Goal: Task Accomplishment & Management: Manage account settings

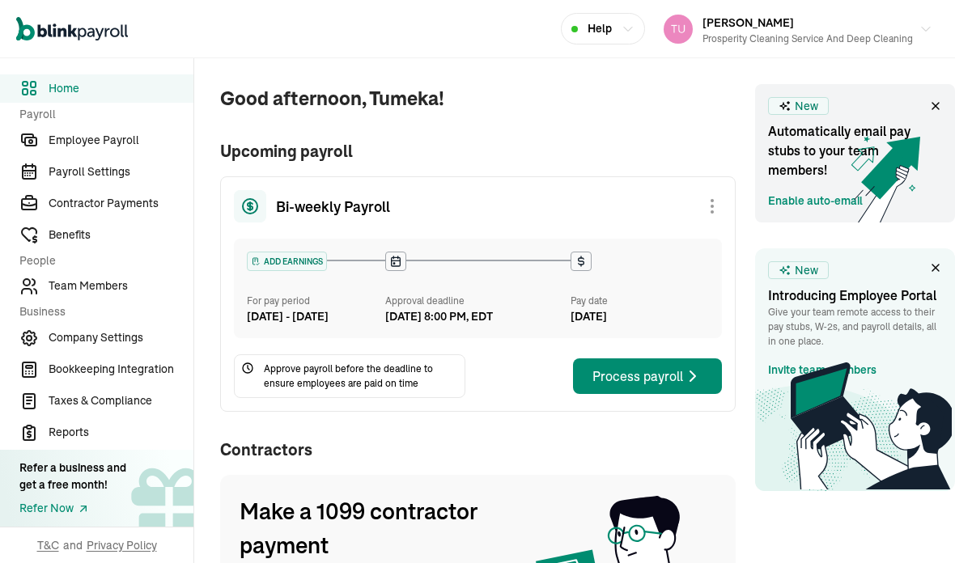
click at [931, 101] on icon at bounding box center [935, 106] width 13 height 13
click at [932, 102] on icon at bounding box center [935, 106] width 13 height 13
click at [929, 108] on icon at bounding box center [935, 106] width 13 height 13
click at [806, 110] on span "New" at bounding box center [806, 106] width 23 height 17
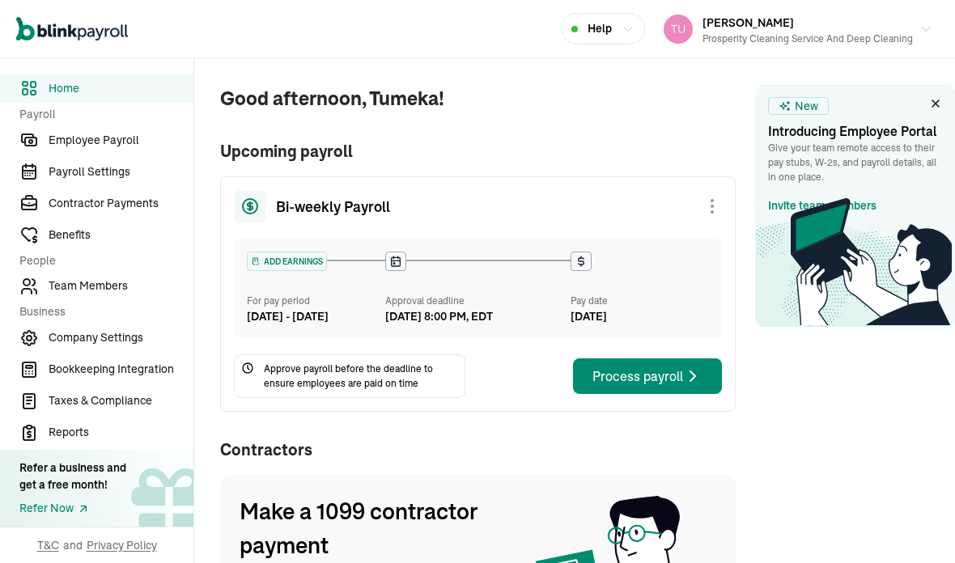
click at [820, 204] on icon at bounding box center [870, 261] width 161 height 127
click at [937, 104] on icon at bounding box center [935, 103] width 13 height 13
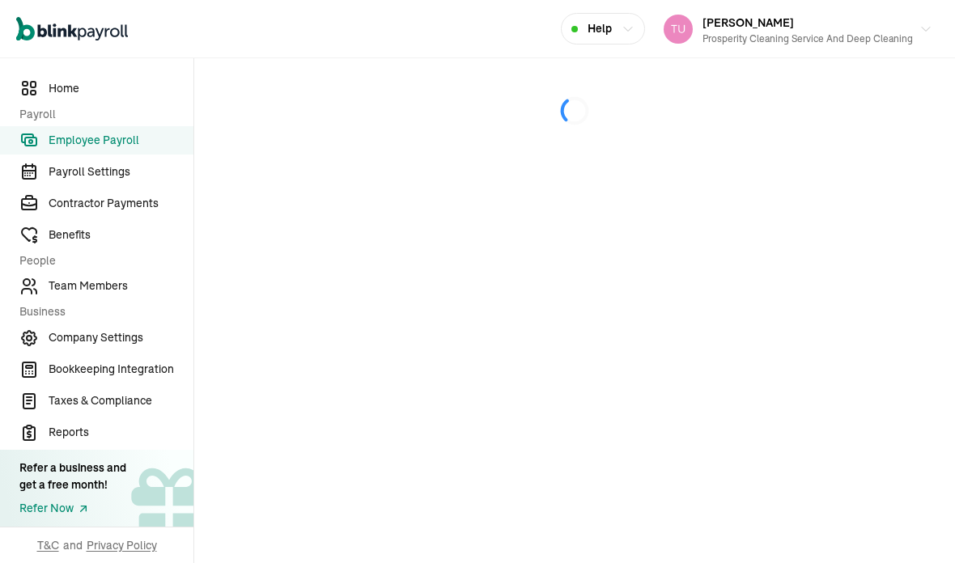
select select "direct_deposit"
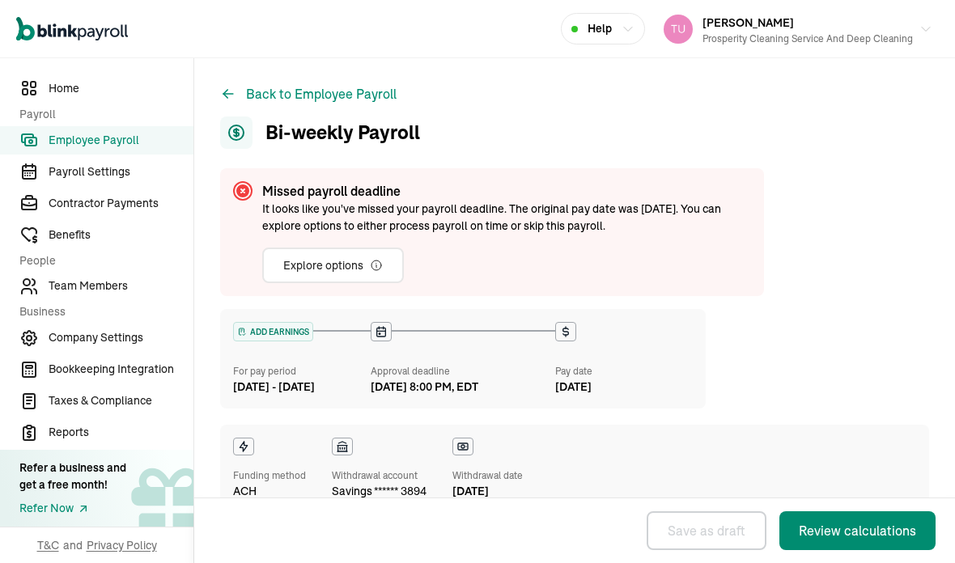
checkbox input "true"
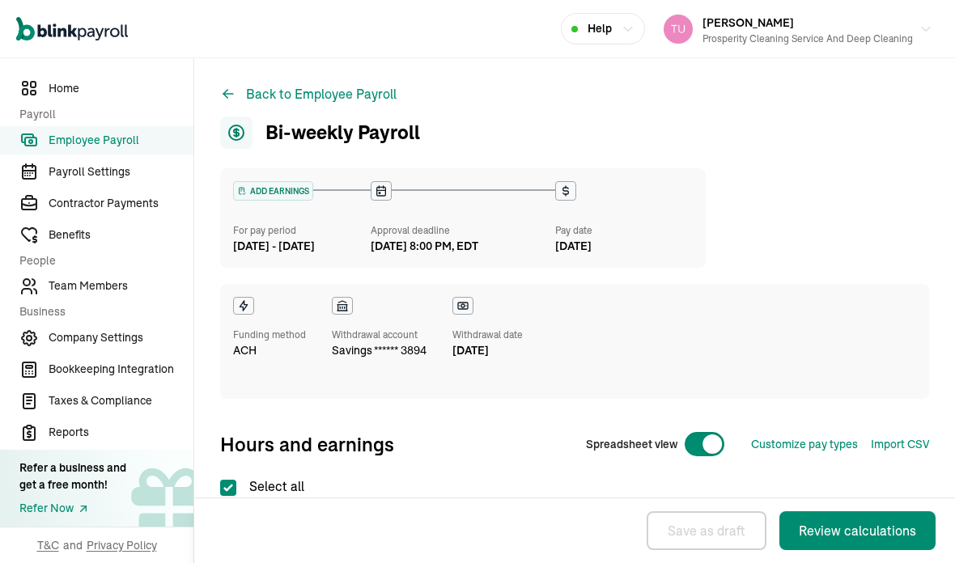
select select "direct_deposit"
click at [97, 180] on span "Payroll Settings" at bounding box center [121, 171] width 145 height 17
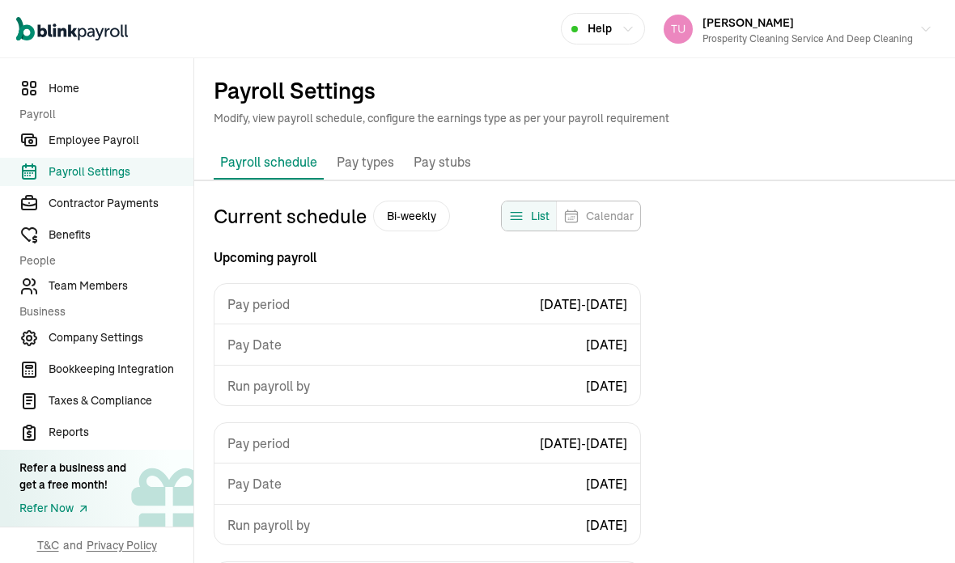
click at [128, 149] on span "Employee Payroll" at bounding box center [121, 140] width 145 height 17
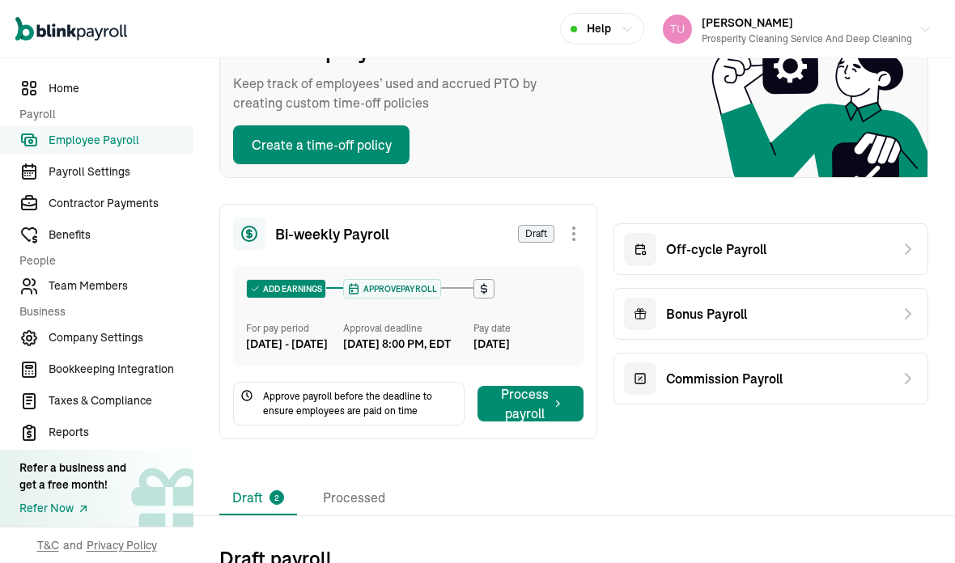
scroll to position [142, 1]
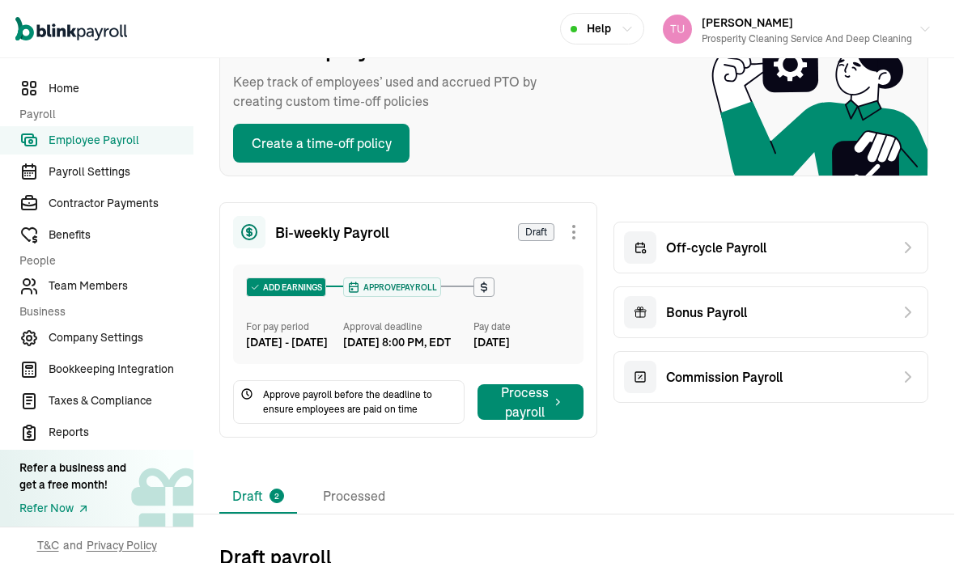
click at [121, 295] on span "Team Members" at bounding box center [121, 286] width 145 height 17
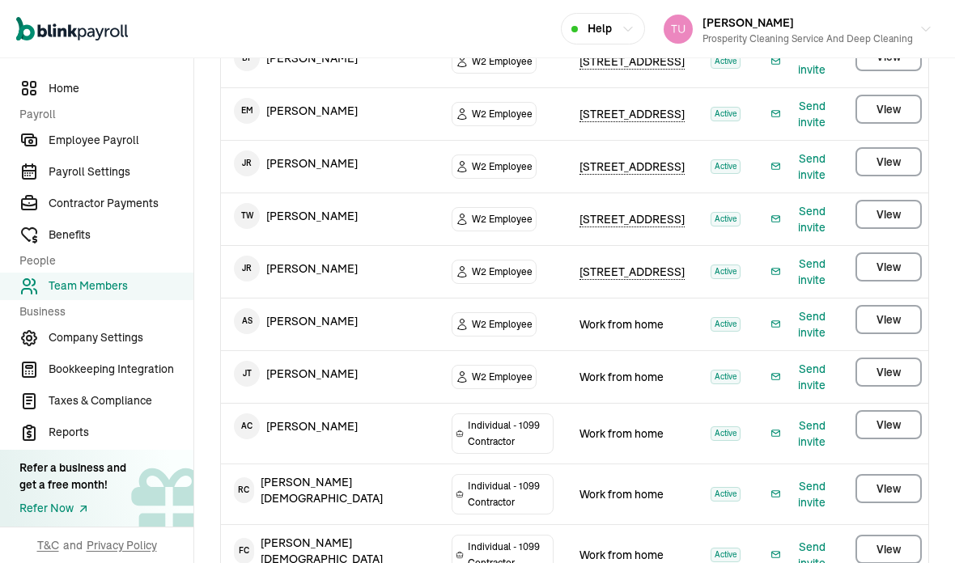
scroll to position [424, 0]
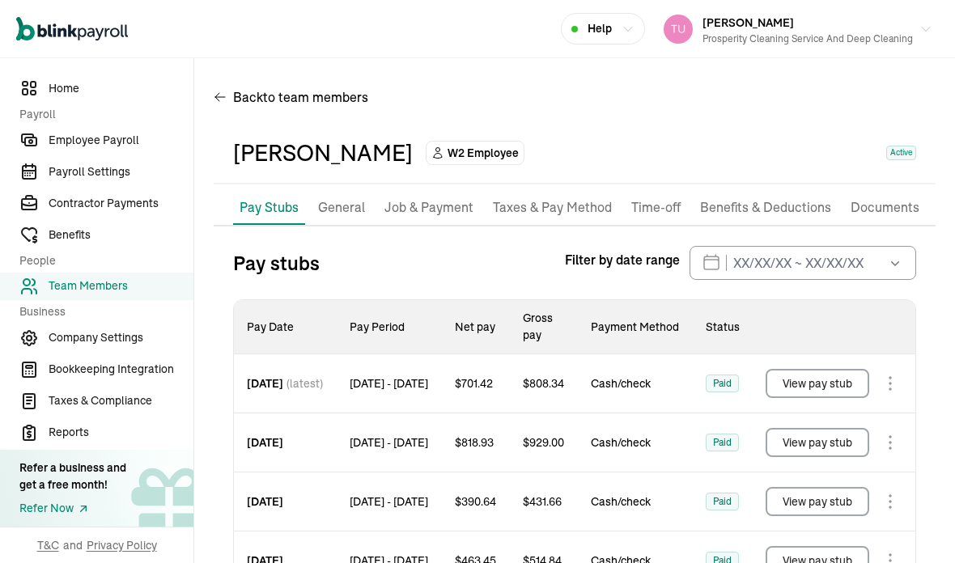
click at [426, 197] on p "Job & Payment" at bounding box center [428, 207] width 89 height 21
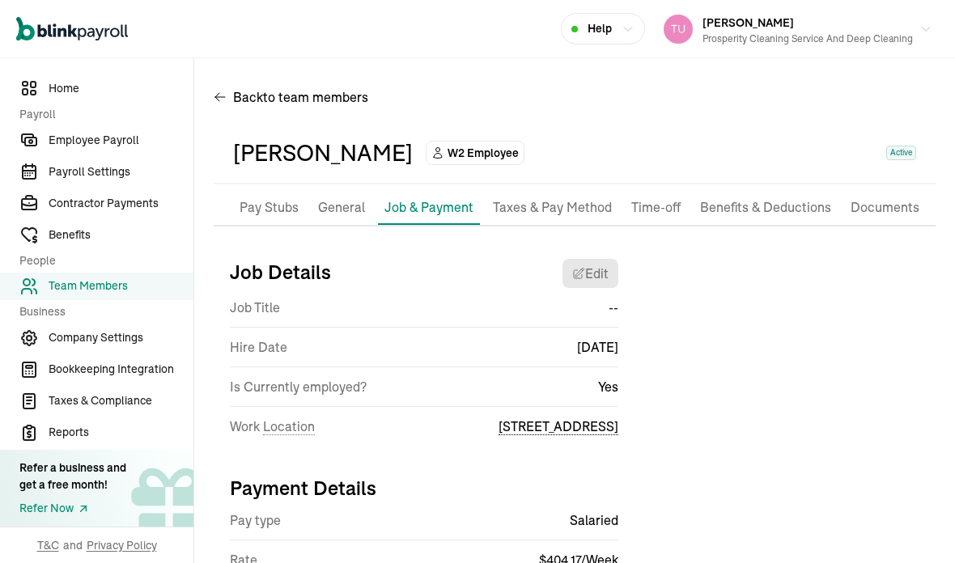
select select "[STREET_ADDRESS]"
select select "2"
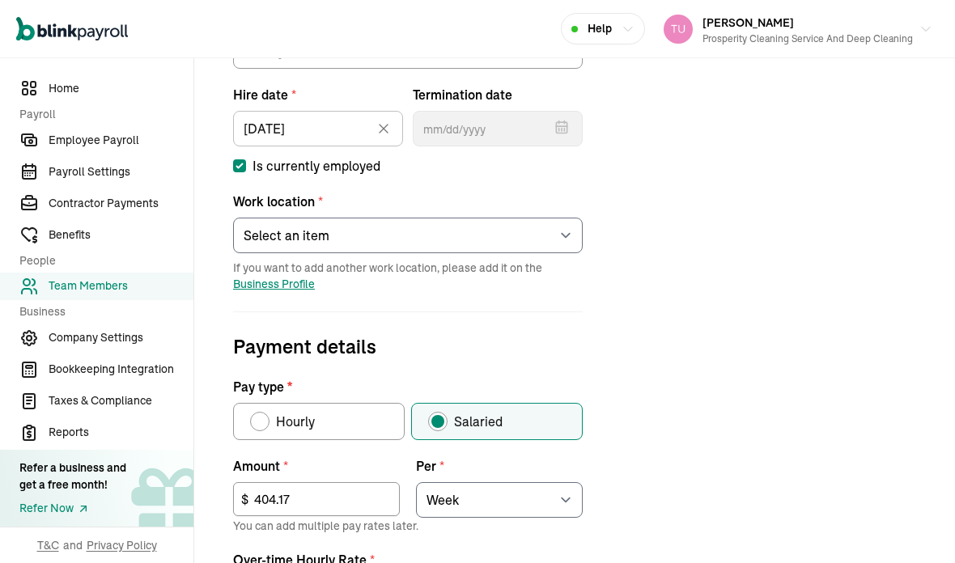
scroll to position [345, 0]
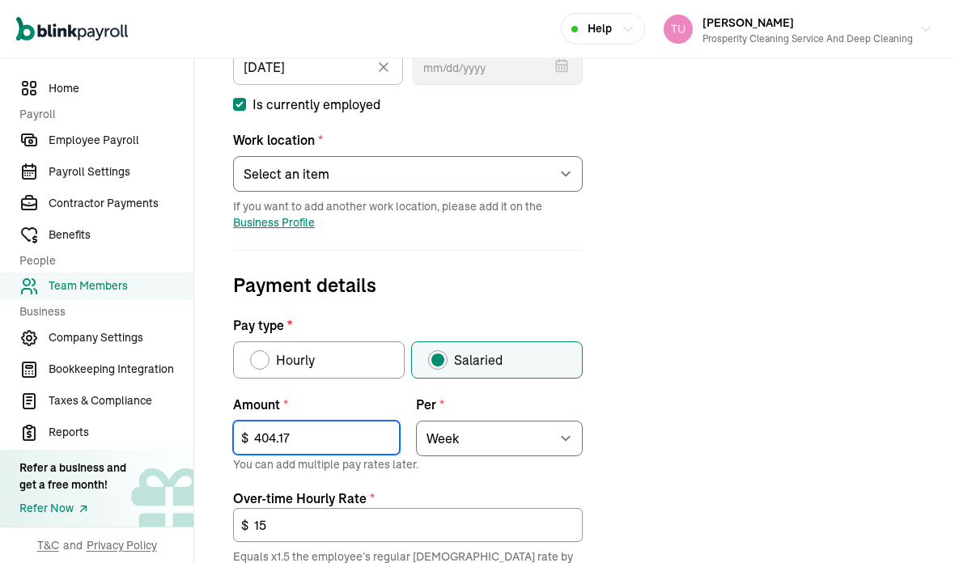
click at [319, 421] on input "404.17" at bounding box center [316, 438] width 167 height 34
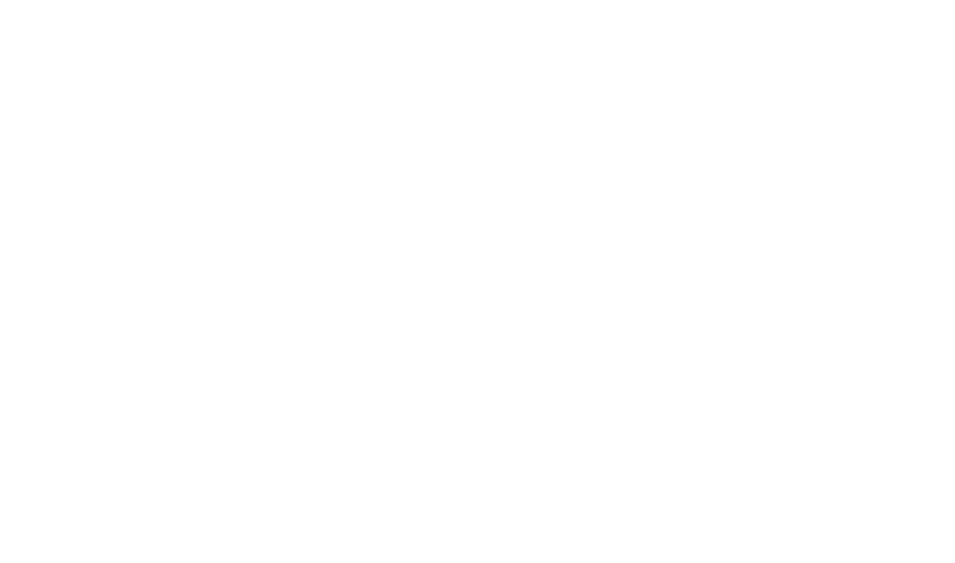
type input "4"
type input "496.68"
click at [850, 99] on div "Job details Job title (optional) Hire date * [DATE] [DATE] Mon Tue Wed Thu Fri …" at bounding box center [575, 385] width 722 height 971
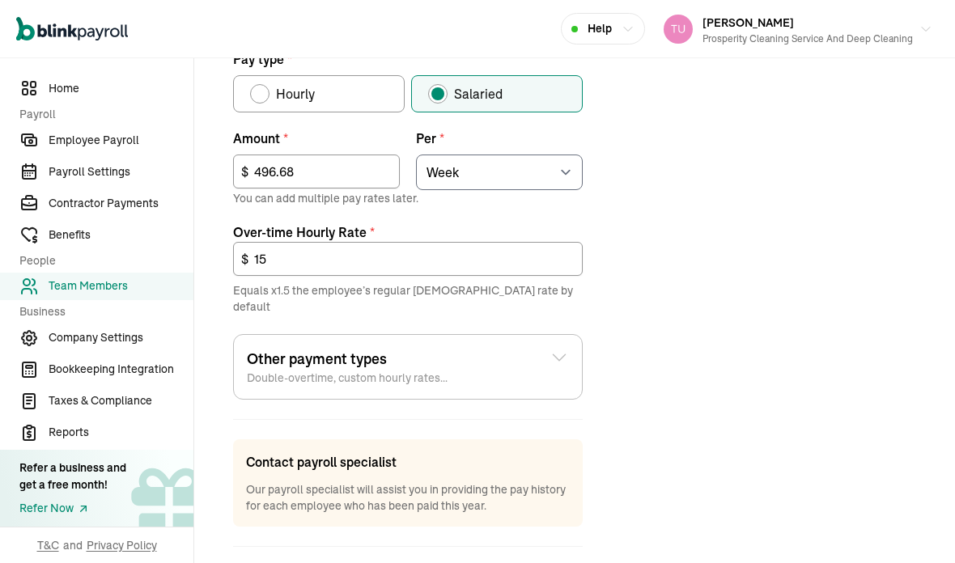
scroll to position [608, 0]
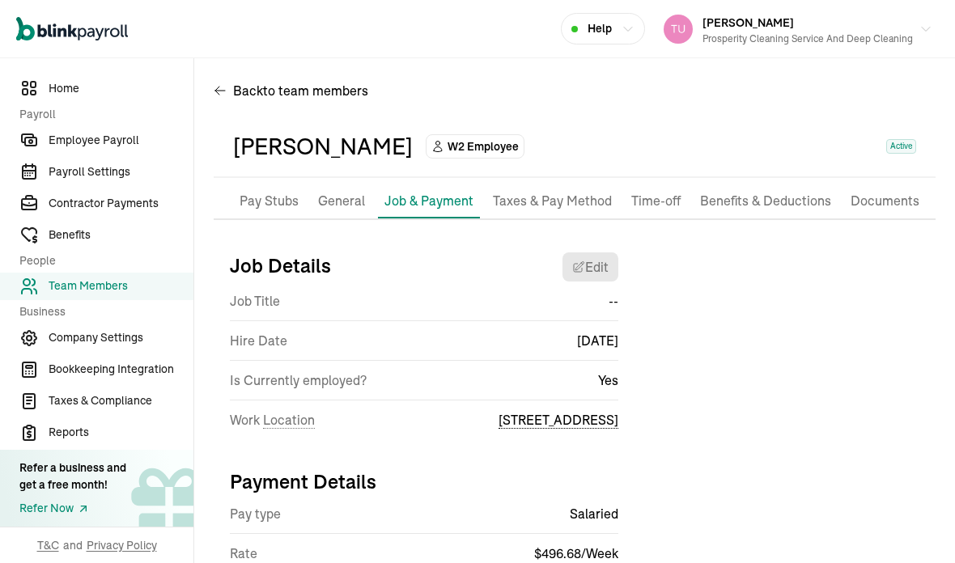
scroll to position [3, 0]
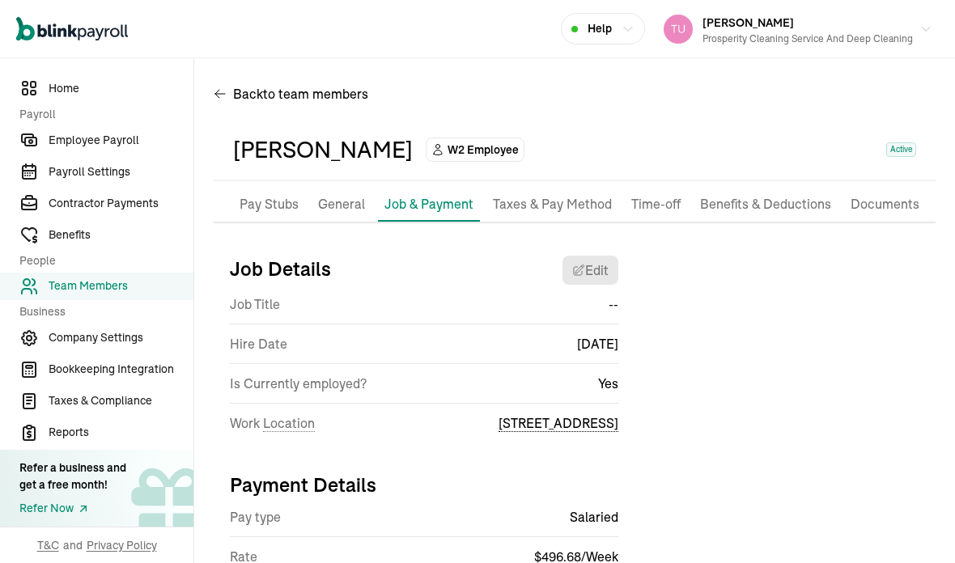
click at [774, 194] on p "Benefits & Deductions" at bounding box center [765, 204] width 131 height 21
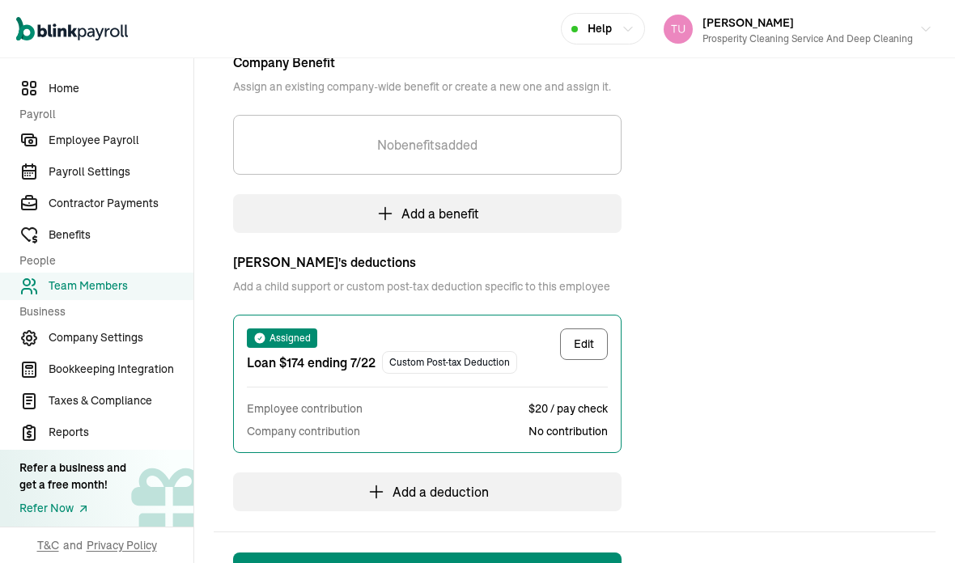
scroll to position [366, 0]
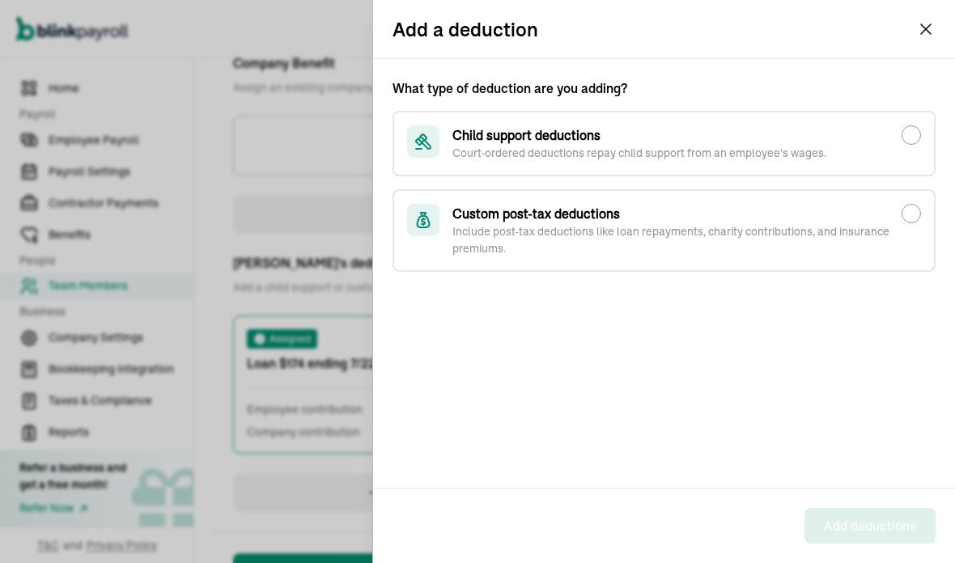
click at [913, 220] on input "Custom post-tax deductions Include post-tax deductions like loan repayments, ch…" at bounding box center [910, 213] width 19 height 19
radio input "true"
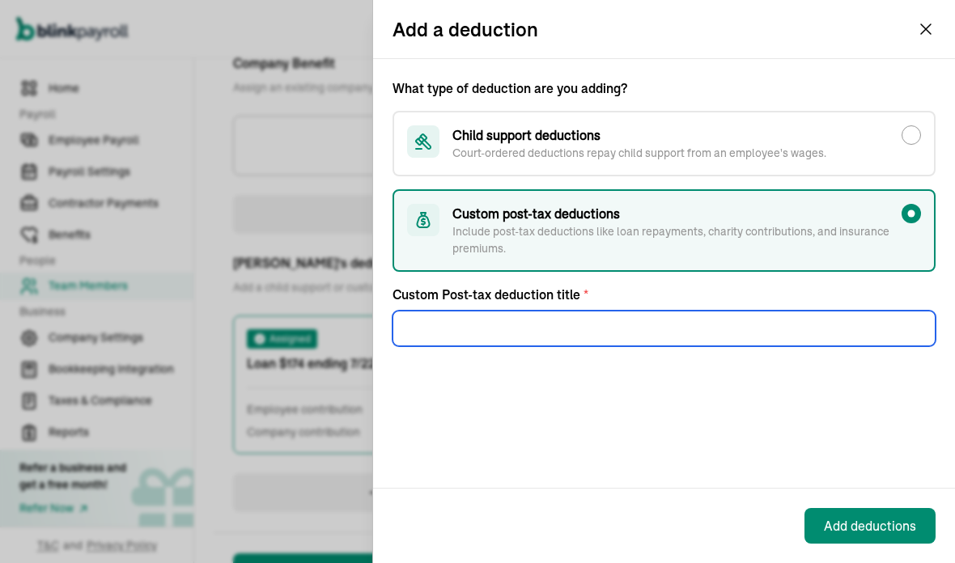
click at [536, 398] on div "What type of deduction are you adding? Child support deductions Court-ordered d…" at bounding box center [664, 273] width 582 height 429
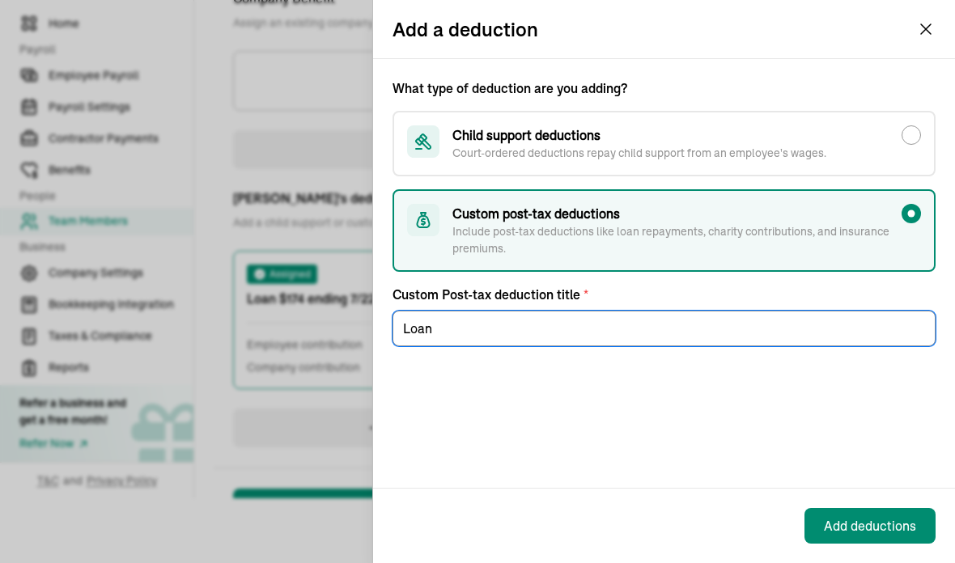
scroll to position [65, 0]
type input "Loan"
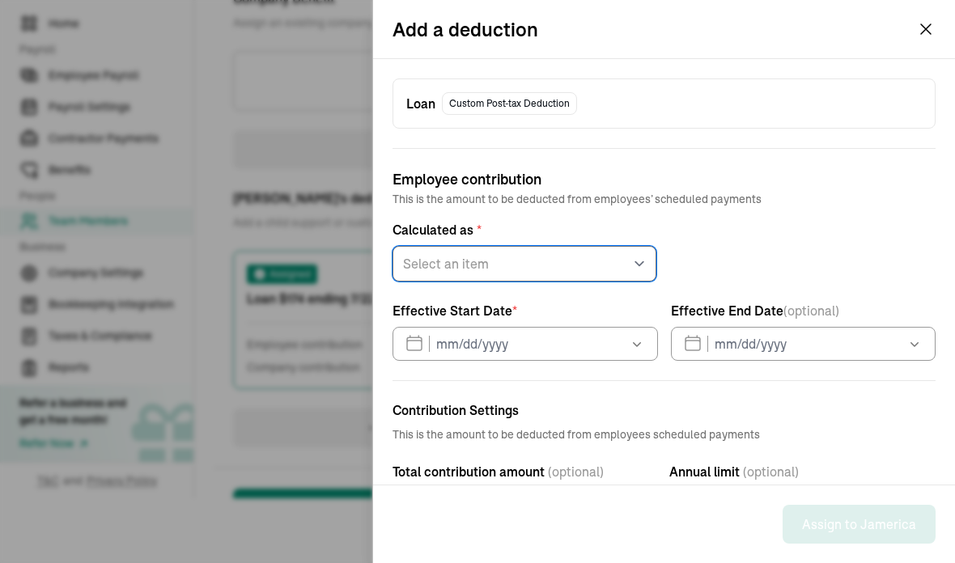
click at [642, 256] on select "Select an item Fixed amount Percentage of gross pay" at bounding box center [524, 264] width 264 height 36
select select "1"
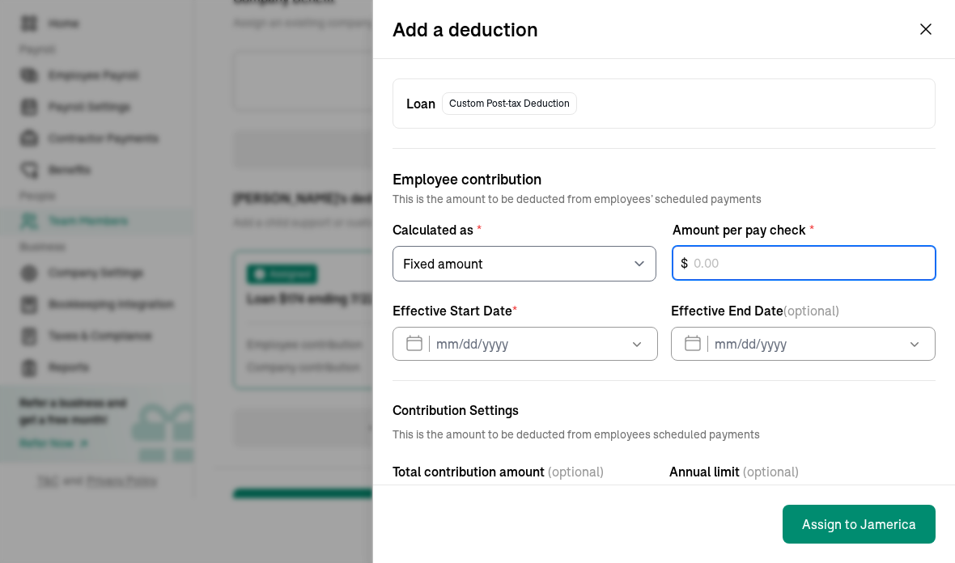
click at [760, 258] on div "$" at bounding box center [804, 264] width 264 height 36
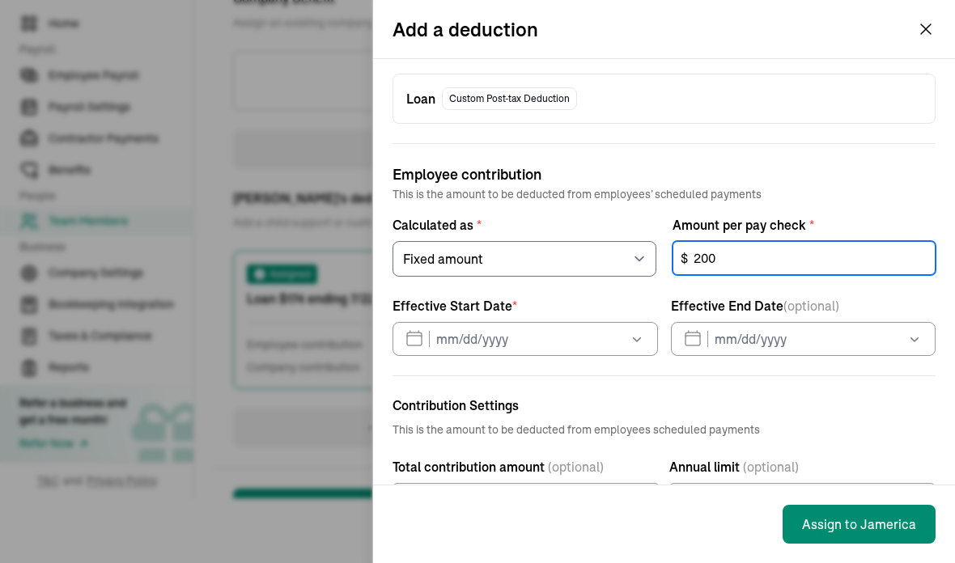
type input "200"
click at [636, 331] on icon "button" at bounding box center [637, 339] width 16 height 16
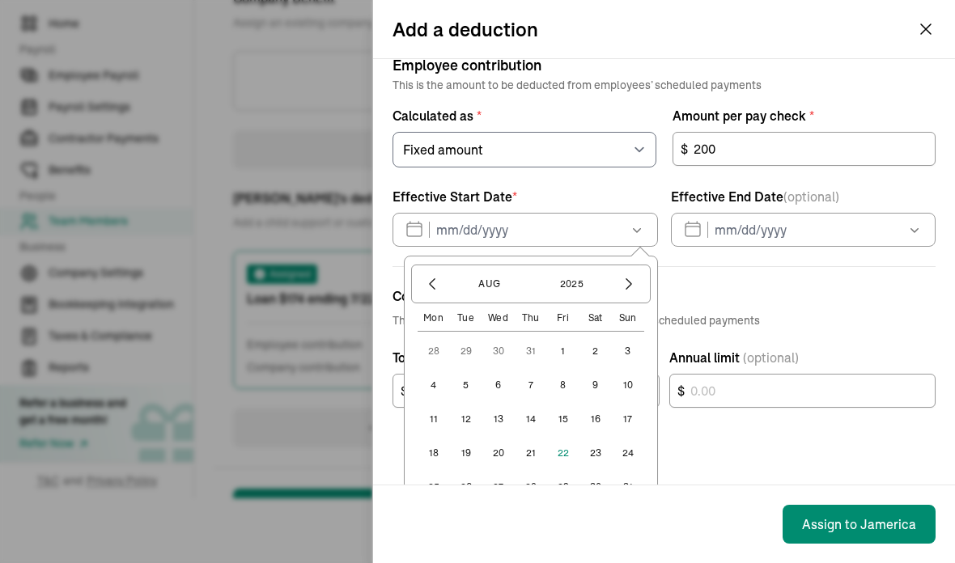
click at [565, 437] on button "22" at bounding box center [563, 453] width 32 height 32
type input "[DATE]"
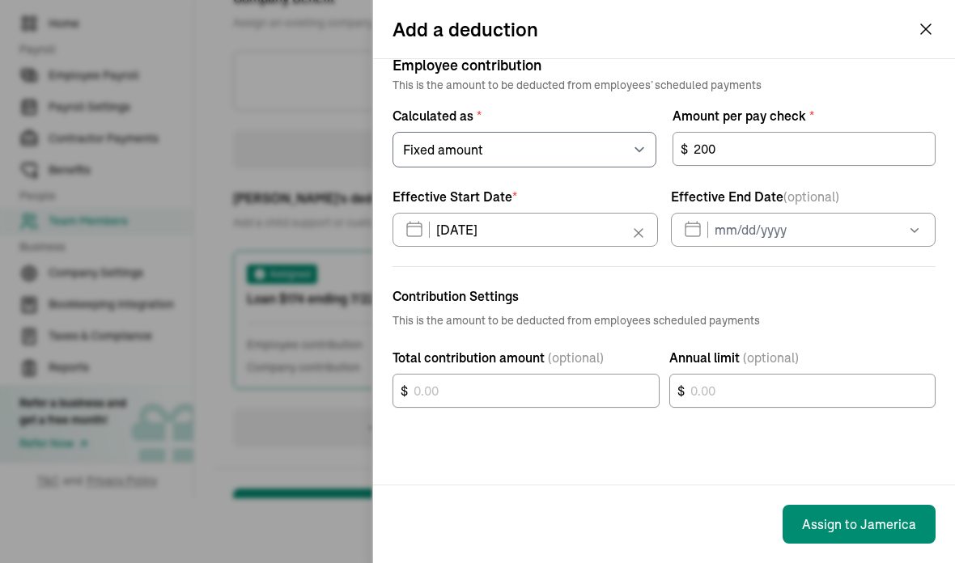
scroll to position [5, 0]
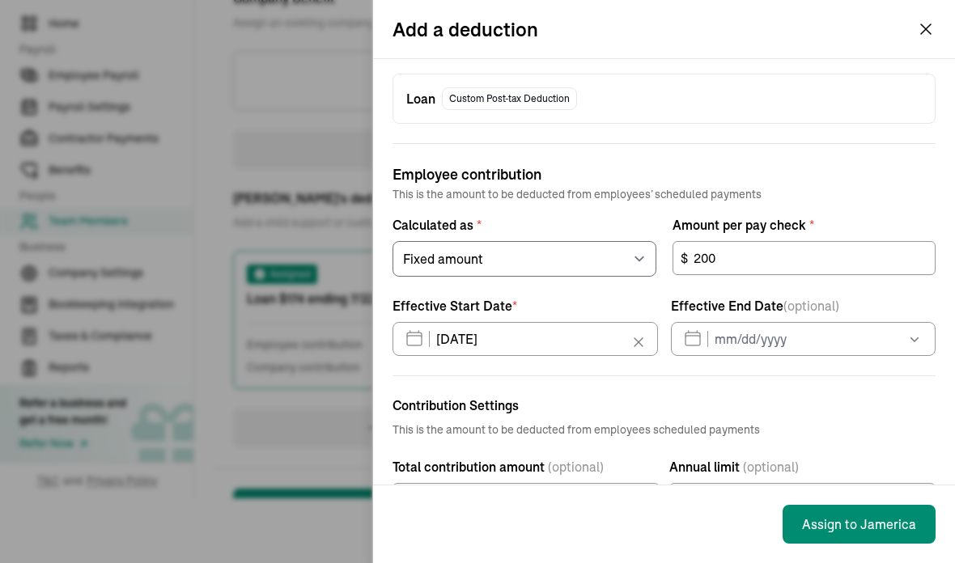
click at [917, 331] on icon "button" at bounding box center [914, 339] width 16 height 16
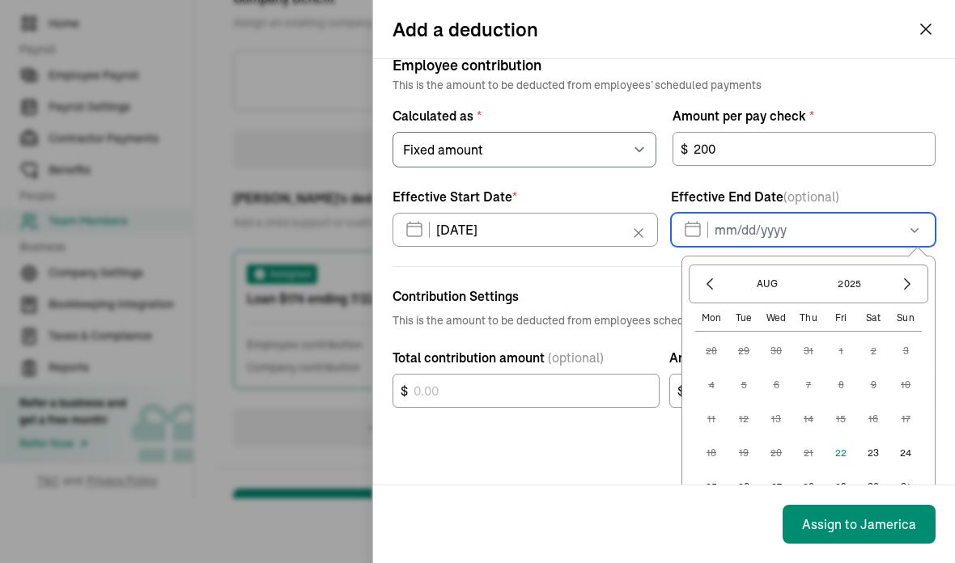
scroll to position [114, 0]
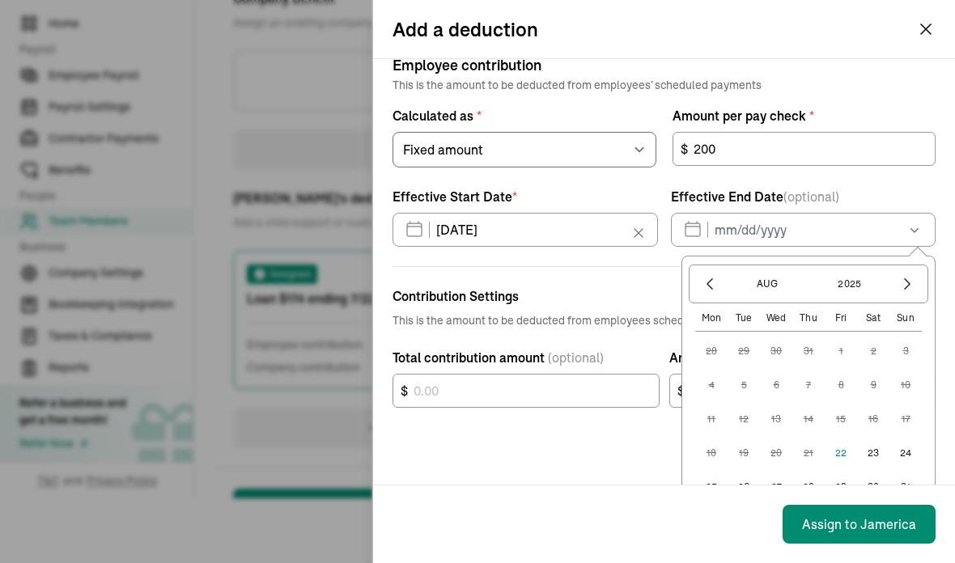
click at [747, 471] on button "26" at bounding box center [743, 487] width 32 height 32
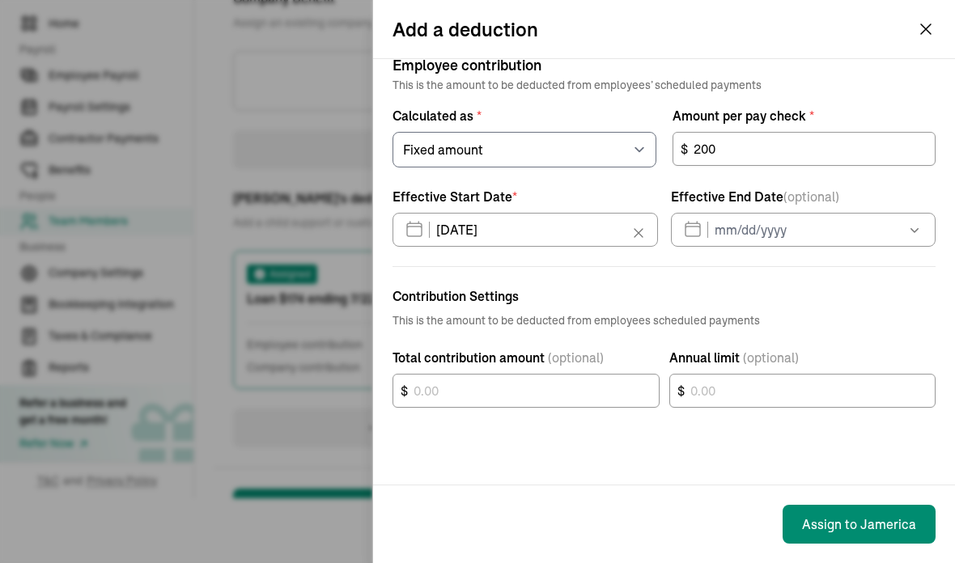
type input "[DATE]"
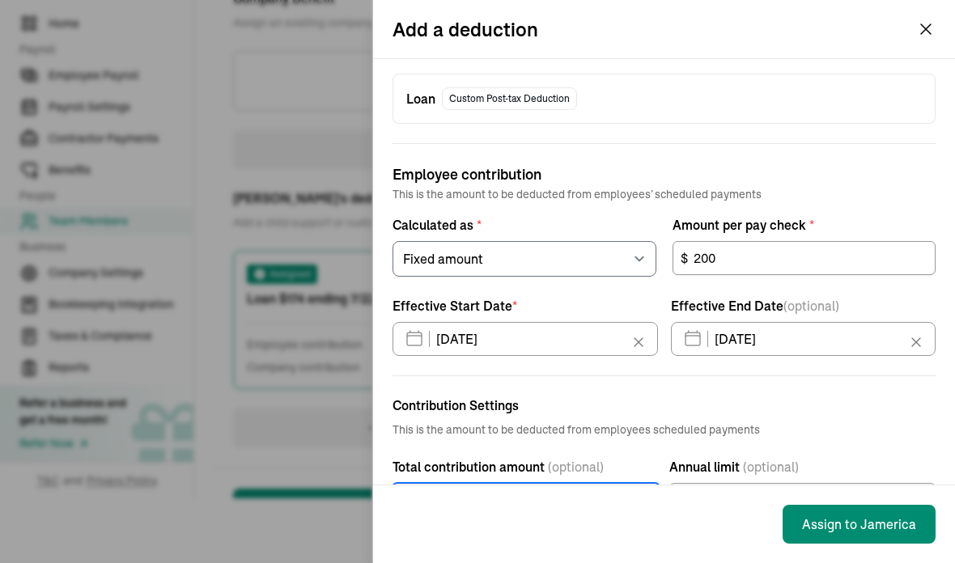
click at [583, 483] on div "$" at bounding box center [525, 500] width 267 height 34
type input "200"
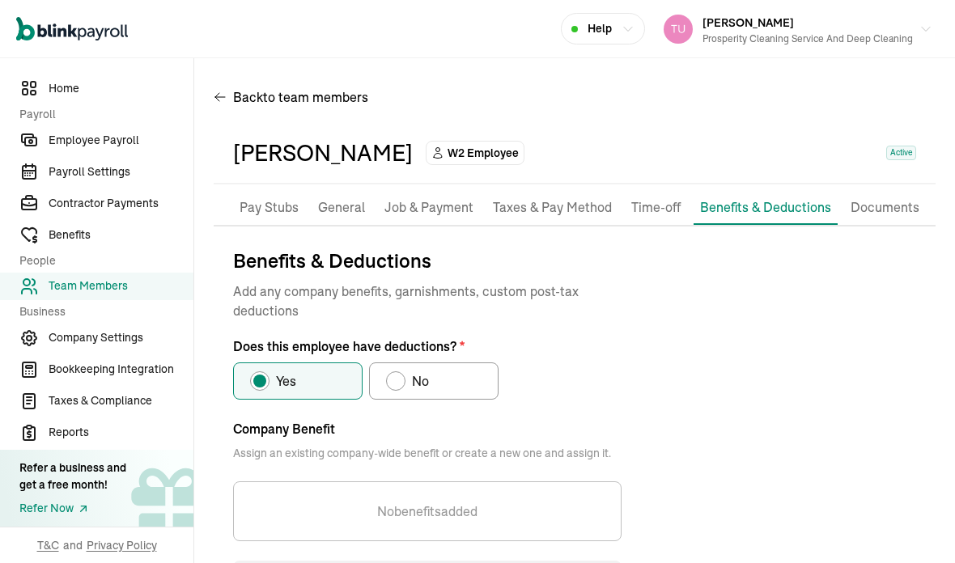
scroll to position [0, 0]
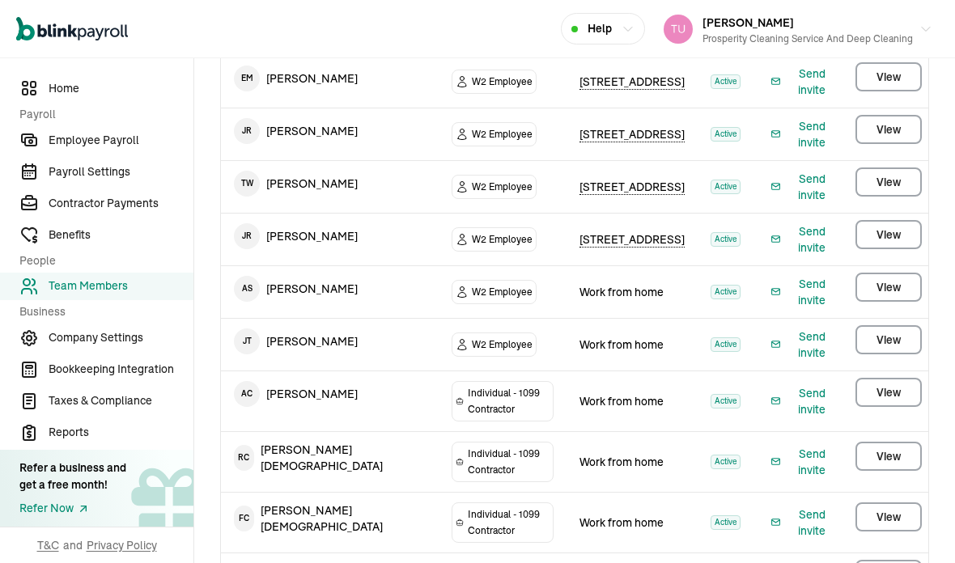
scroll to position [65, 0]
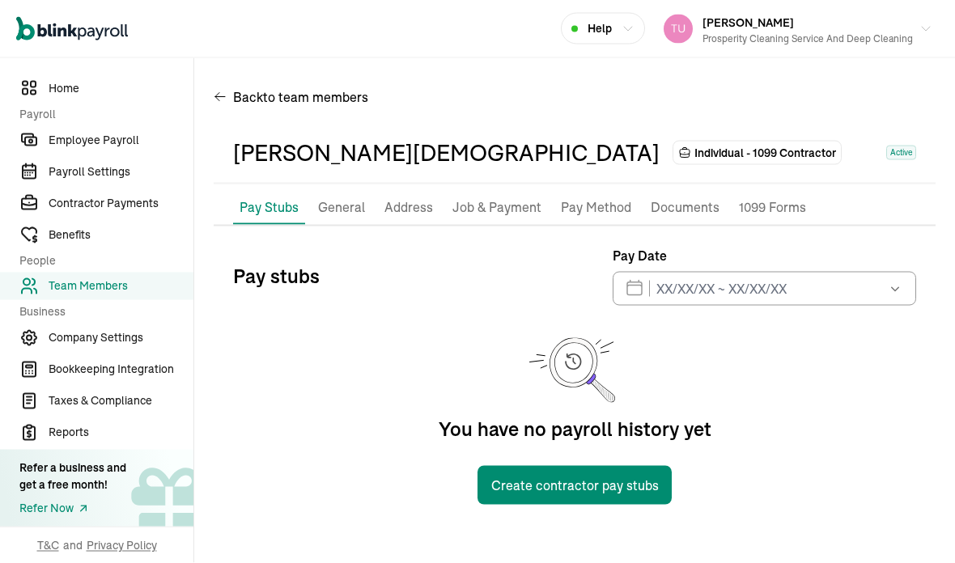
scroll to position [64, 0]
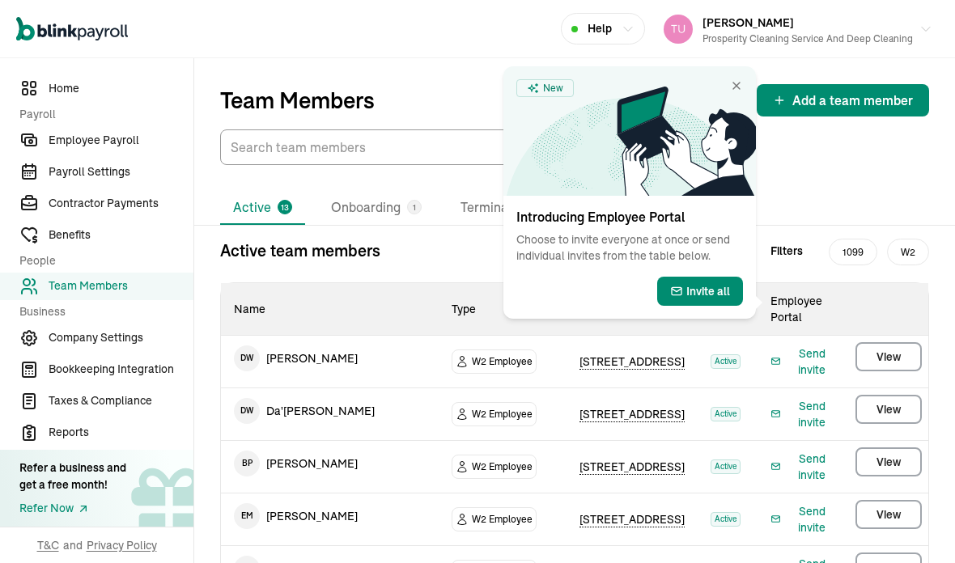
scroll to position [1, 0]
click at [724, 90] on icon at bounding box center [686, 141] width 139 height 109
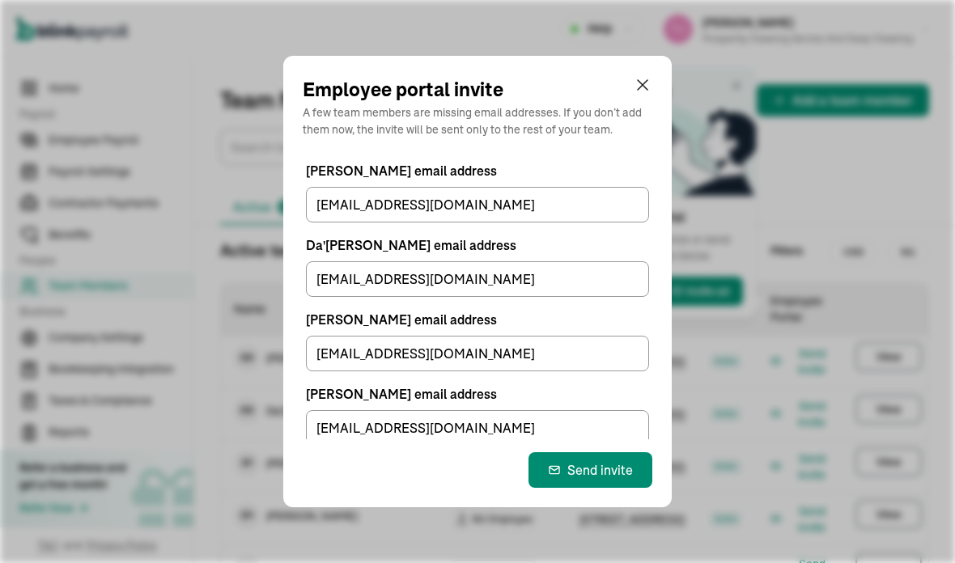
scroll to position [0, 0]
click at [597, 480] on div "Send invite" at bounding box center [590, 469] width 85 height 19
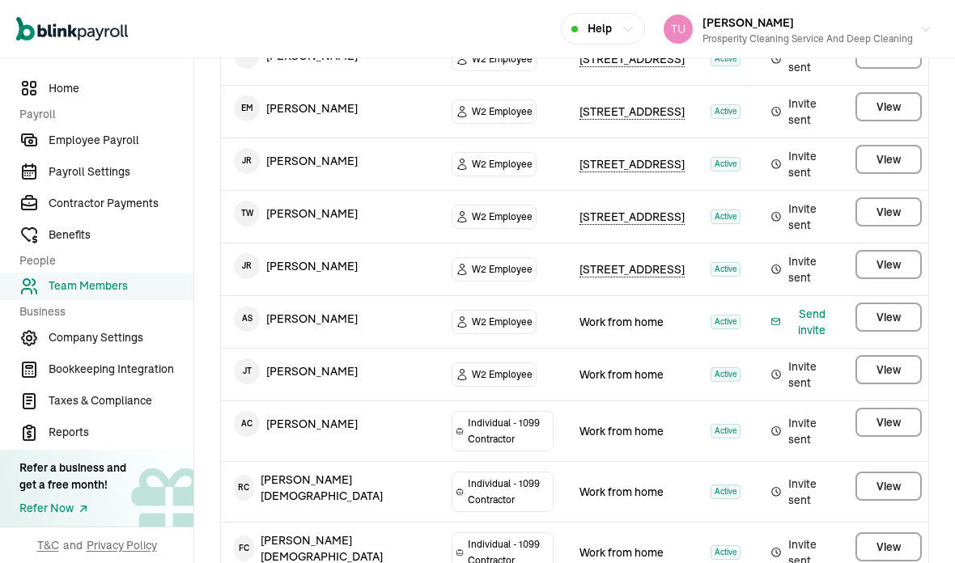
scroll to position [406, 0]
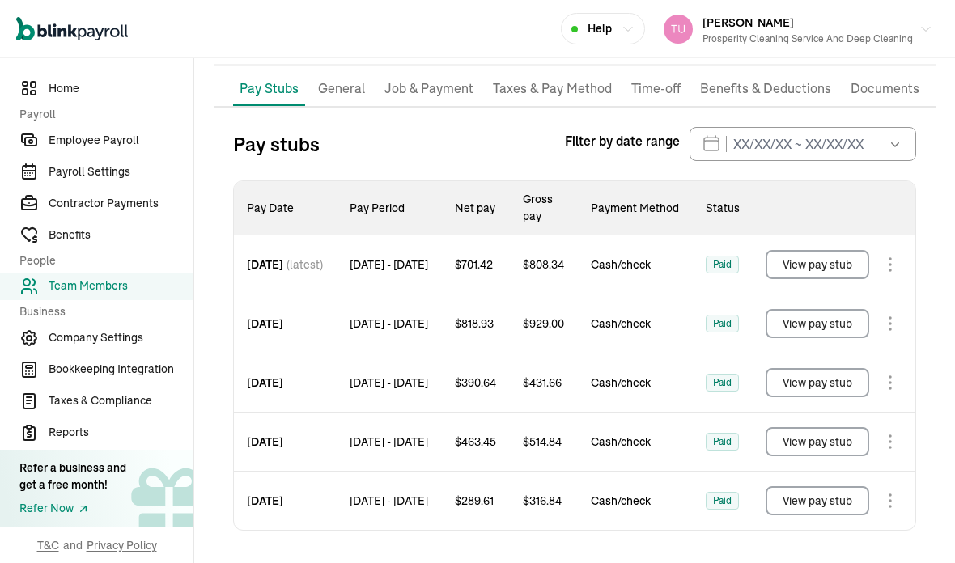
scroll to position [119, 0]
click at [775, 78] on p "Benefits & Deductions" at bounding box center [765, 88] width 131 height 21
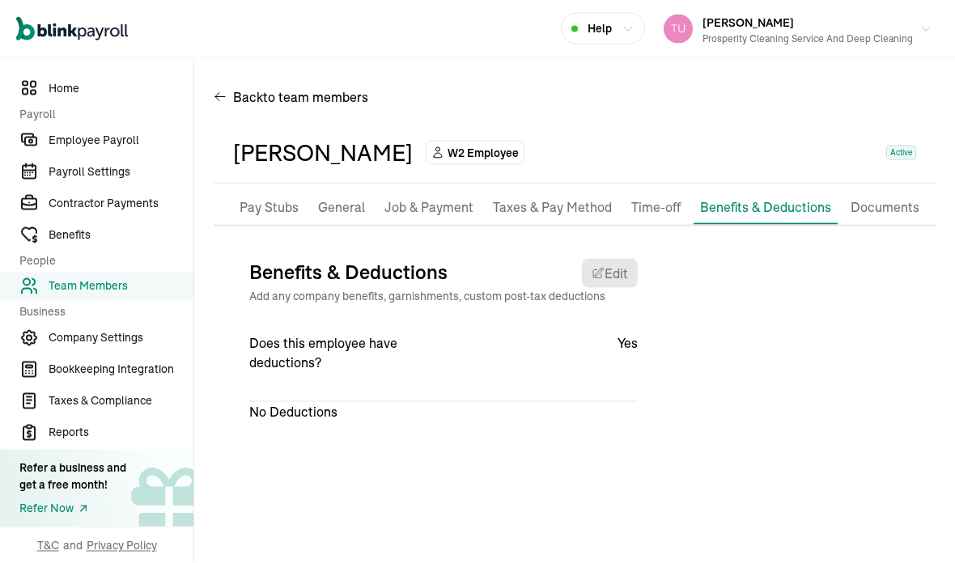
scroll to position [65, 0]
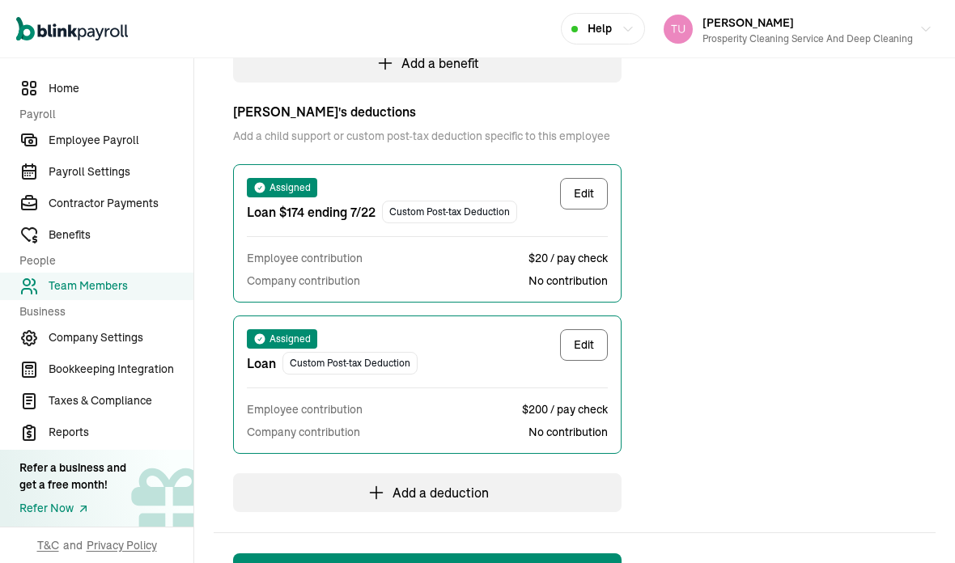
select select "1"
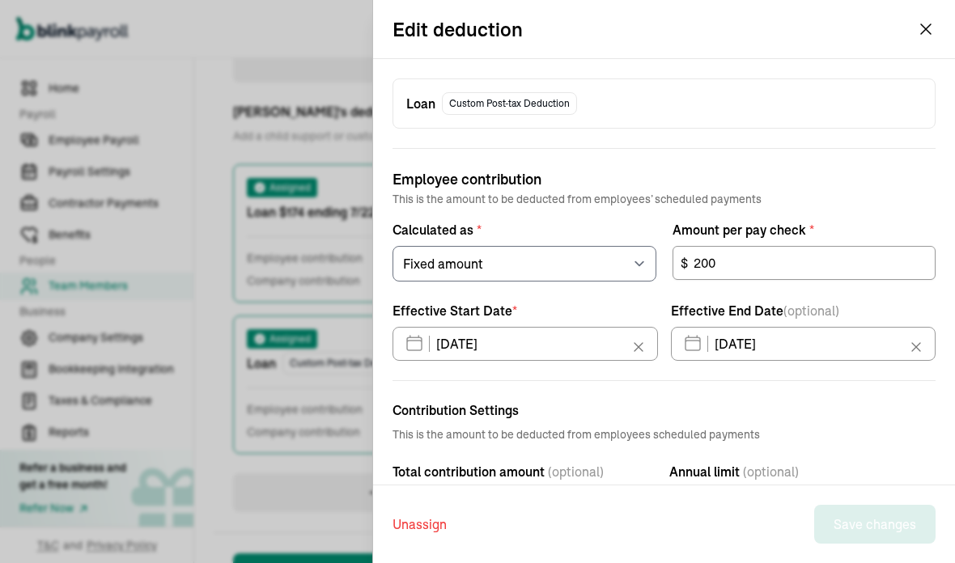
scroll to position [517, 0]
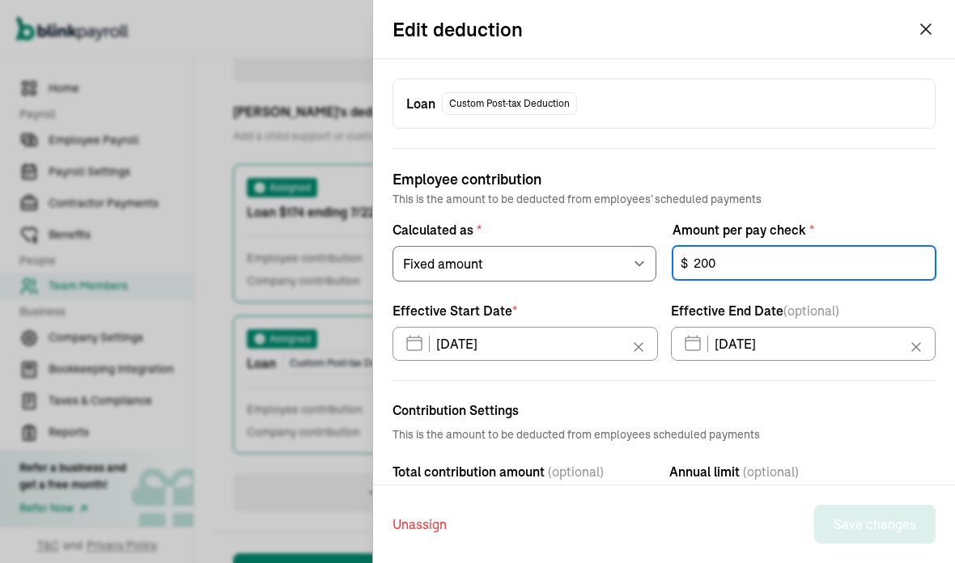
click at [731, 332] on div "Employee contribution This is the amount to be deducted from employees’ schedul…" at bounding box center [663, 254] width 543 height 213
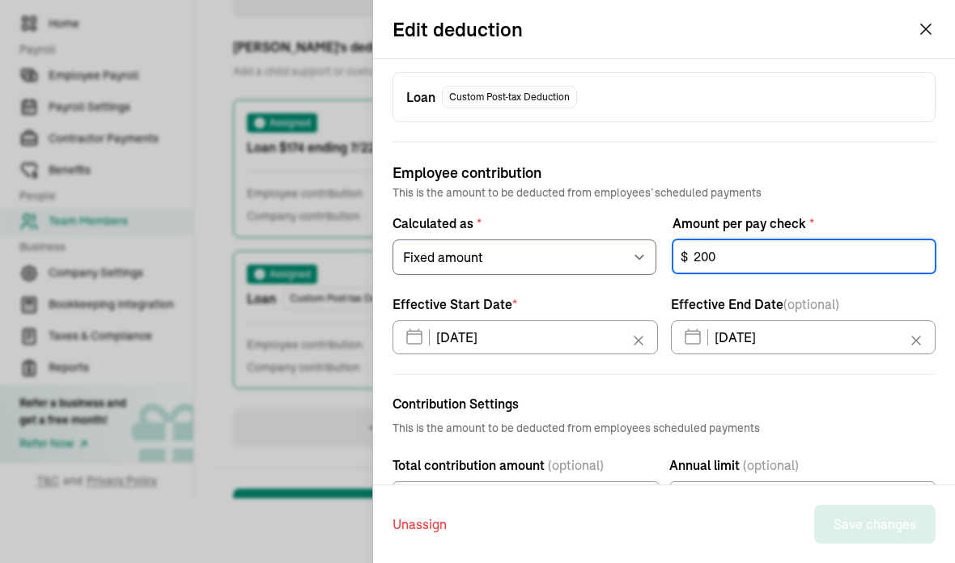
scroll to position [5, 0]
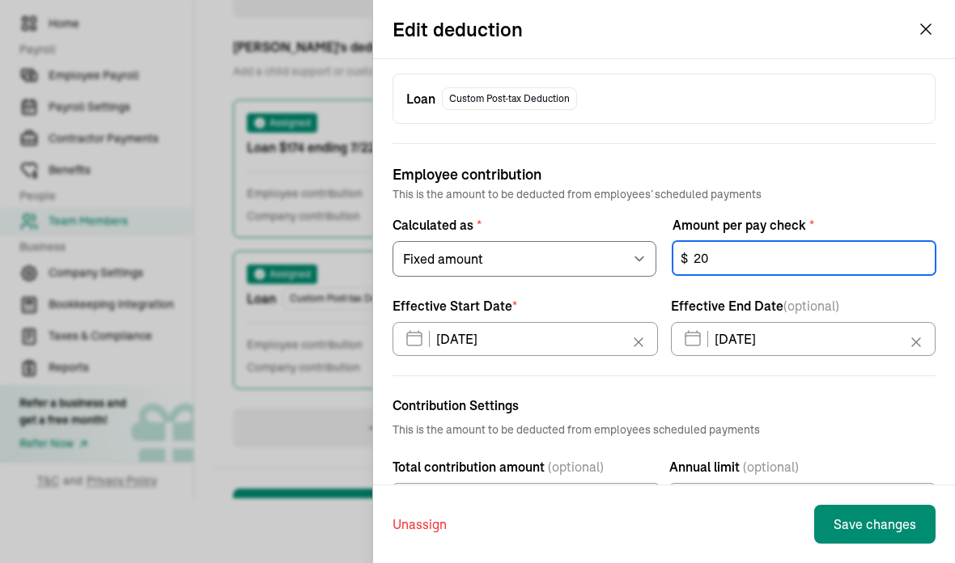
type input "2"
type input "160"
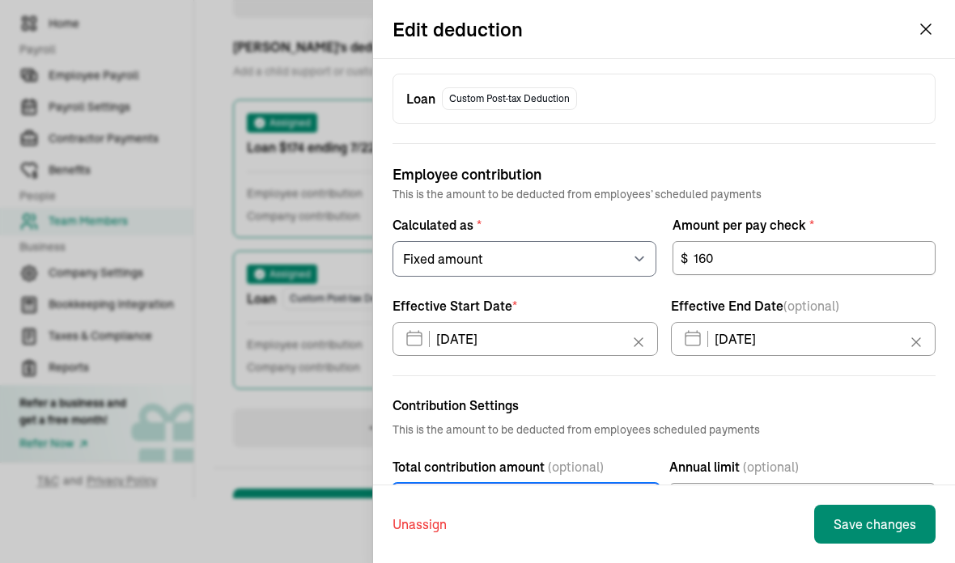
click at [475, 483] on div "200 $" at bounding box center [525, 500] width 267 height 34
type input "2"
type input "160"
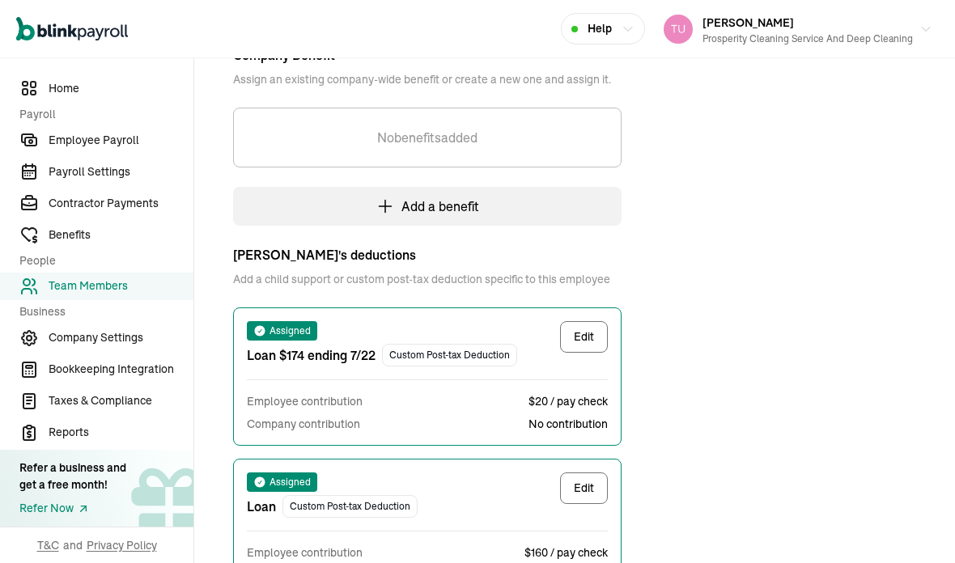
scroll to position [374, 0]
click at [589, 393] on span "$20 / pay check" at bounding box center [567, 401] width 79 height 16
select select "1"
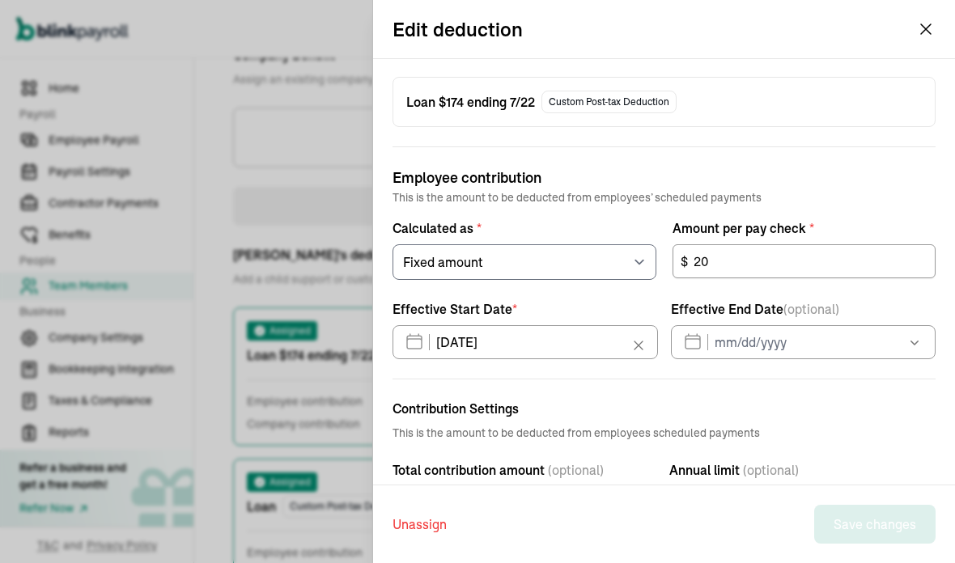
scroll to position [0, 0]
click at [933, 32] on div "Benefits & Deductions Add any company benefits, garnishments, custom post-tax d…" at bounding box center [575, 303] width 722 height 863
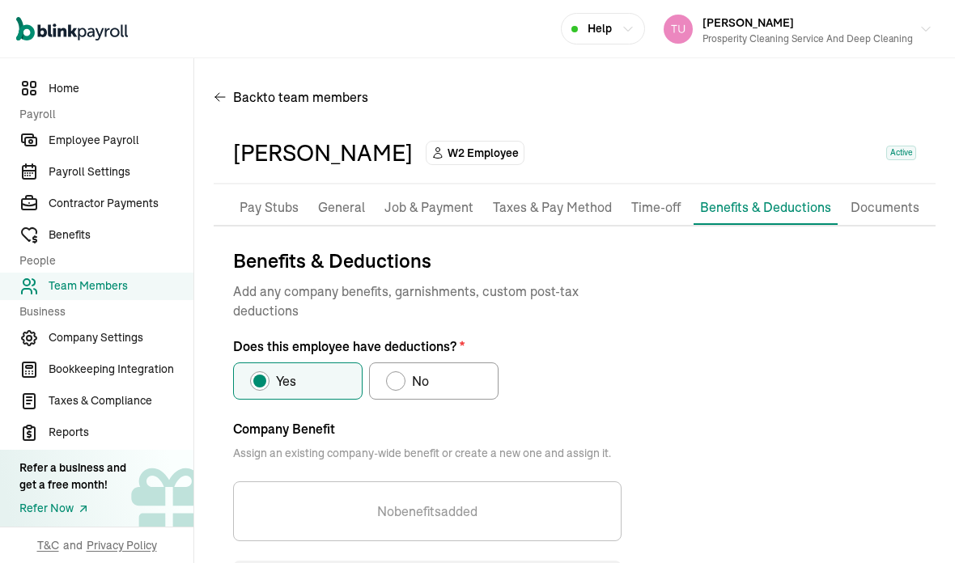
click at [430, 197] on p "Job & Payment" at bounding box center [428, 207] width 89 height 21
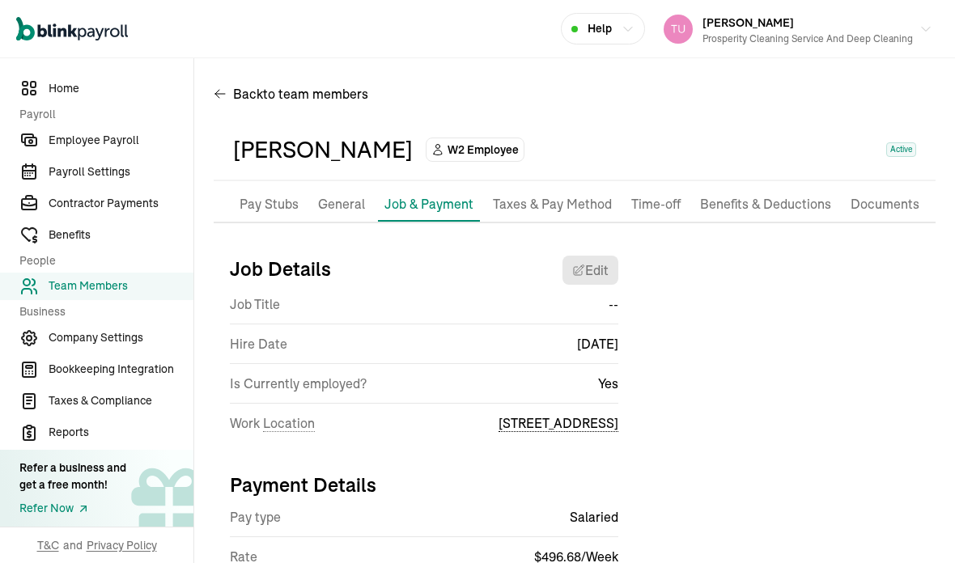
click at [265, 207] on p "Pay Stubs" at bounding box center [268, 204] width 59 height 21
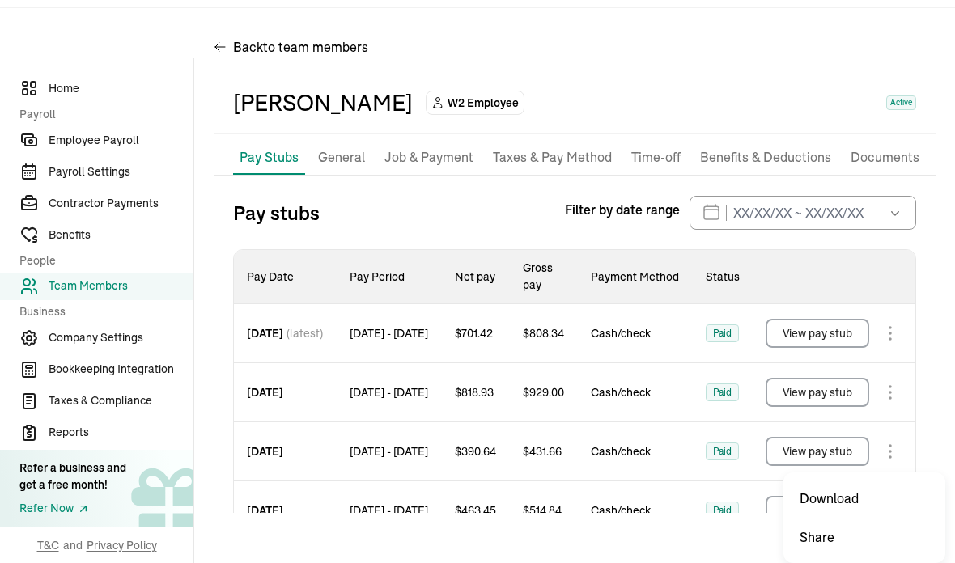
click at [831, 437] on button "View pay stub" at bounding box center [817, 451] width 104 height 29
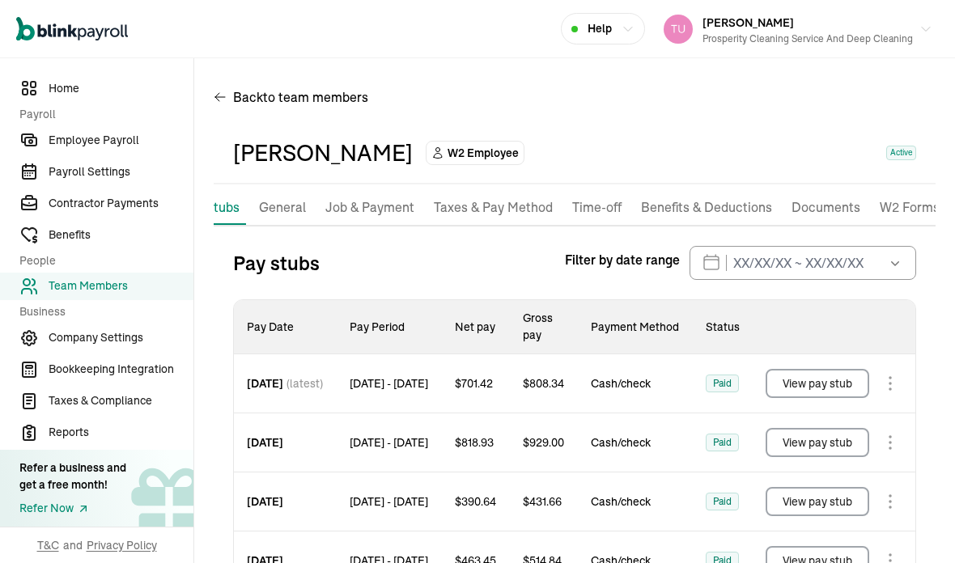
scroll to position [58, 0]
click at [555, 78] on div "Back to team members" at bounding box center [575, 100] width 722 height 45
click at [556, 136] on div "[PERSON_NAME] W2 Employee Active" at bounding box center [574, 153] width 683 height 34
click at [89, 149] on span "Employee Payroll" at bounding box center [121, 140] width 145 height 17
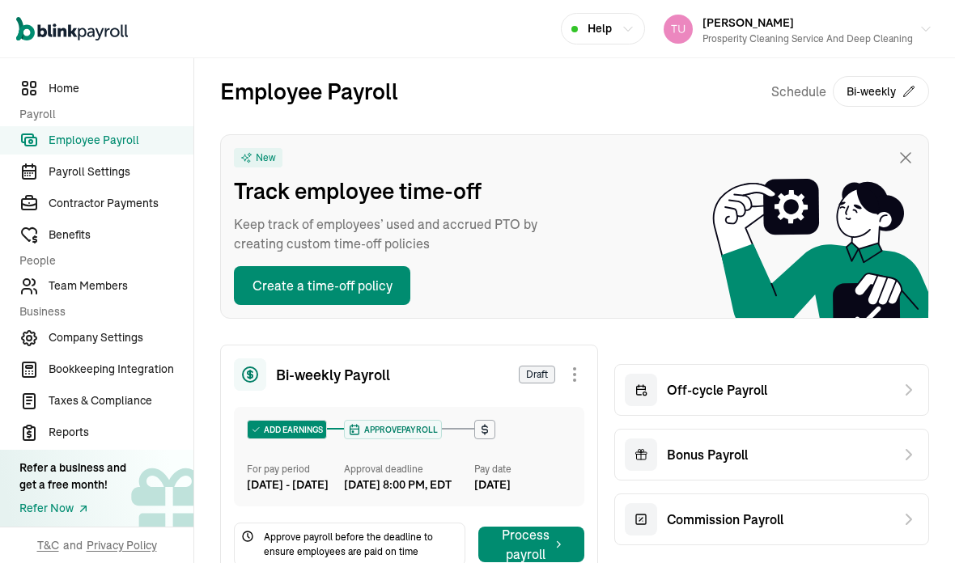
click at [737, 380] on span "Off-cycle Payroll" at bounding box center [717, 389] width 100 height 19
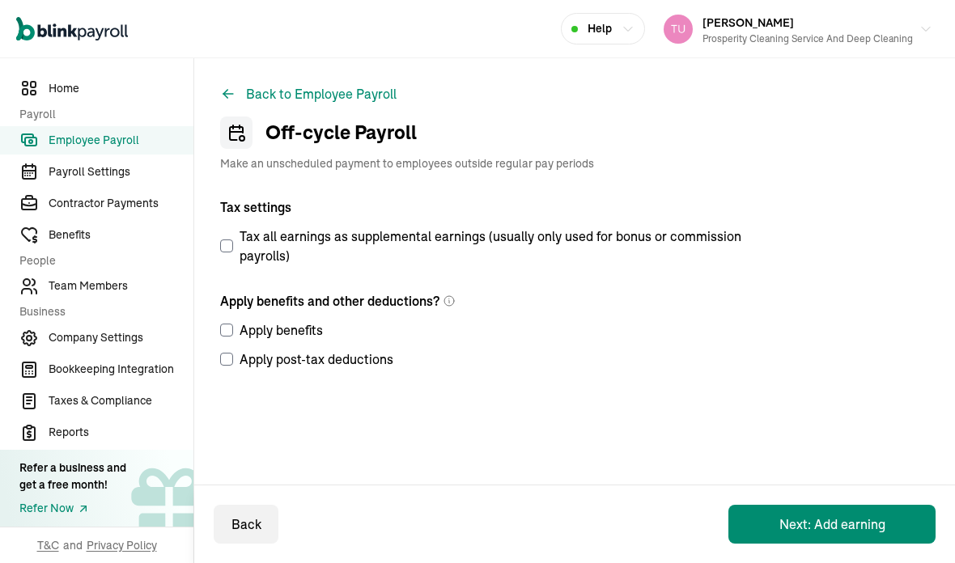
click at [238, 320] on label "Apply benefits" at bounding box center [487, 329] width 534 height 19
click at [233, 324] on input "Apply benefits" at bounding box center [226, 330] width 13 height 13
checkbox input "true"
click at [220, 353] on input "Apply post-tax deductions" at bounding box center [226, 359] width 13 height 13
checkbox input "true"
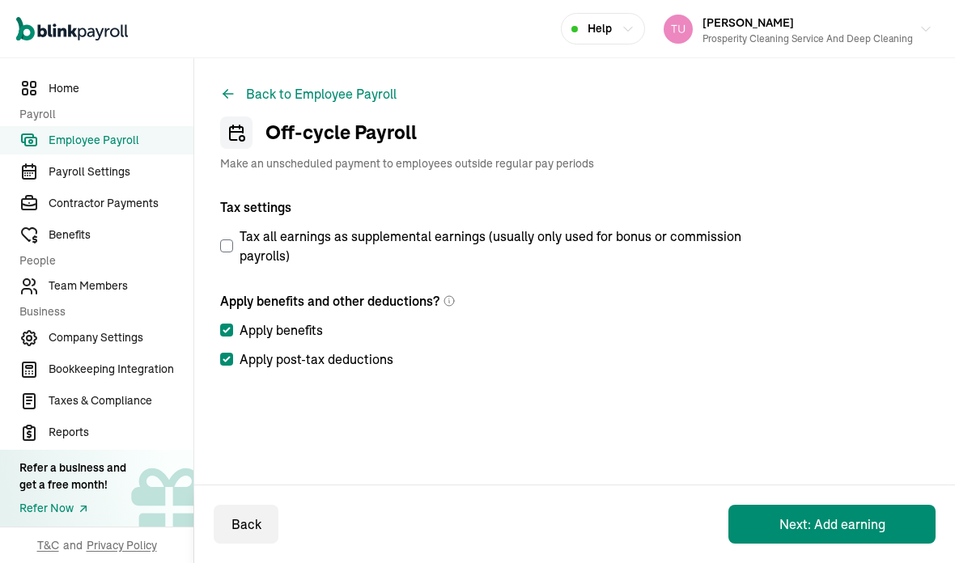
click at [841, 533] on button "Next: Add earning" at bounding box center [831, 524] width 207 height 39
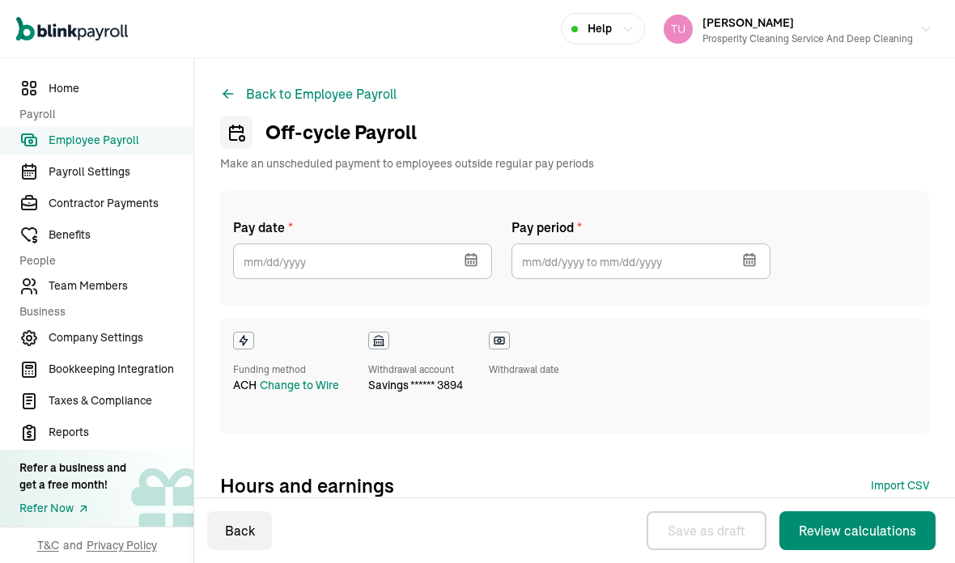
select select "direct_deposit"
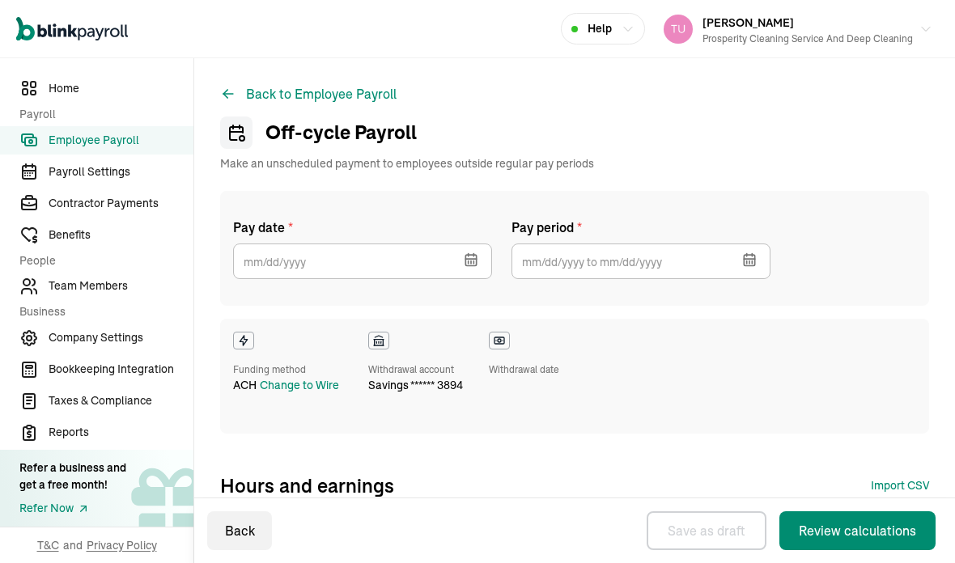
select select "direct_deposit"
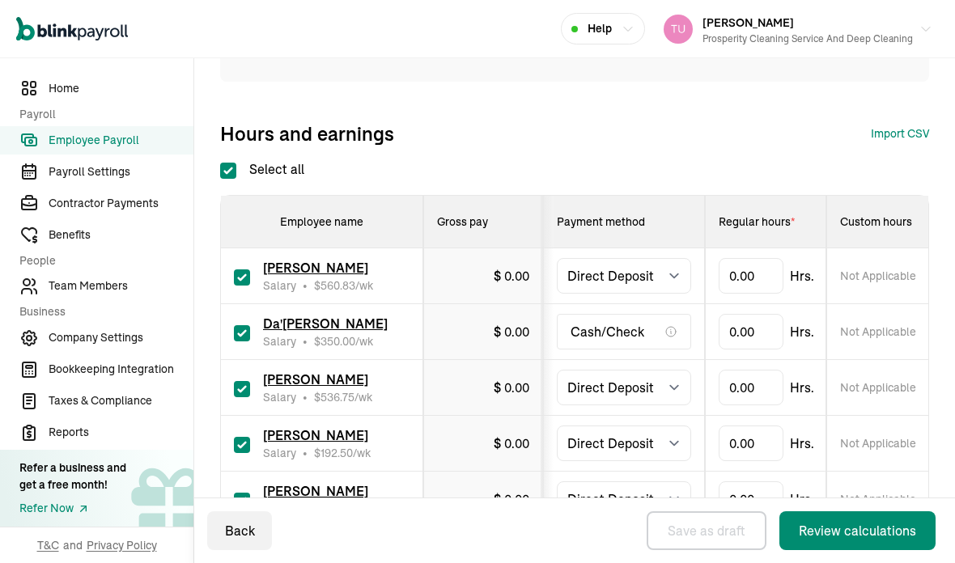
scroll to position [350, 0]
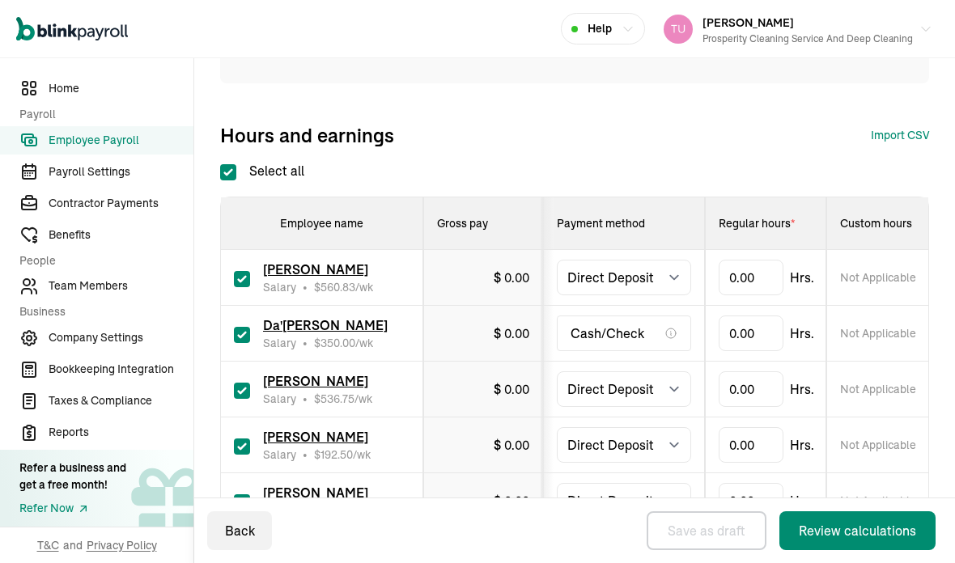
click at [228, 164] on input "Select all" at bounding box center [228, 172] width 16 height 16
checkbox input "false"
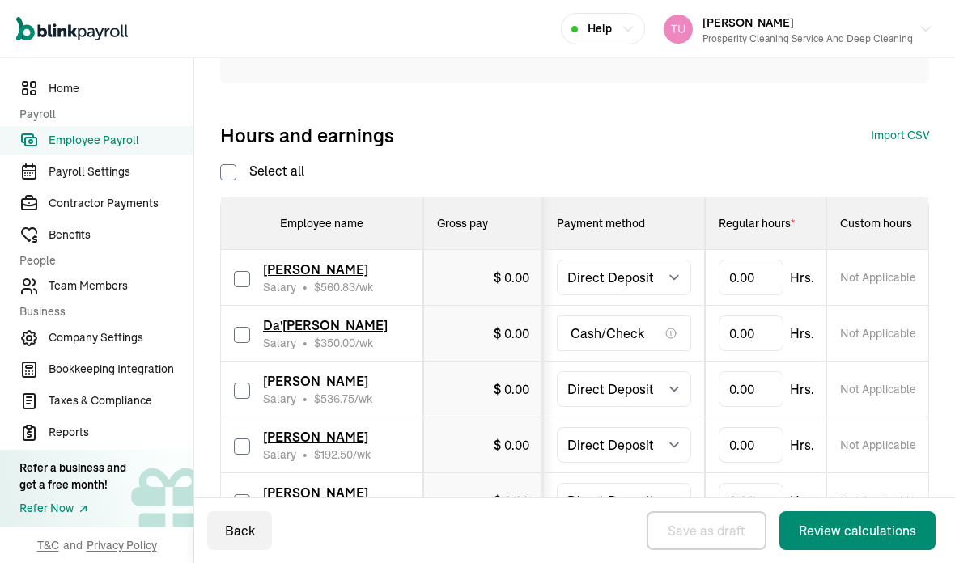
checkbox input "false"
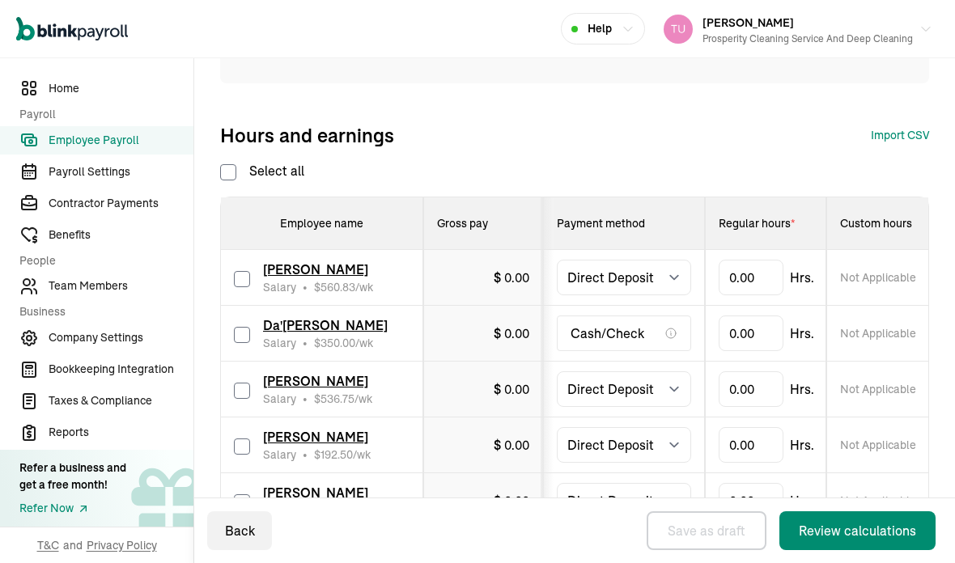
checkbox input "false"
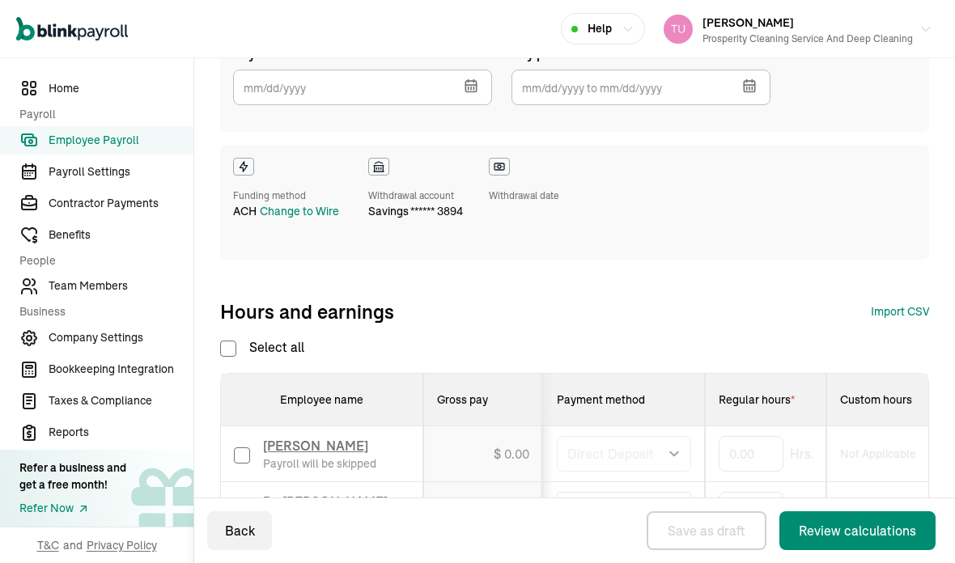
scroll to position [76, 0]
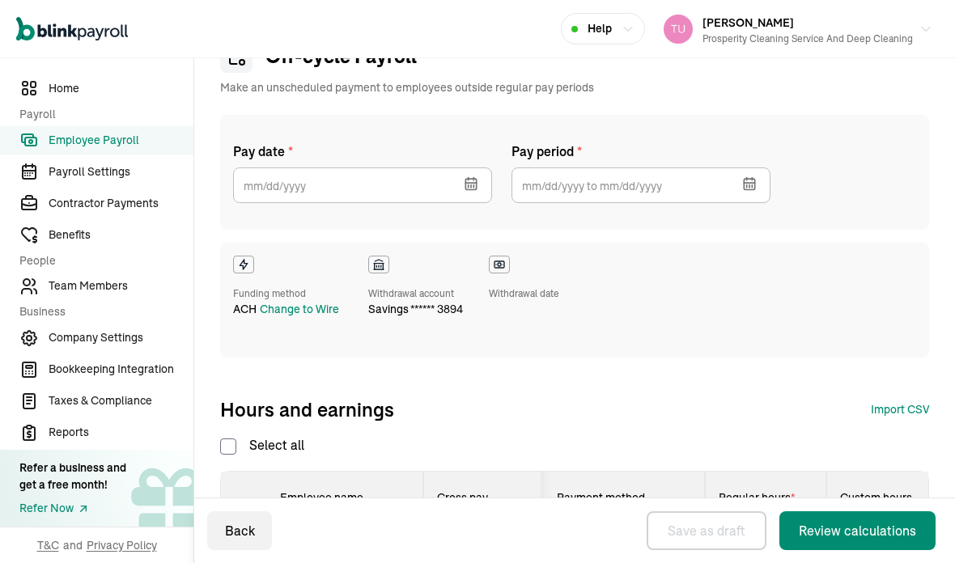
click at [476, 179] on icon "button" at bounding box center [470, 184] width 11 height 11
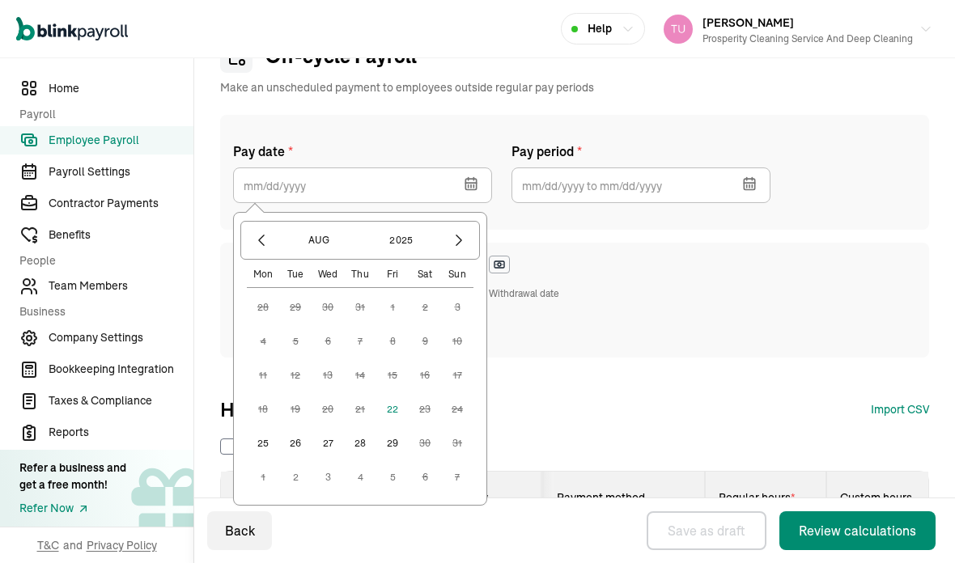
click at [396, 393] on button "22" at bounding box center [392, 409] width 32 height 32
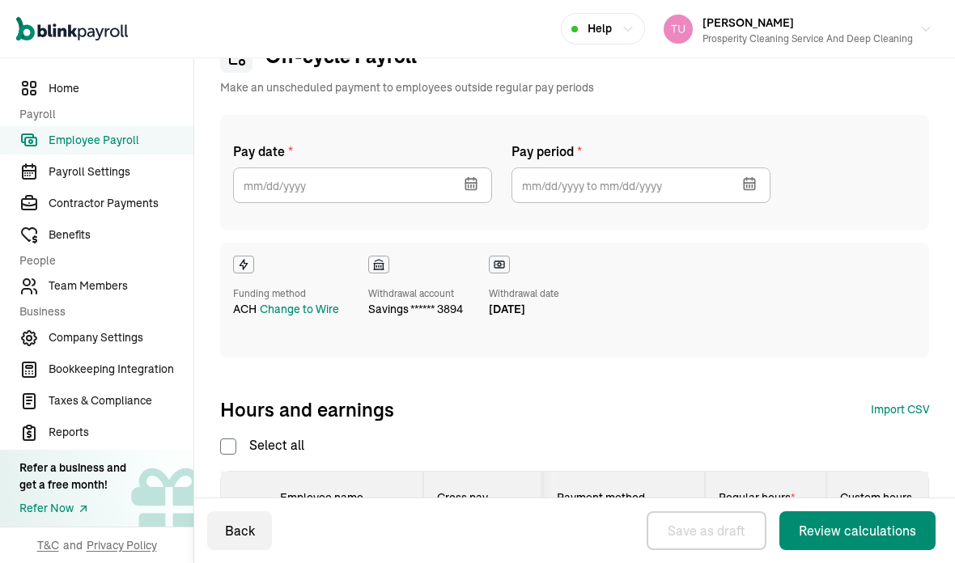
type input "[DATE]"
click at [760, 161] on button "button" at bounding box center [747, 182] width 45 height 42
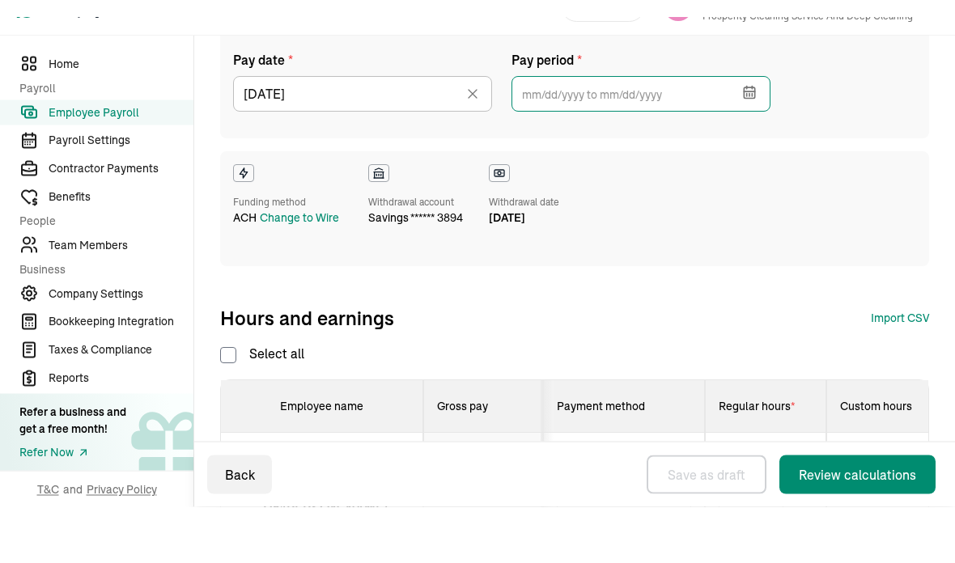
scroll to position [142, 0]
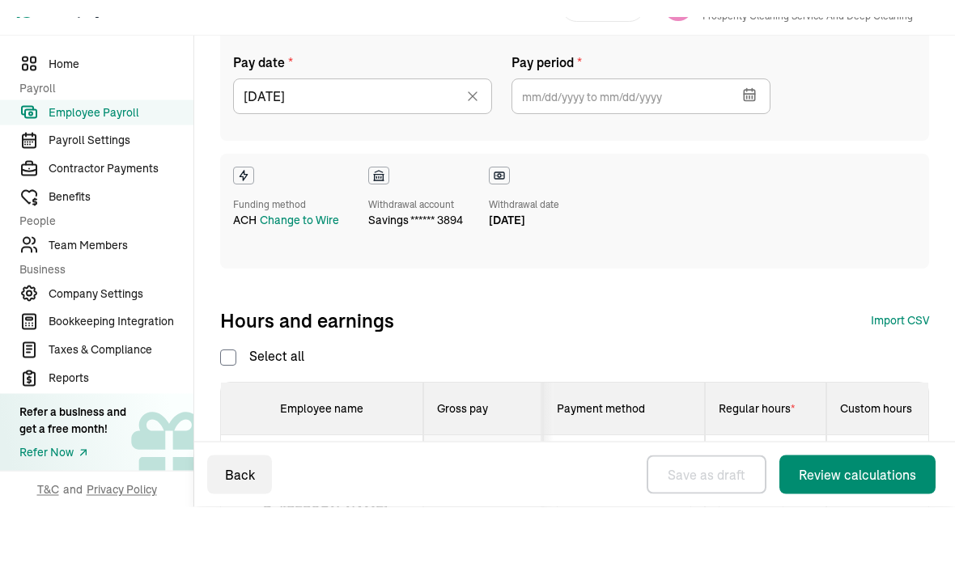
click at [744, 113] on icon "button" at bounding box center [749, 118] width 11 height 11
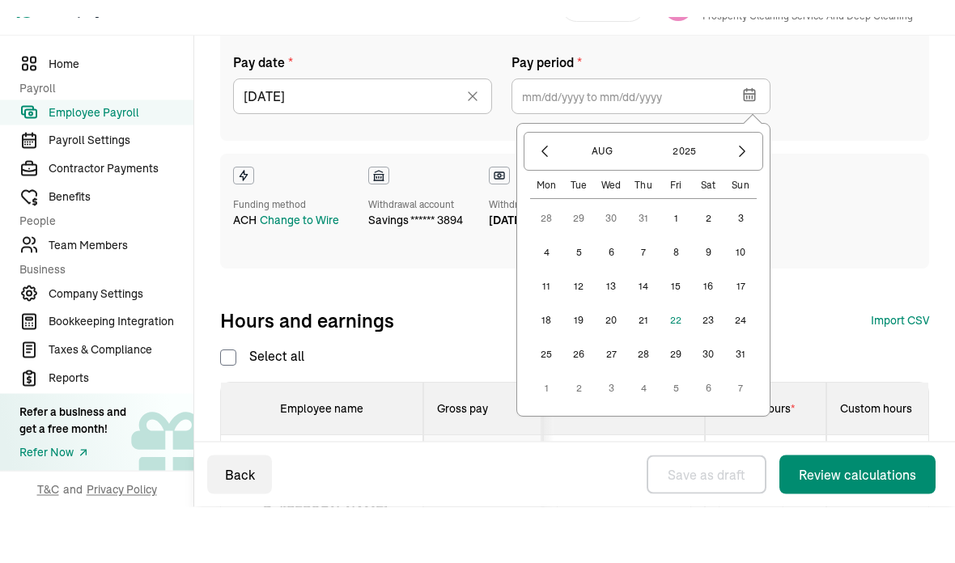
click at [711, 226] on button "2" at bounding box center [708, 242] width 32 height 32
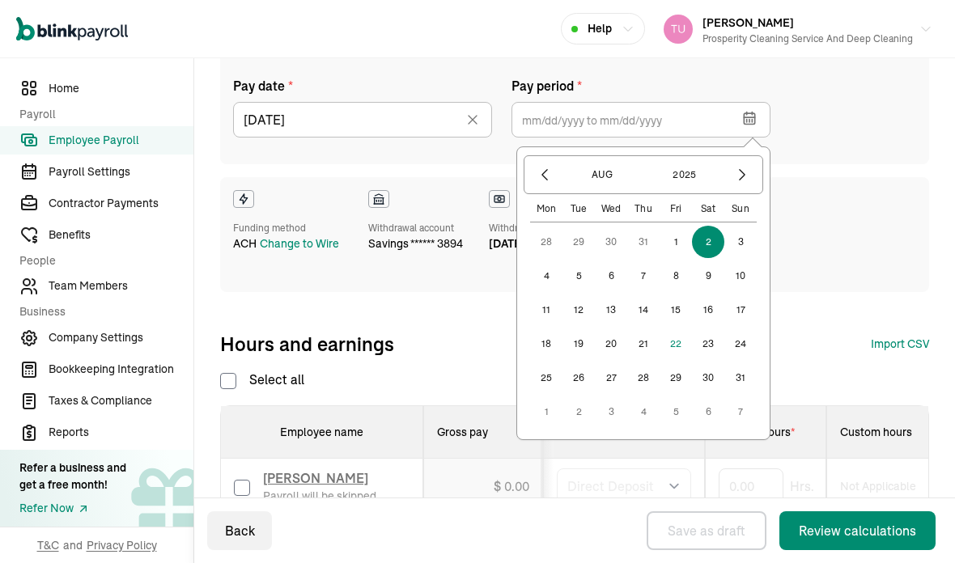
click at [676, 294] on button "15" at bounding box center [675, 310] width 32 height 32
type input "[DATE] ~ [DATE]"
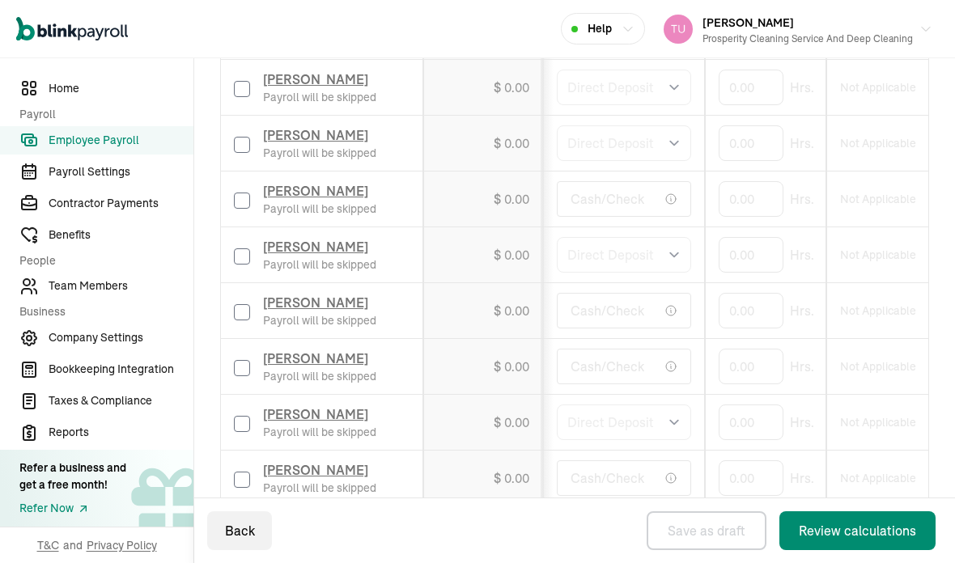
scroll to position [710, 0]
click at [239, 303] on input "checkbox" at bounding box center [242, 311] width 16 height 16
checkbox input "true"
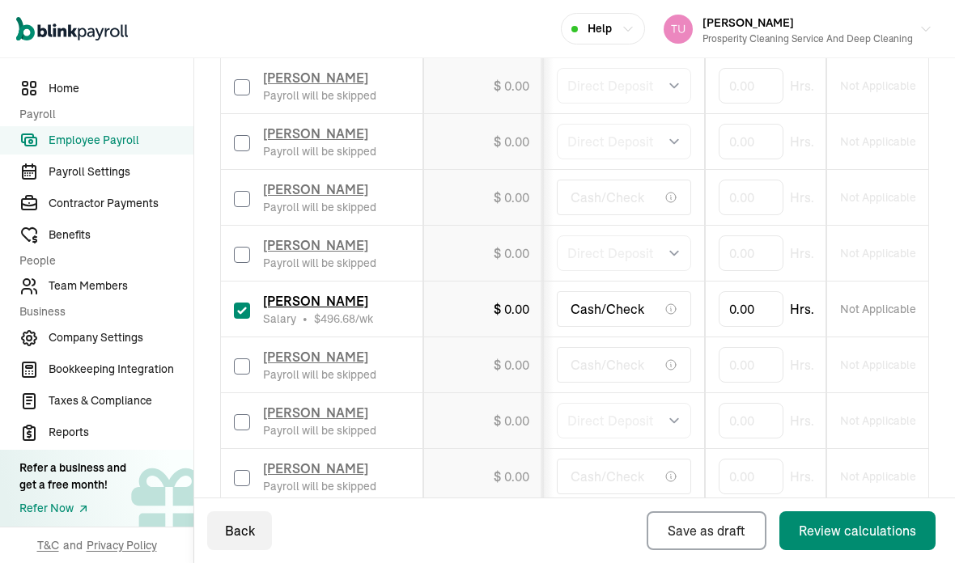
click at [234, 355] on label at bounding box center [242, 364] width 16 height 19
click at [234, 358] on input "checkbox" at bounding box center [242, 366] width 16 height 16
checkbox input "true"
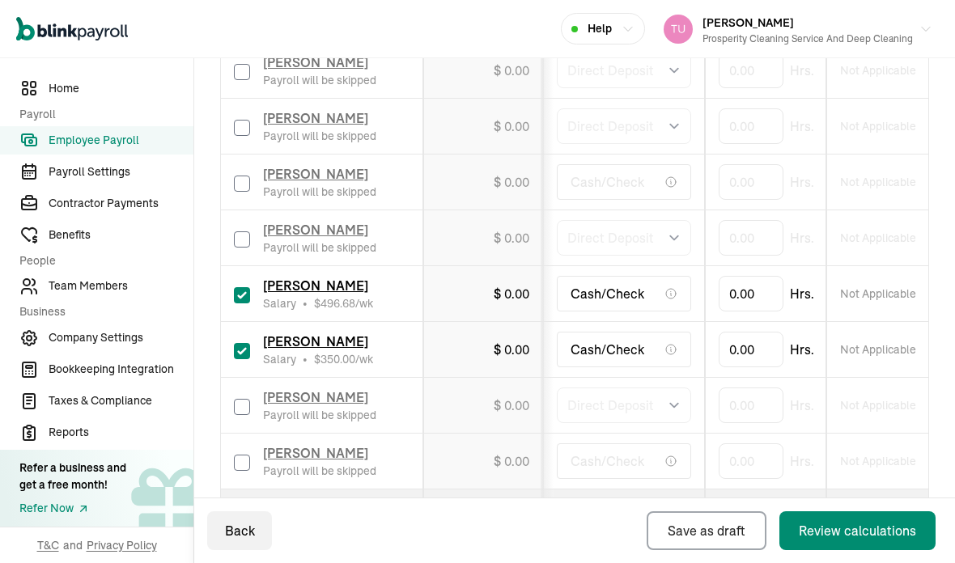
scroll to position [723, 0]
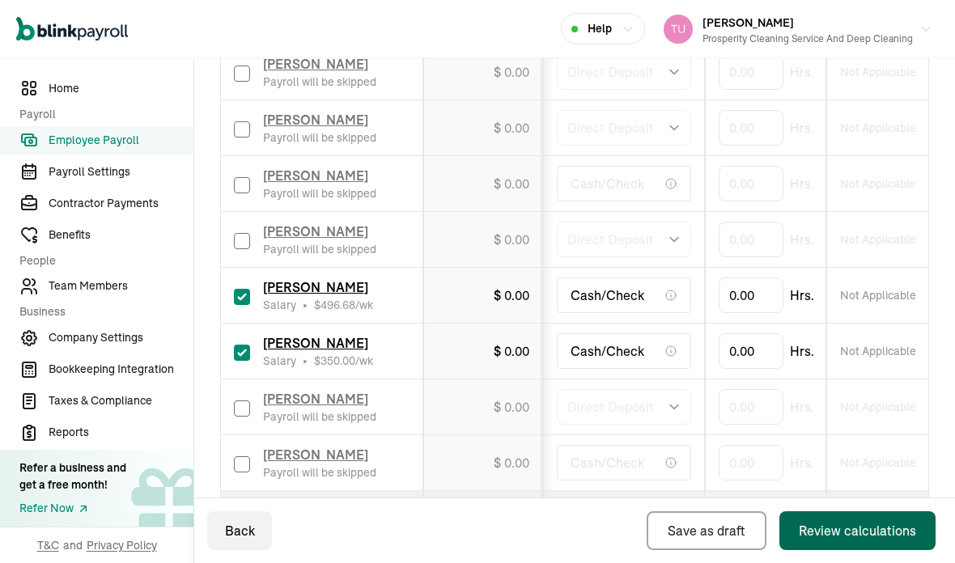
click at [834, 525] on div "Review calculations" at bounding box center [857, 530] width 117 height 19
click at [622, 511] on div "Back Save as draft Review calculations" at bounding box center [574, 530] width 761 height 65
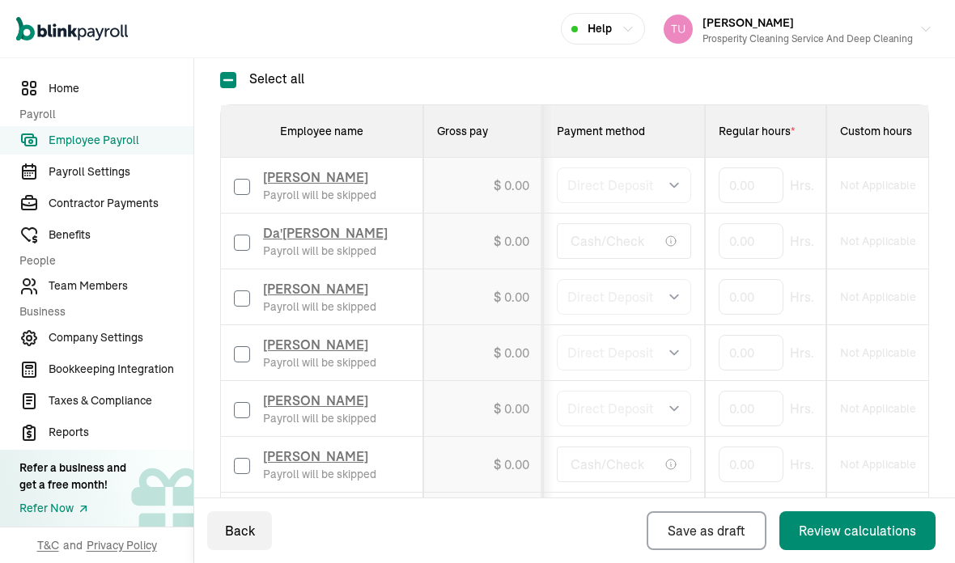
scroll to position [17, 0]
click at [117, 295] on span "Team Members" at bounding box center [121, 286] width 145 height 17
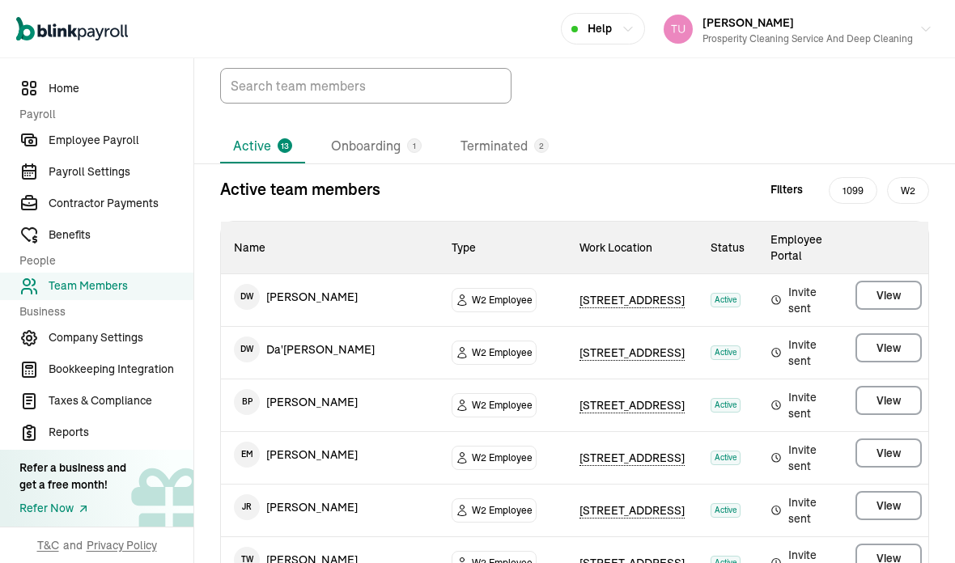
scroll to position [61, 0]
click at [319, 437] on td "E M [PERSON_NAME]" at bounding box center [330, 454] width 218 height 45
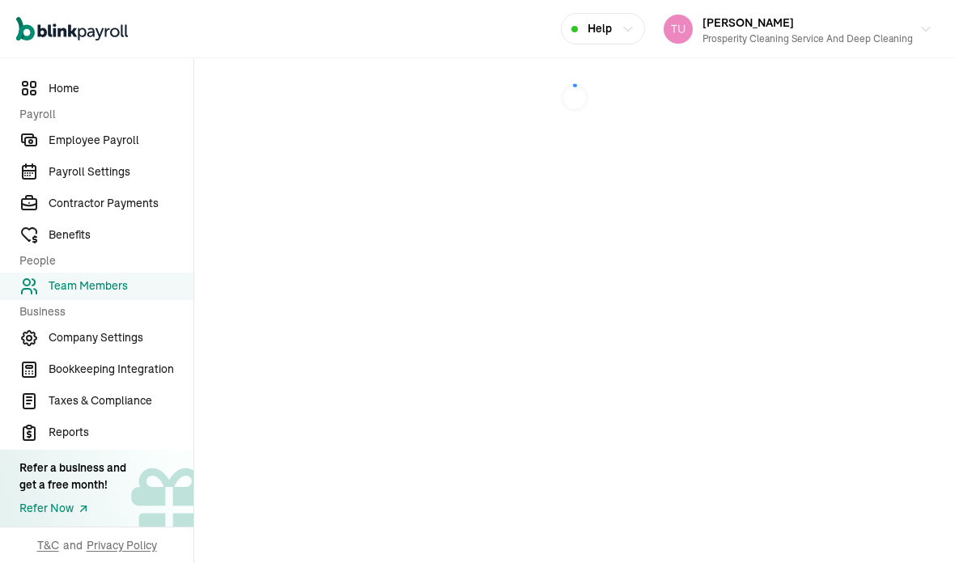
click at [890, 435] on main at bounding box center [574, 310] width 761 height 505
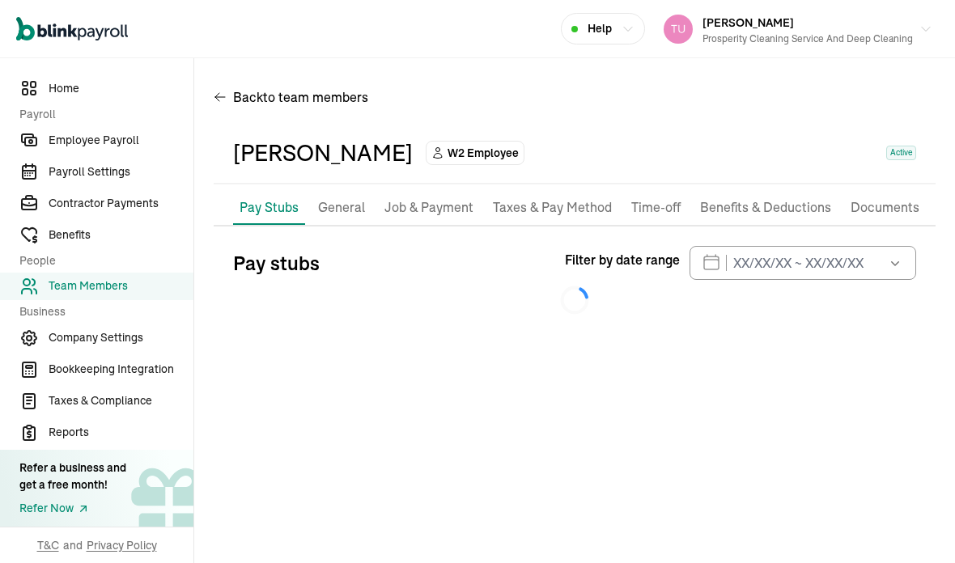
scroll to position [65, 0]
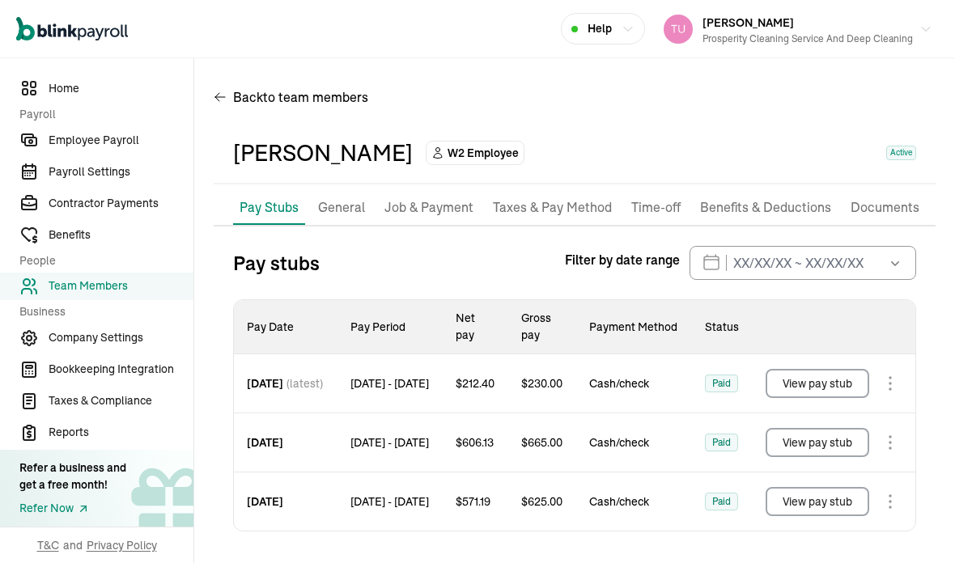
click at [272, 197] on p "Pay Stubs" at bounding box center [268, 206] width 59 height 19
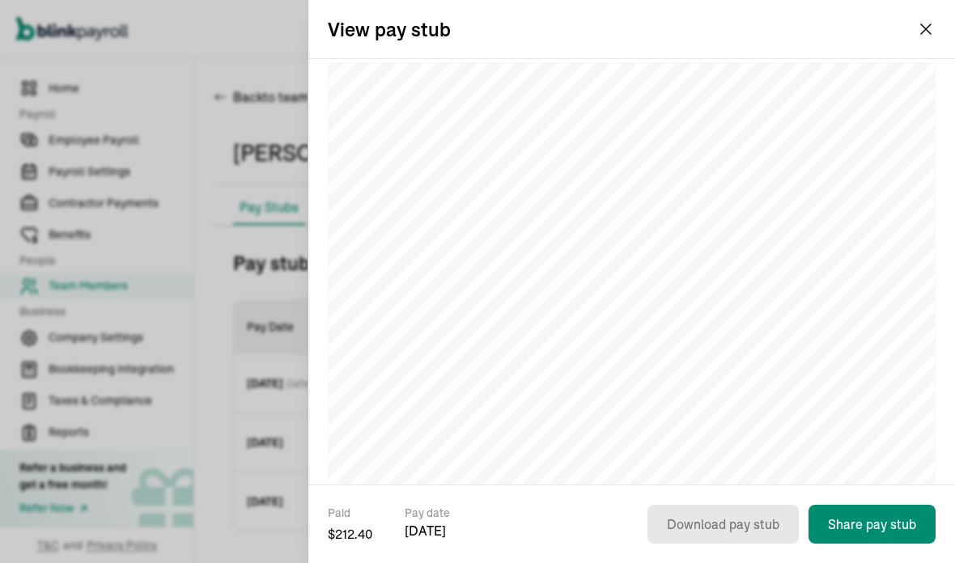
scroll to position [91, 0]
click at [544, 558] on div "Paid $ 212.40 Pay date [DATE] Download pay stub Share pay stub" at bounding box center [631, 534] width 646 height 58
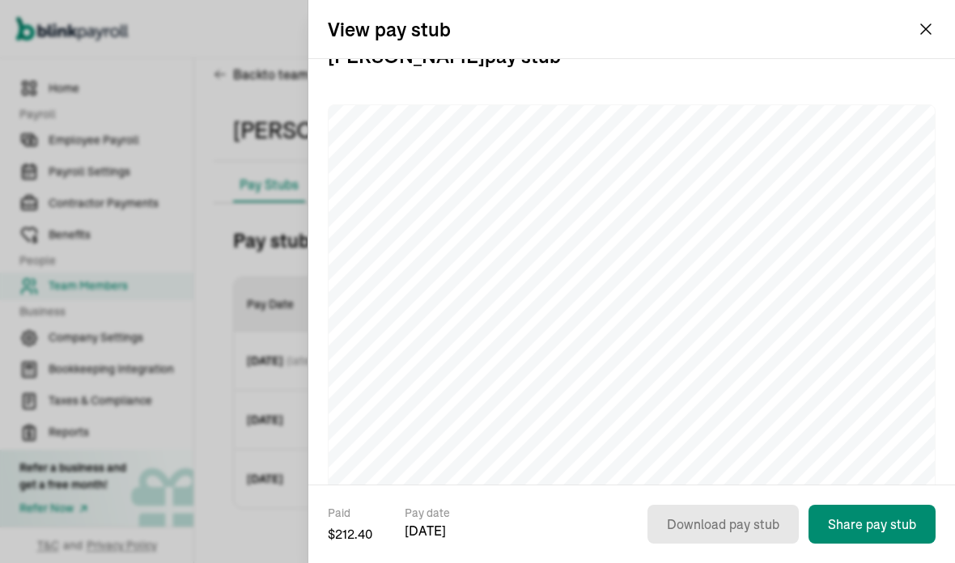
scroll to position [40, 0]
click at [944, 20] on div "View pay stub" at bounding box center [631, 29] width 646 height 58
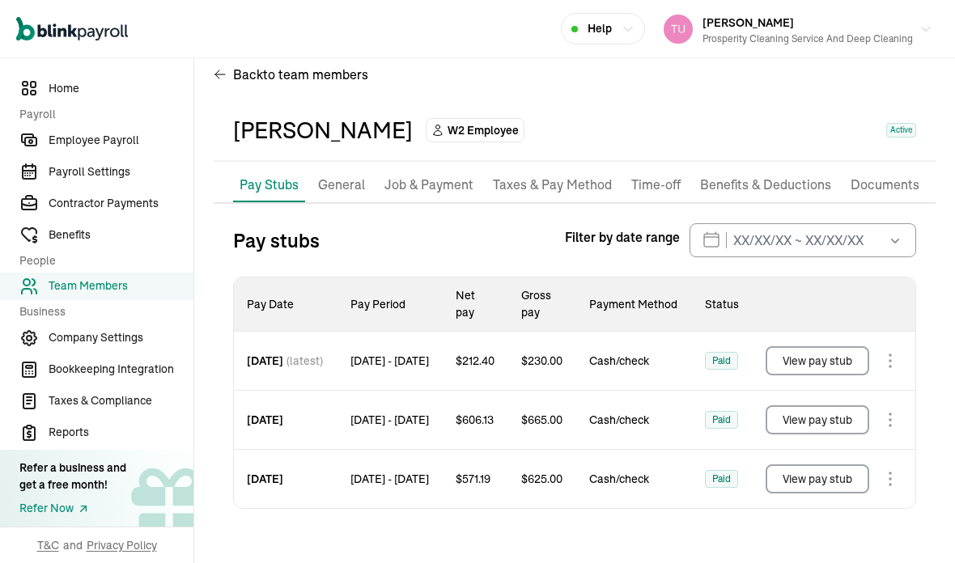
click at [119, 149] on span "Employee Payroll" at bounding box center [121, 140] width 145 height 17
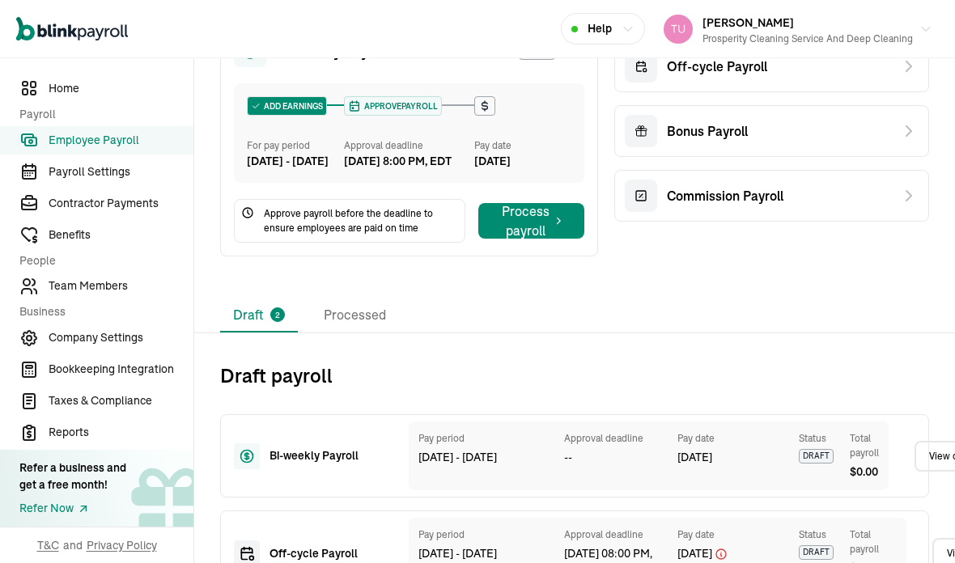
scroll to position [322, 0]
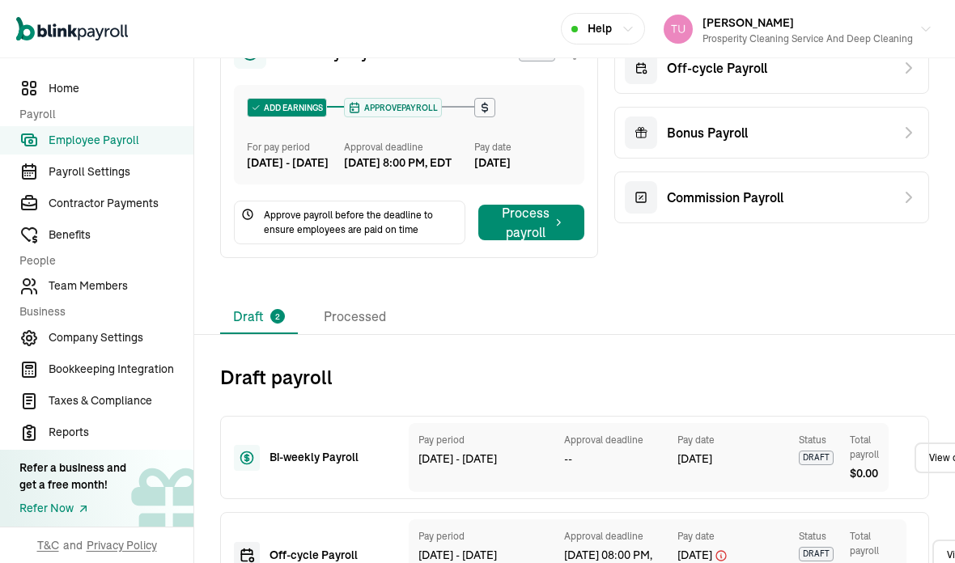
click at [373, 300] on li "Processed" at bounding box center [355, 317] width 88 height 34
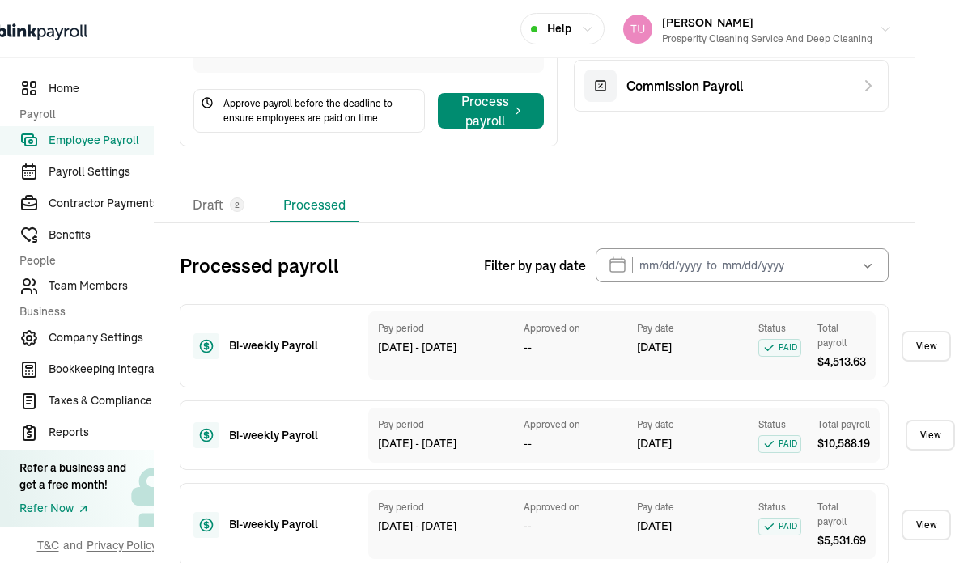
scroll to position [434, 40]
click at [917, 331] on link "View" at bounding box center [925, 346] width 49 height 31
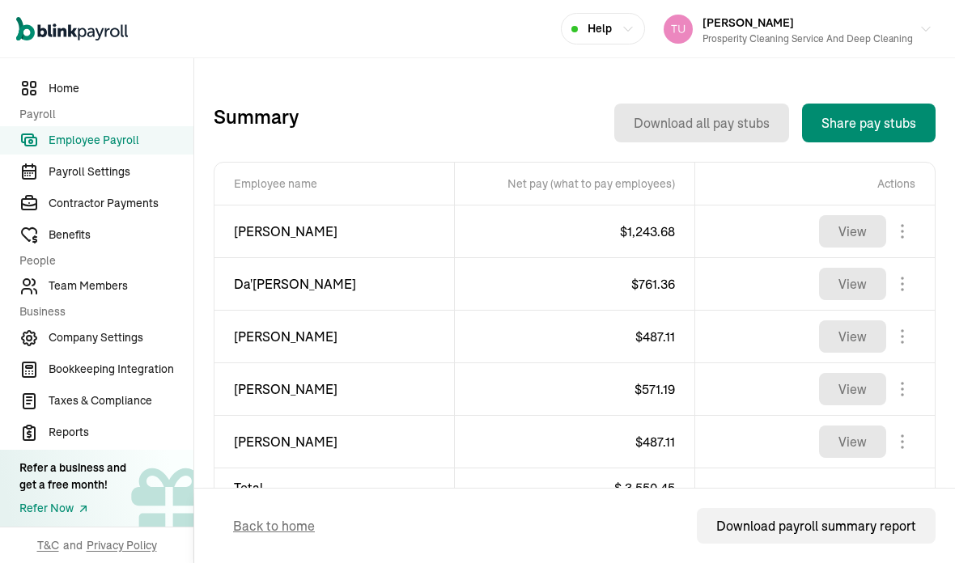
scroll to position [320, 0]
click at [132, 295] on span "Team Members" at bounding box center [121, 286] width 145 height 17
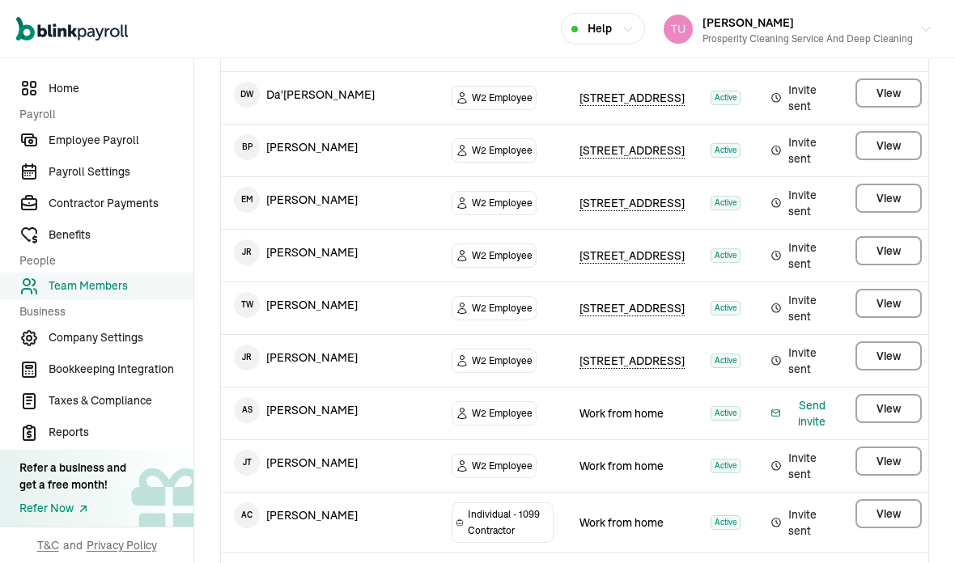
scroll to position [311, 0]
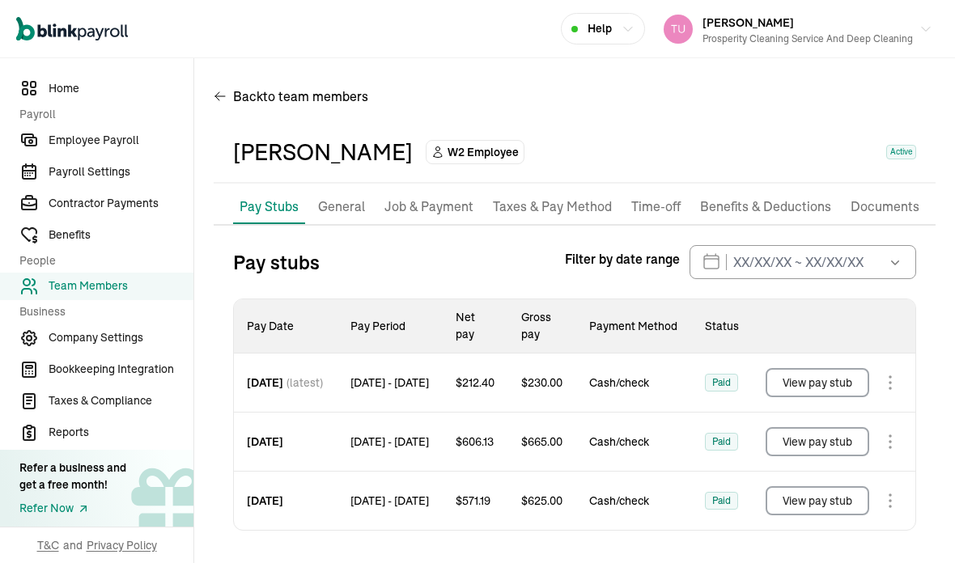
scroll to position [23, 0]
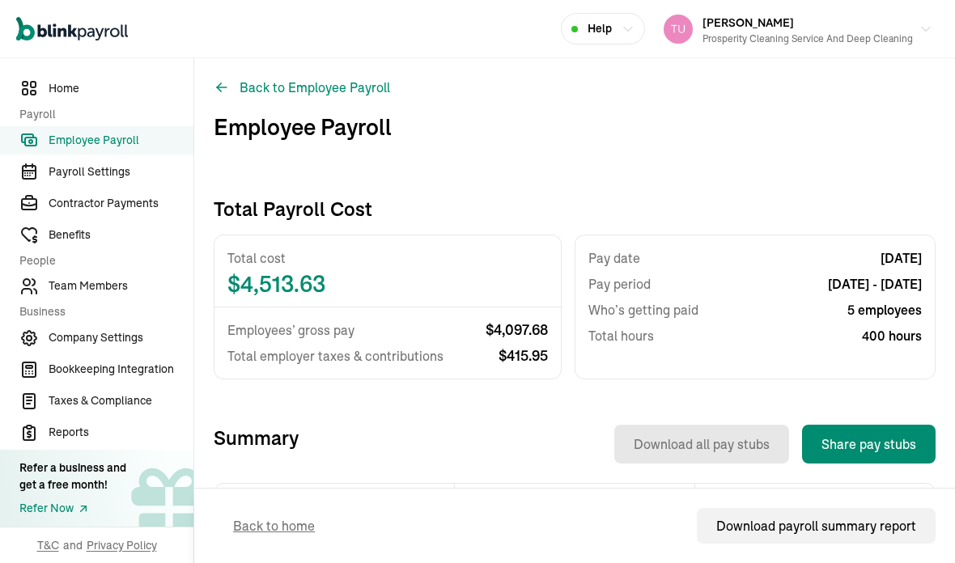
click at [335, 78] on button "Back to Employee Payroll" at bounding box center [302, 87] width 176 height 19
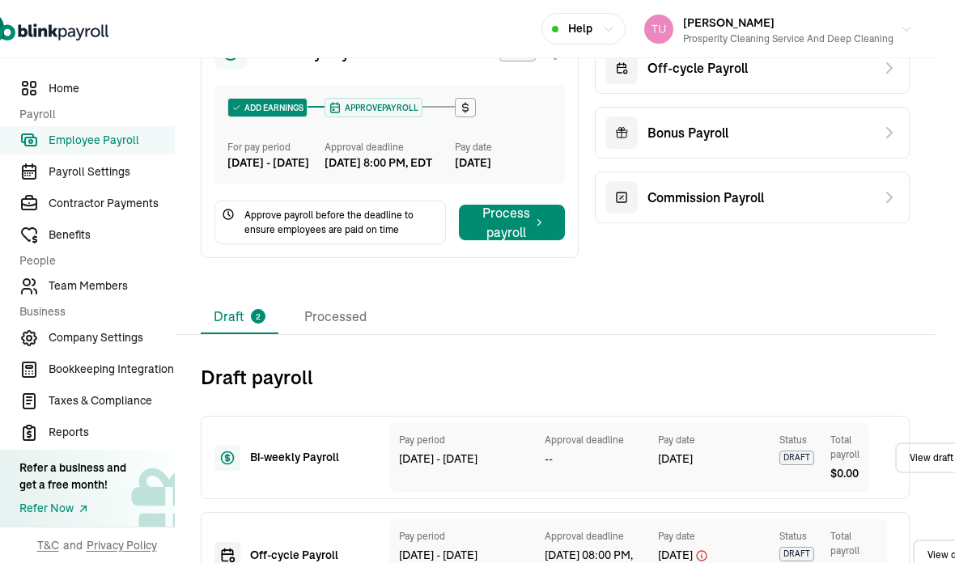
scroll to position [322, 19]
click at [342, 300] on li "Processed" at bounding box center [335, 317] width 88 height 34
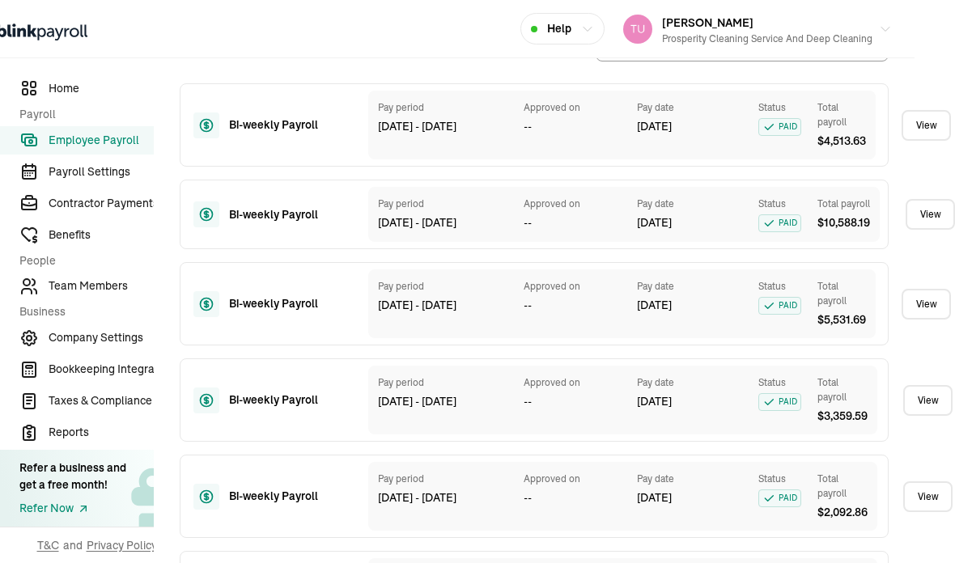
scroll to position [655, 40]
click at [927, 288] on link "View" at bounding box center [925, 303] width 49 height 31
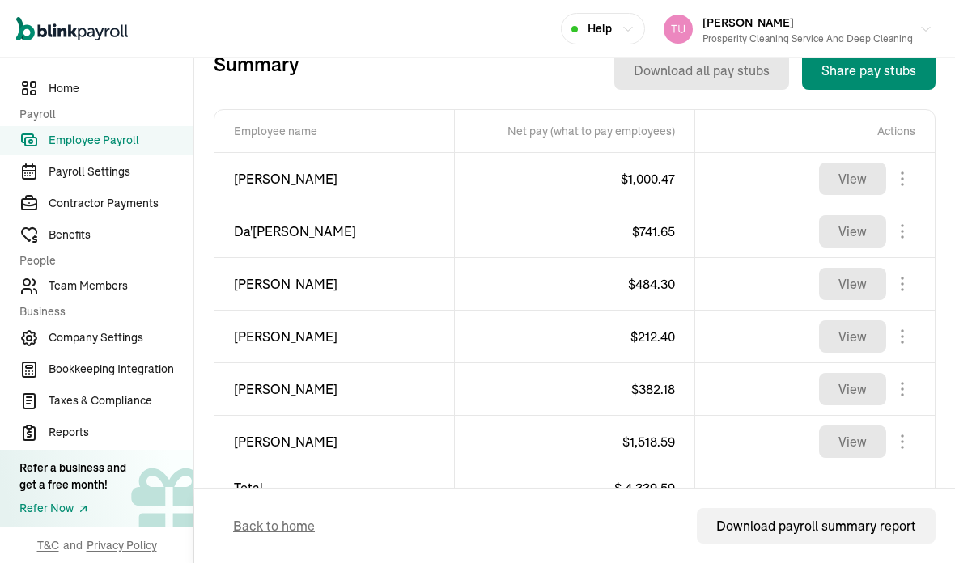
scroll to position [373, 0]
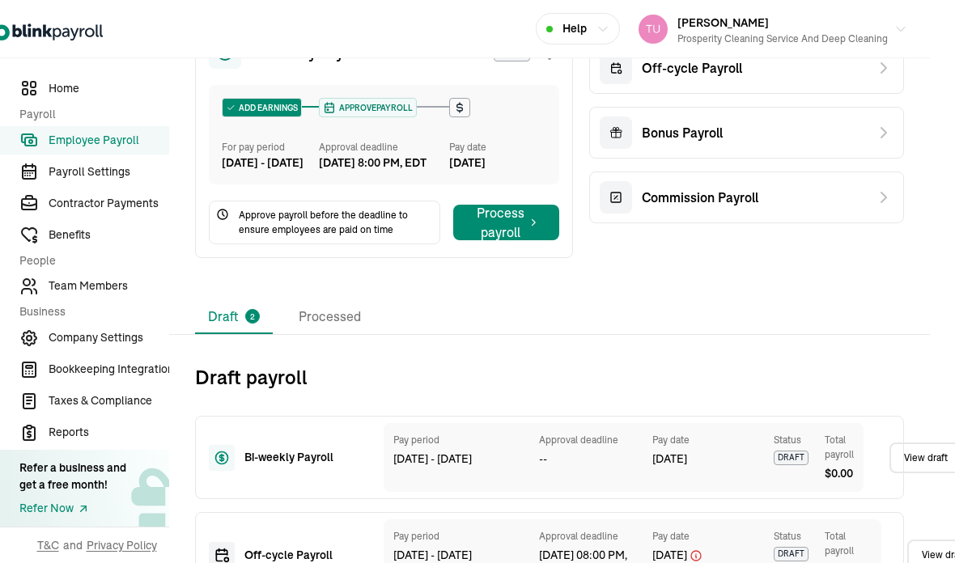
scroll to position [322, 25]
click at [336, 300] on li "Processed" at bounding box center [330, 317] width 88 height 34
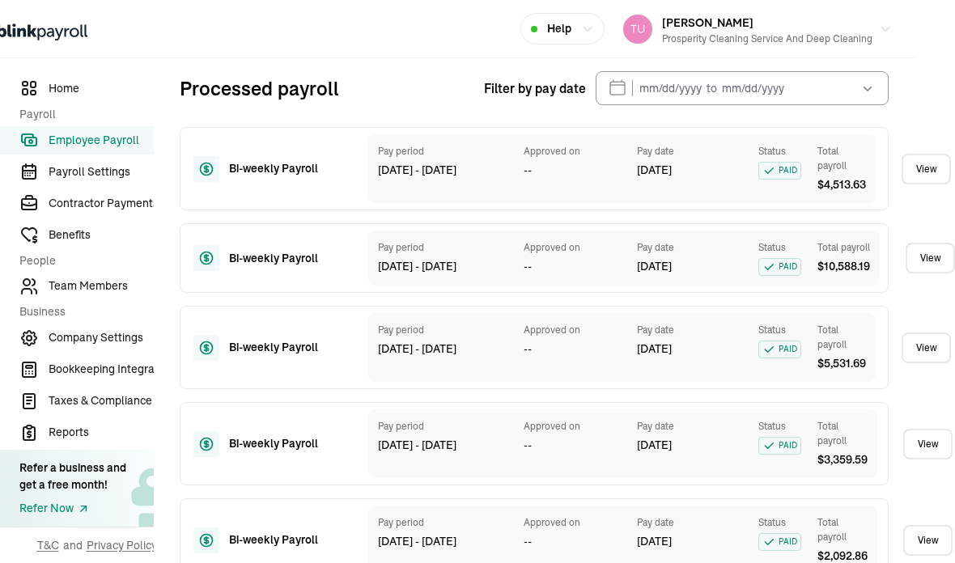
scroll to position [610, 40]
click at [926, 244] on link "View" at bounding box center [929, 259] width 49 height 31
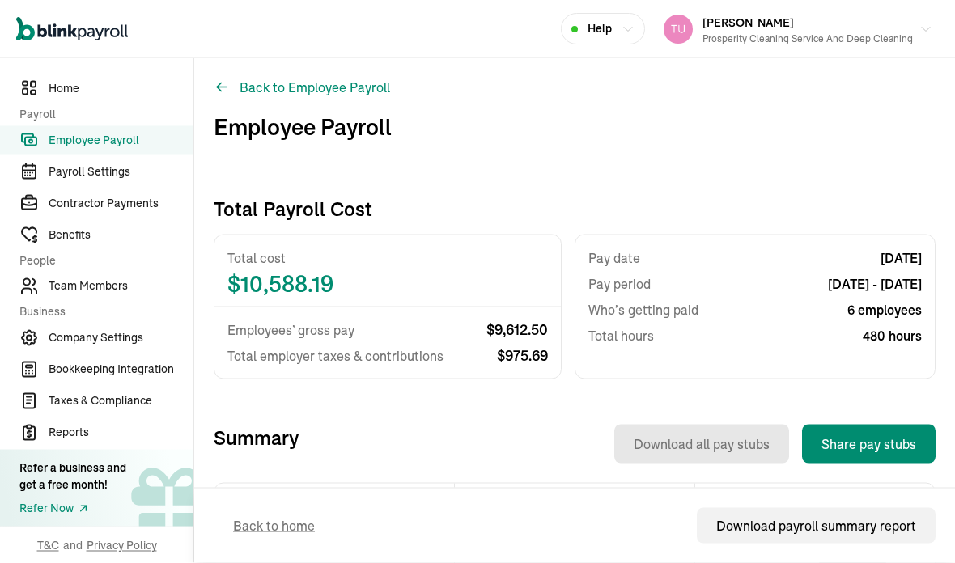
click at [308, 79] on button "Back to Employee Payroll" at bounding box center [302, 87] width 176 height 19
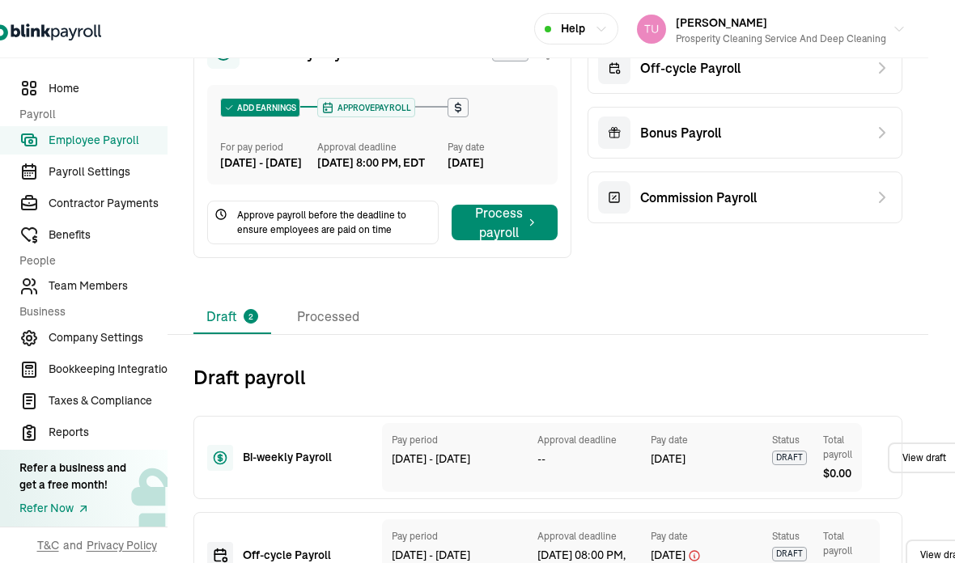
click at [881, 75] on icon at bounding box center [881, 67] width 19 height 19
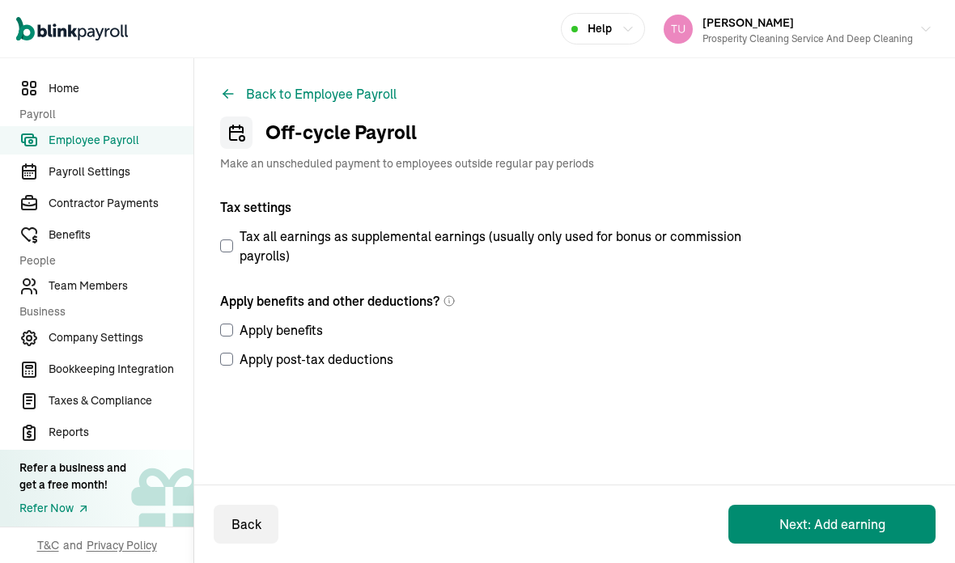
click at [214, 251] on div "Back to Employee Payroll Off-cycle Payroll Make an unscheduled payment to emplo…" at bounding box center [574, 266] width 761 height 417
click at [231, 249] on input "Tax all earnings as supplemental earnings (usually only used for bonus or commi…" at bounding box center [226, 245] width 13 height 13
checkbox input "true"
click at [238, 328] on label "Apply benefits" at bounding box center [487, 329] width 534 height 19
click at [233, 328] on input "Apply benefits" at bounding box center [226, 330] width 13 height 13
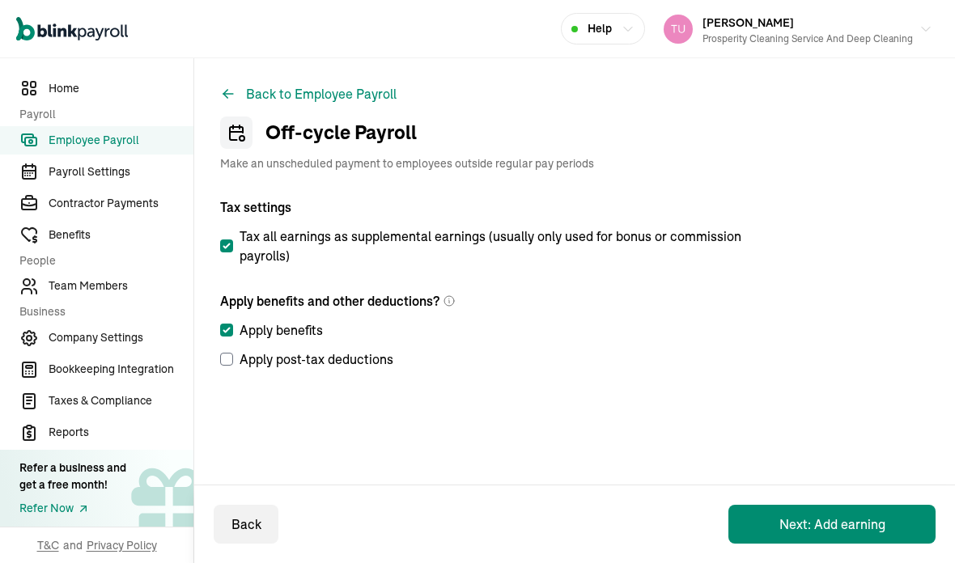
checkbox input "true"
click at [230, 362] on input "Apply post-tax deductions" at bounding box center [226, 359] width 13 height 13
checkbox input "true"
click at [841, 519] on button "Next: Add earning" at bounding box center [831, 524] width 207 height 39
select select "direct_deposit"
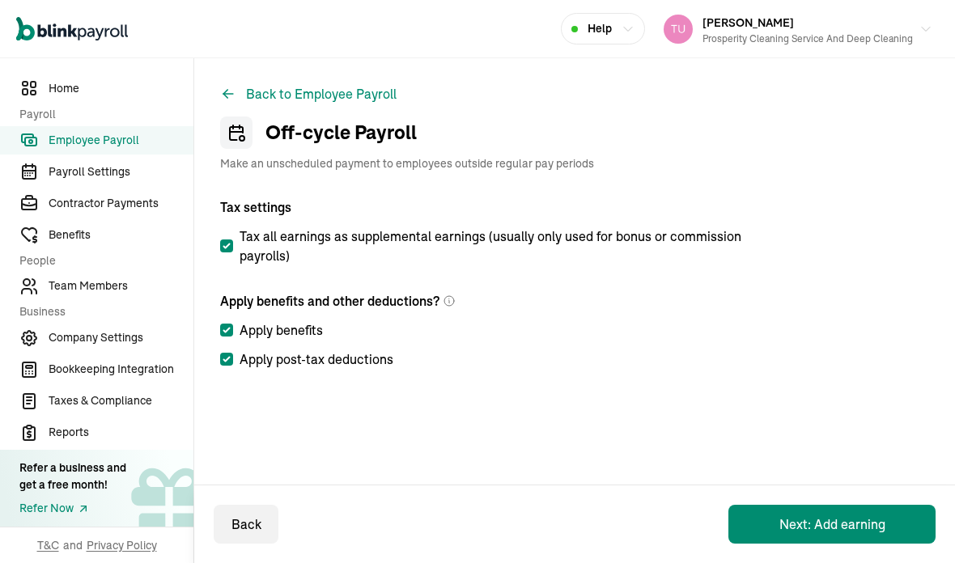
select select "direct_deposit"
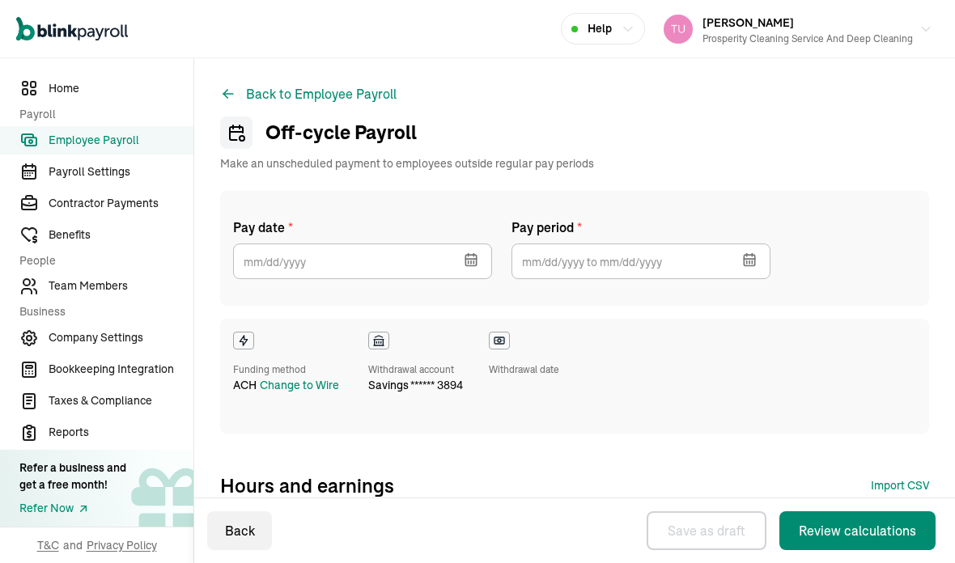
checkbox input "true"
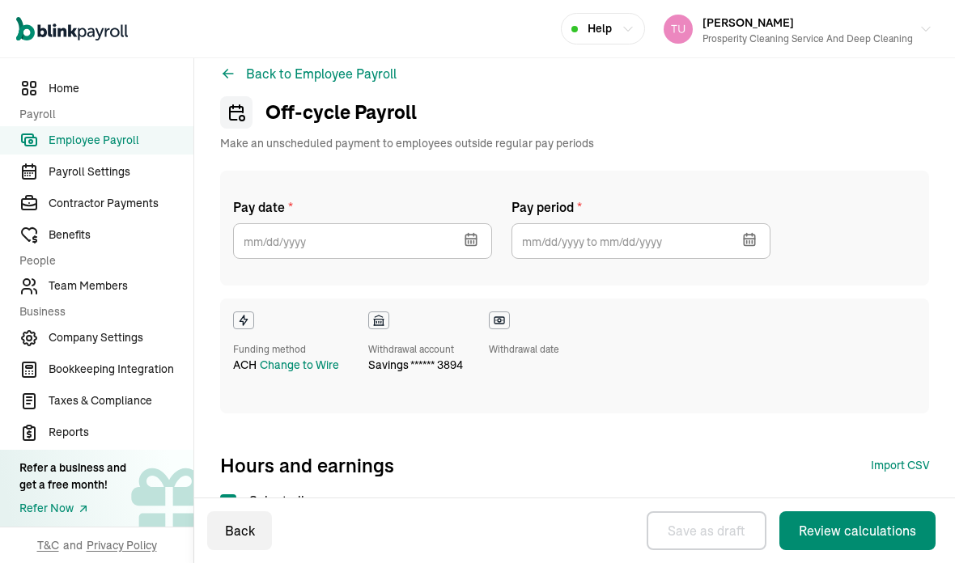
scroll to position [22, 0]
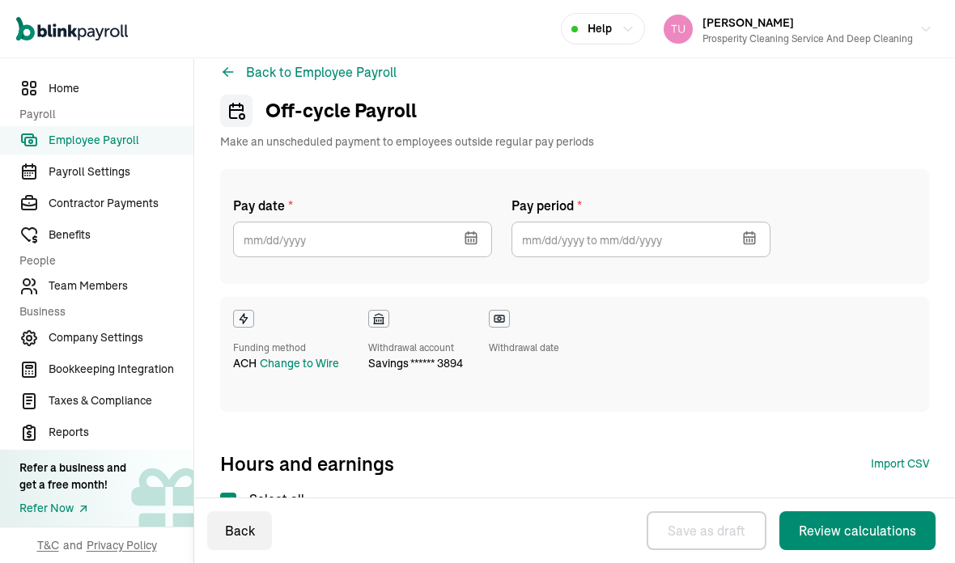
click at [468, 229] on button "button" at bounding box center [469, 236] width 45 height 42
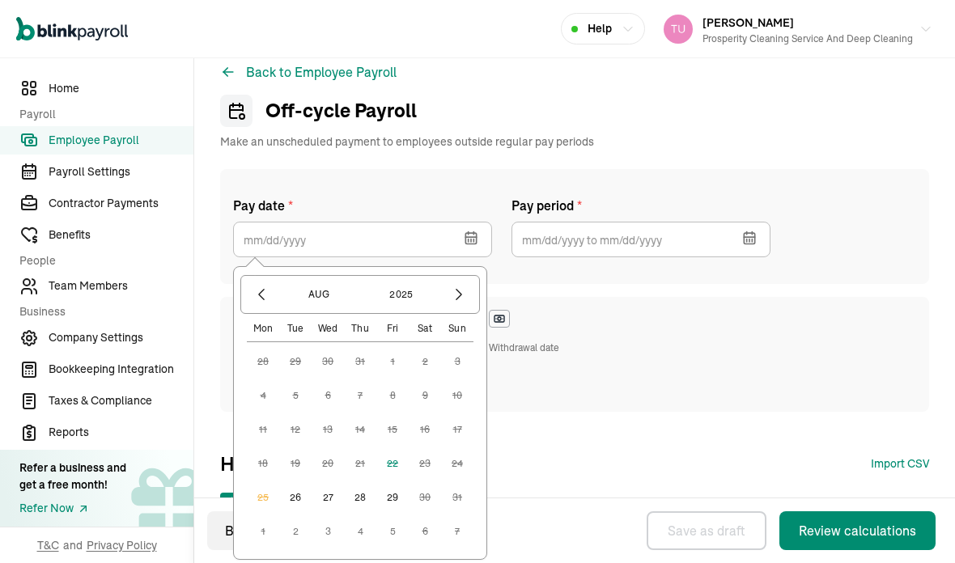
click at [472, 244] on icon "button" at bounding box center [470, 238] width 11 height 11
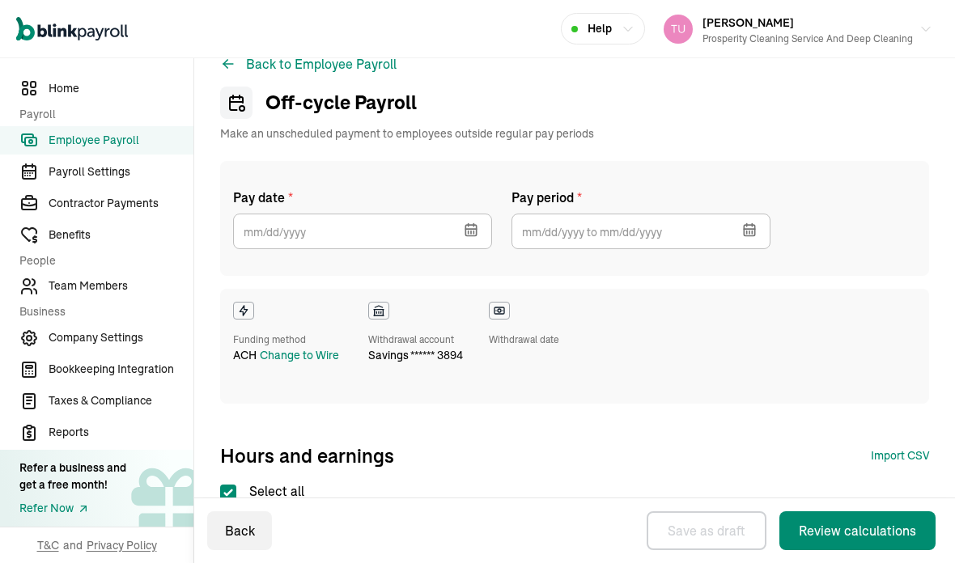
scroll to position [25, 0]
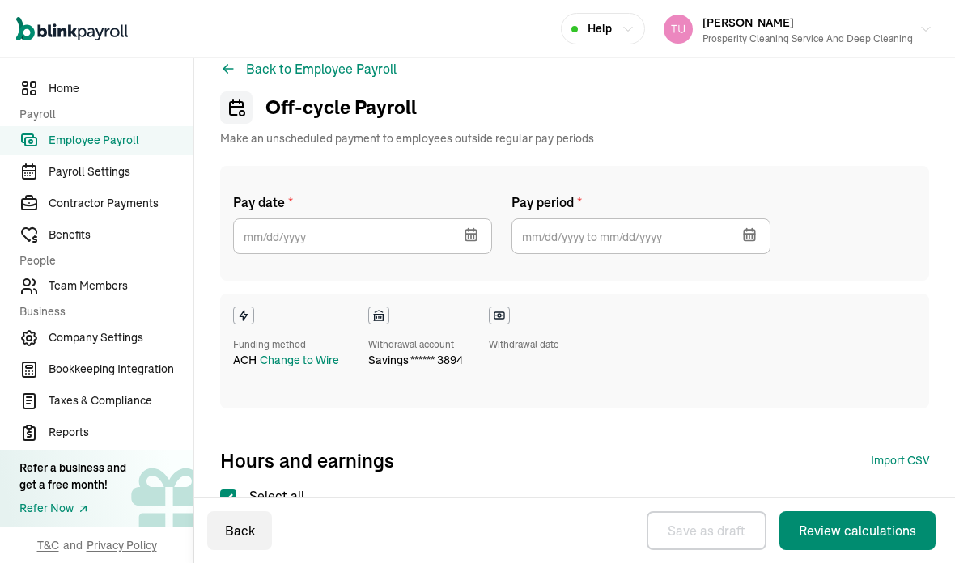
click at [482, 238] on button "button" at bounding box center [469, 233] width 45 height 42
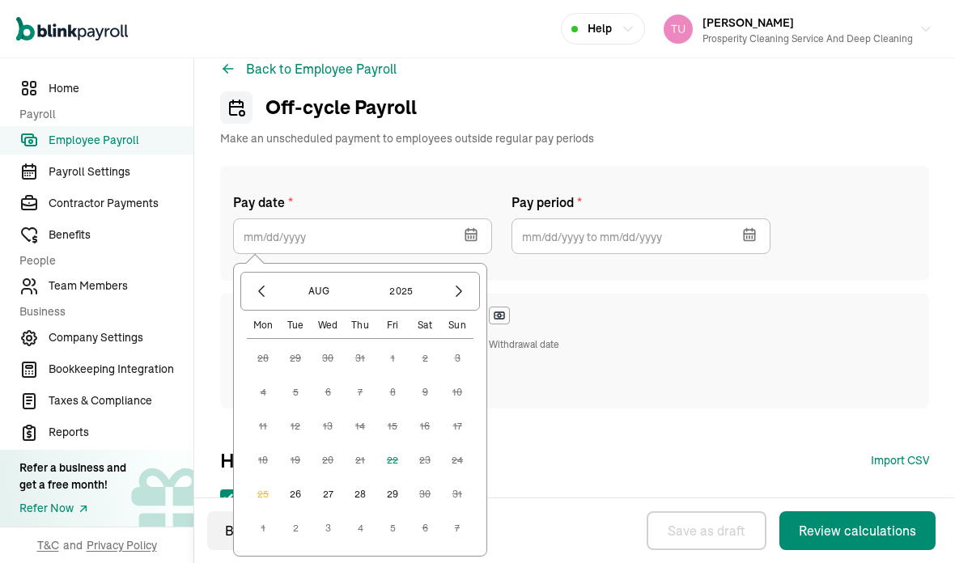
click at [291, 488] on button "26" at bounding box center [295, 494] width 32 height 32
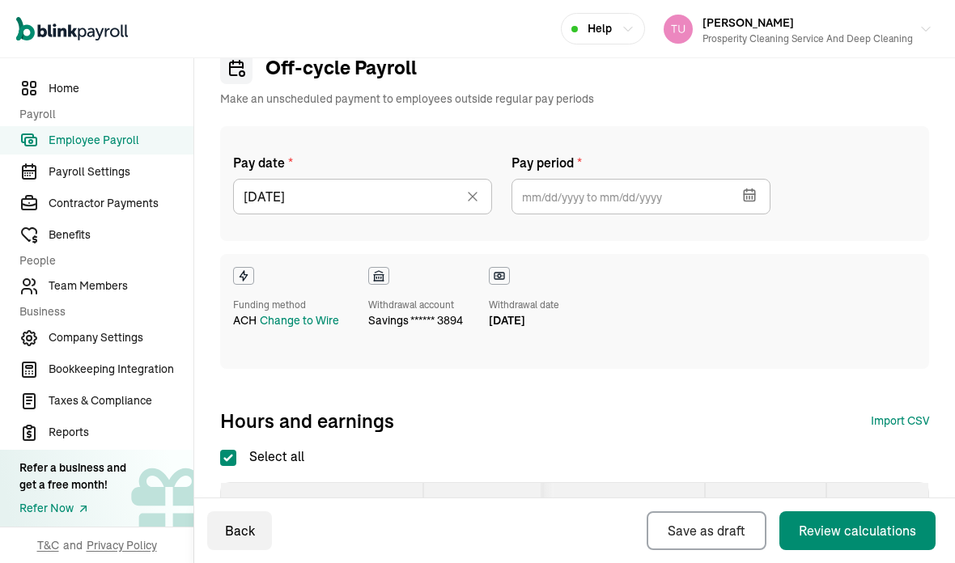
scroll to position [65, 0]
click at [761, 196] on button "button" at bounding box center [747, 193] width 45 height 42
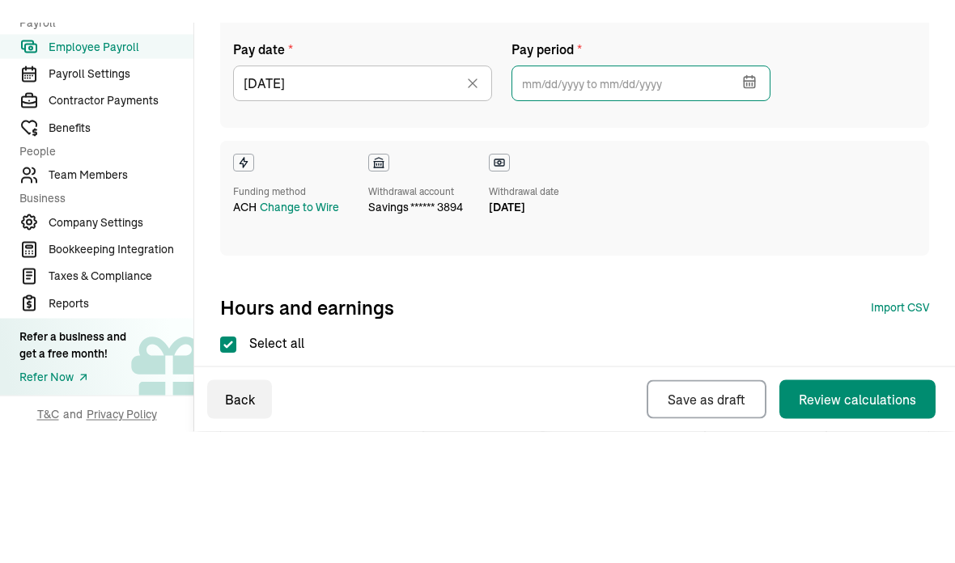
scroll to position [94, 0]
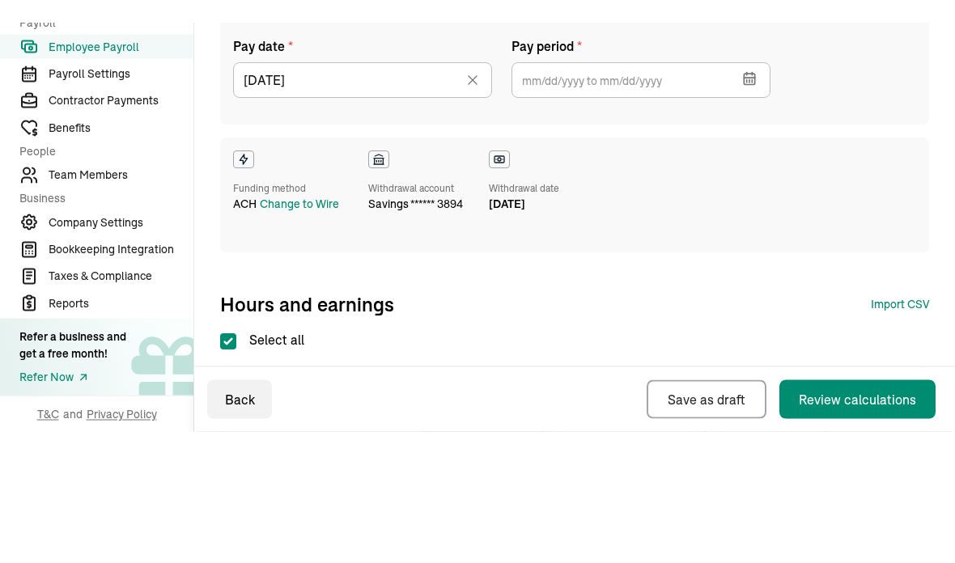
click at [748, 158] on icon "button" at bounding box center [749, 166] width 16 height 16
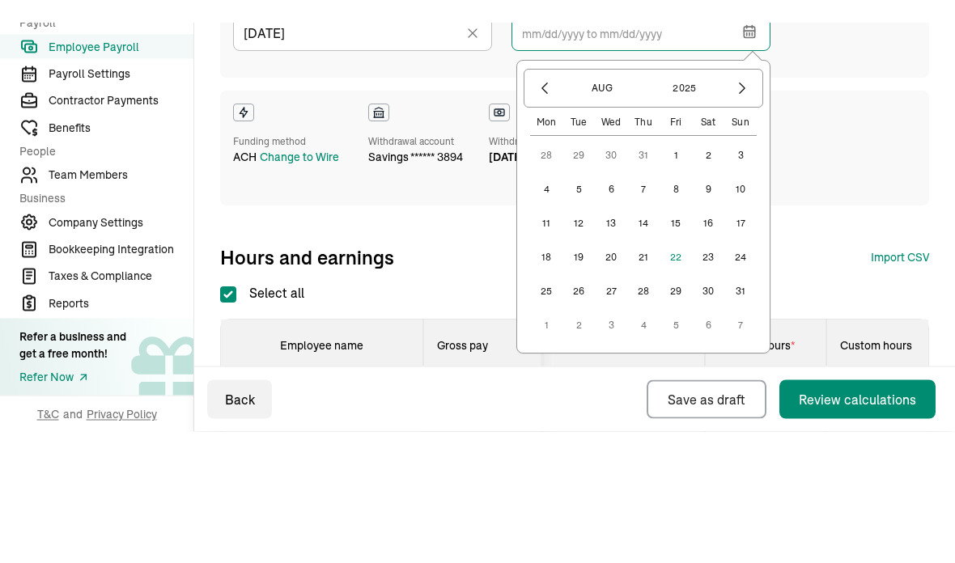
scroll to position [141, 0]
click at [713, 227] on button "2" at bounding box center [708, 243] width 32 height 32
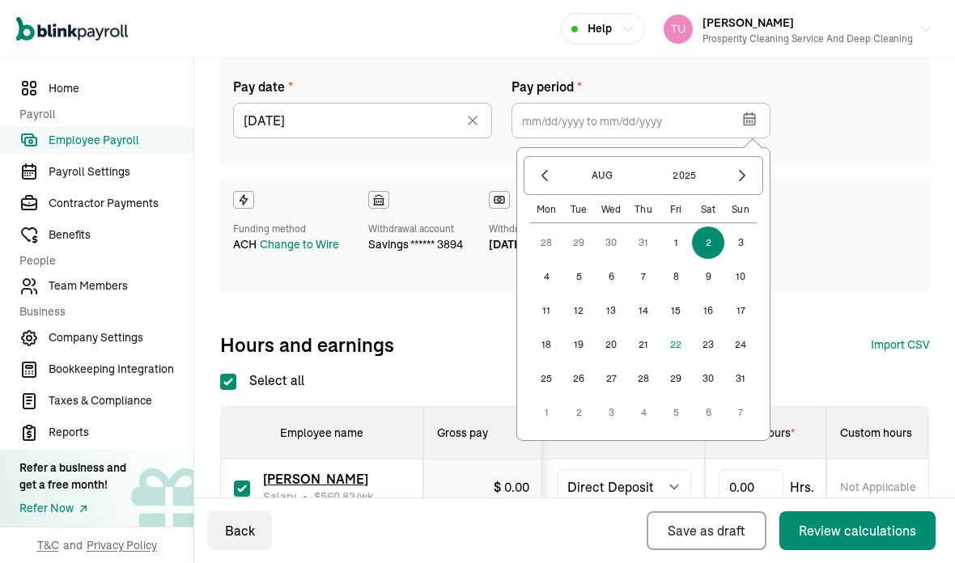
click at [675, 295] on button "15" at bounding box center [675, 311] width 32 height 32
type input "[DATE] ~ [DATE]"
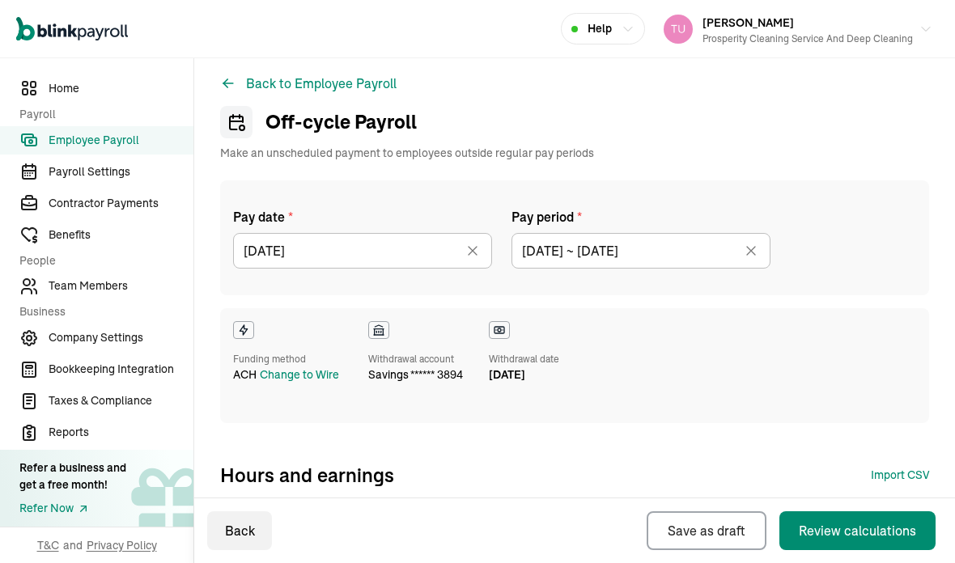
scroll to position [11, 0]
click at [470, 243] on icon at bounding box center [472, 251] width 16 height 16
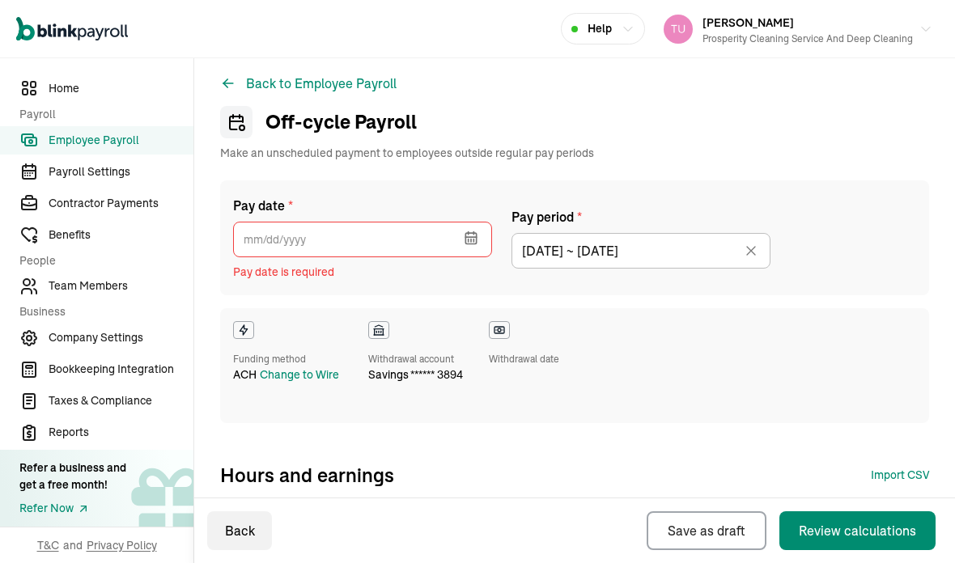
click at [473, 230] on icon "button" at bounding box center [471, 238] width 16 height 16
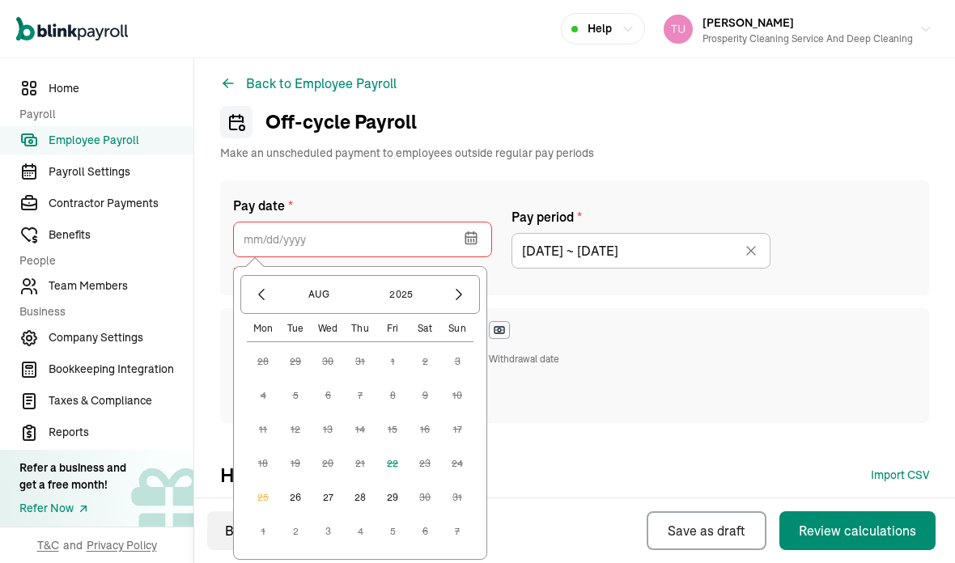
click at [303, 481] on button "26" at bounding box center [295, 497] width 32 height 32
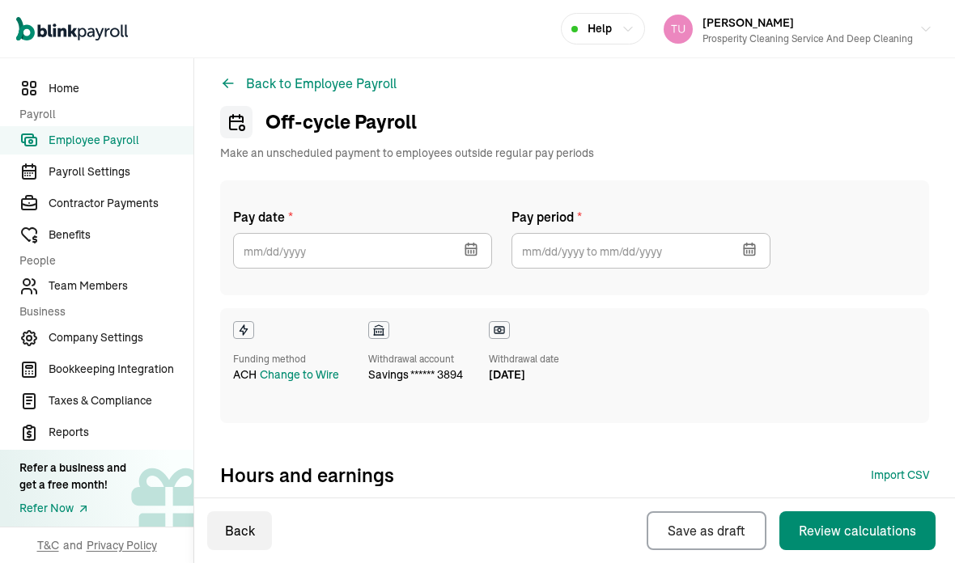
type input "[DATE]"
type input "[DATE] ~ [DATE]"
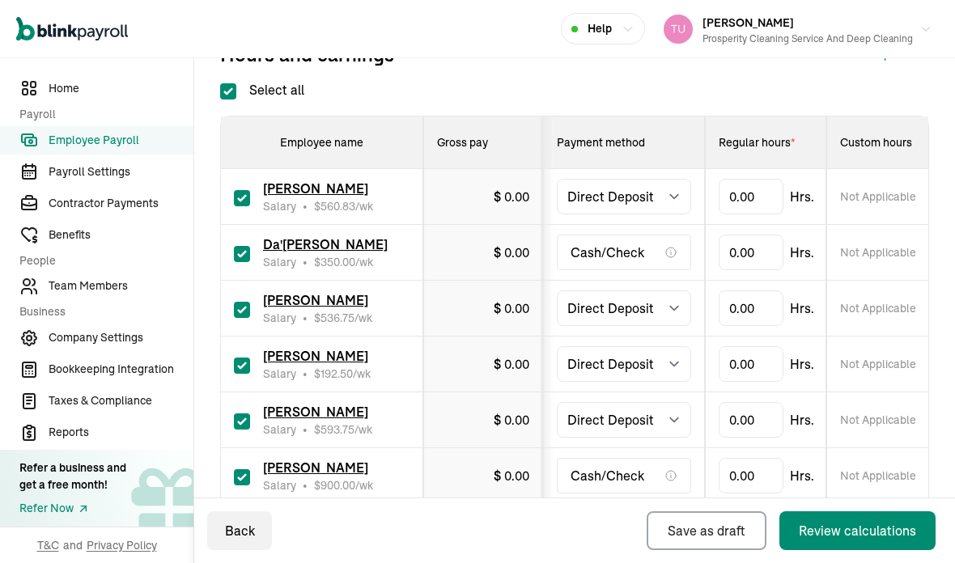
scroll to position [375, 0]
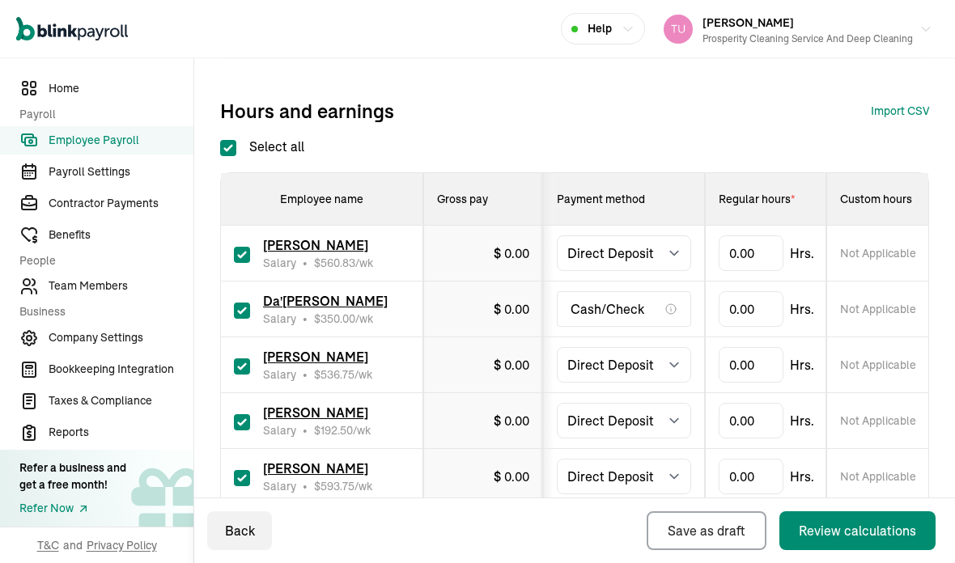
click at [229, 140] on input "Select all" at bounding box center [228, 148] width 16 height 16
checkbox input "false"
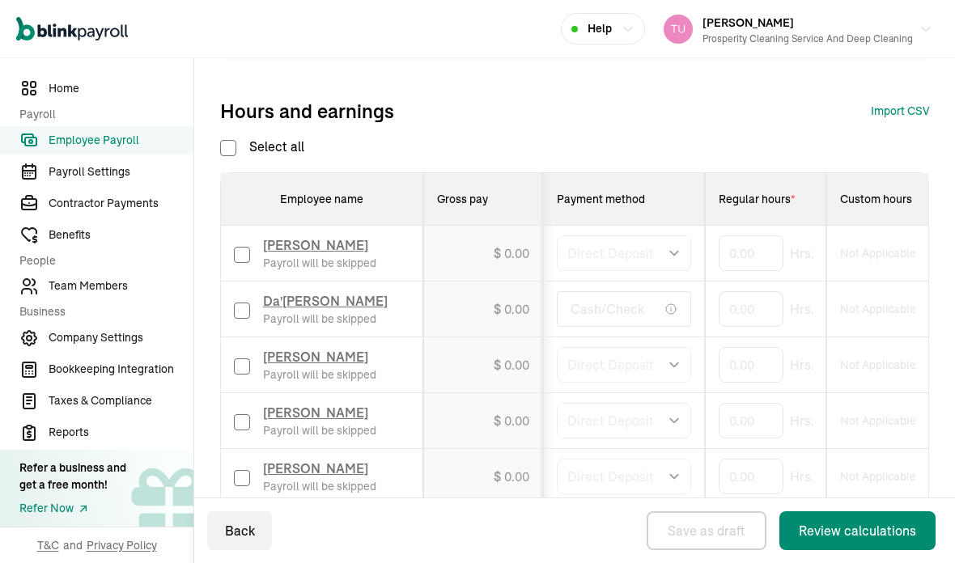
checkbox input "false"
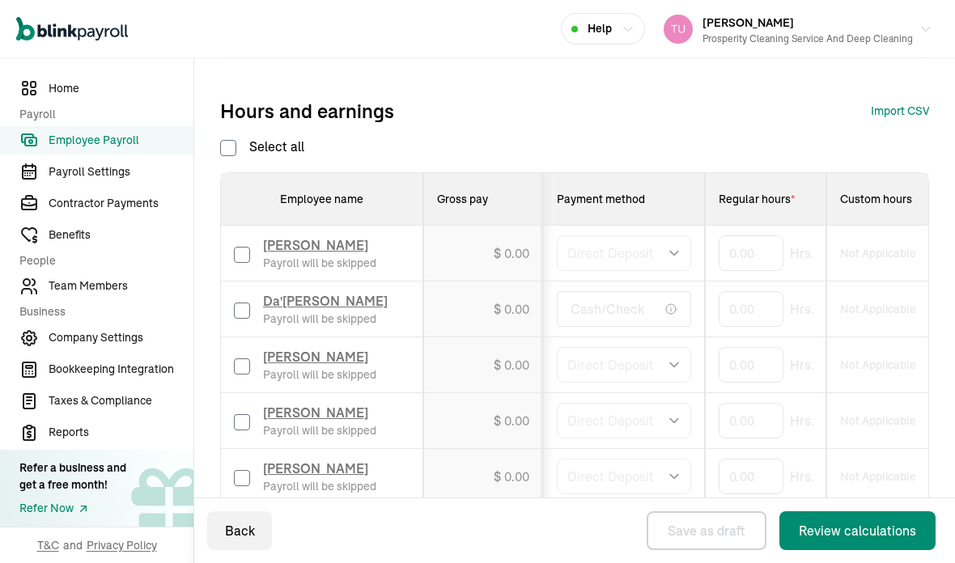
checkbox input "false"
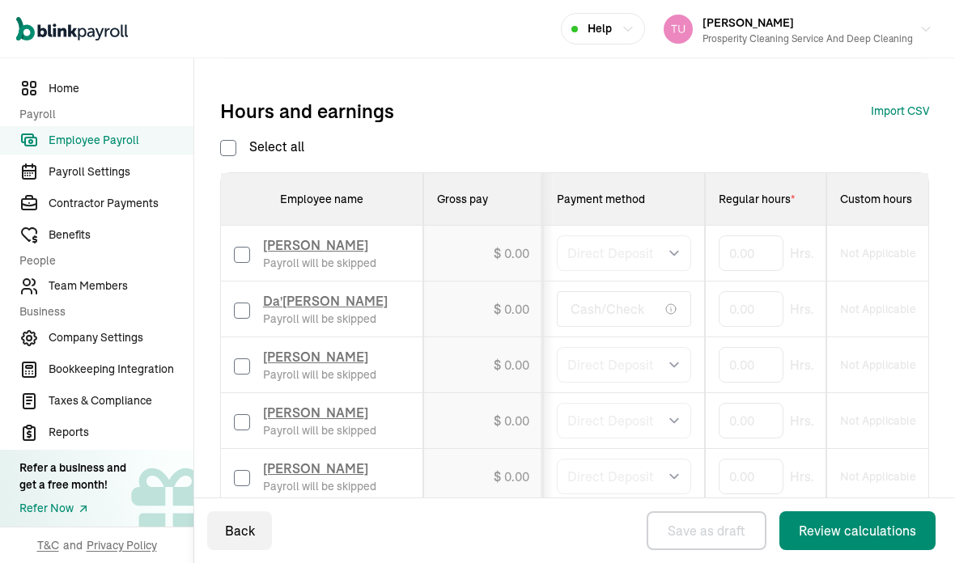
checkbox input "false"
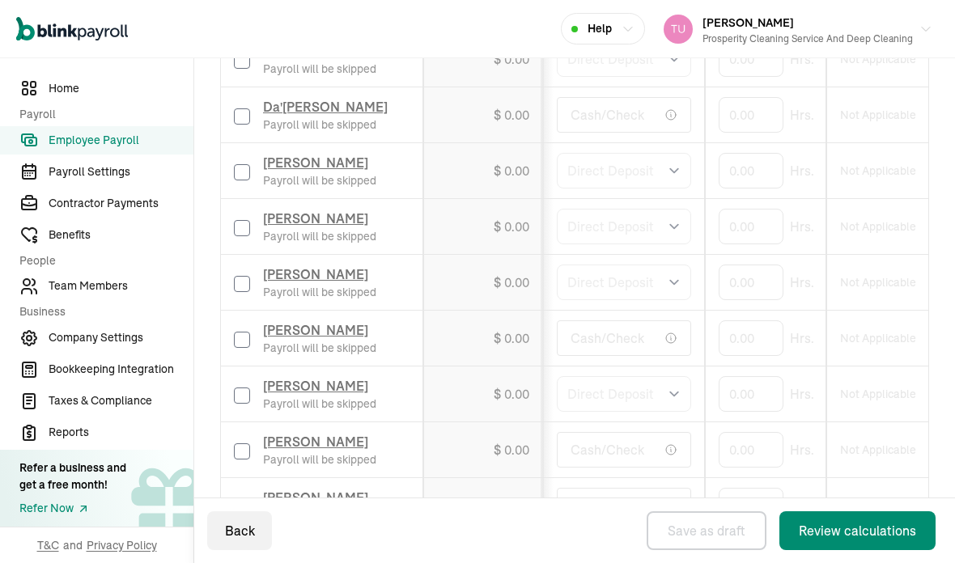
scroll to position [570, 0]
click at [259, 208] on div "[PERSON_NAME] Payroll will be skipped" at bounding box center [322, 226] width 176 height 36
click at [242, 219] on input "checkbox" at bounding box center [242, 227] width 16 height 16
checkbox input "true"
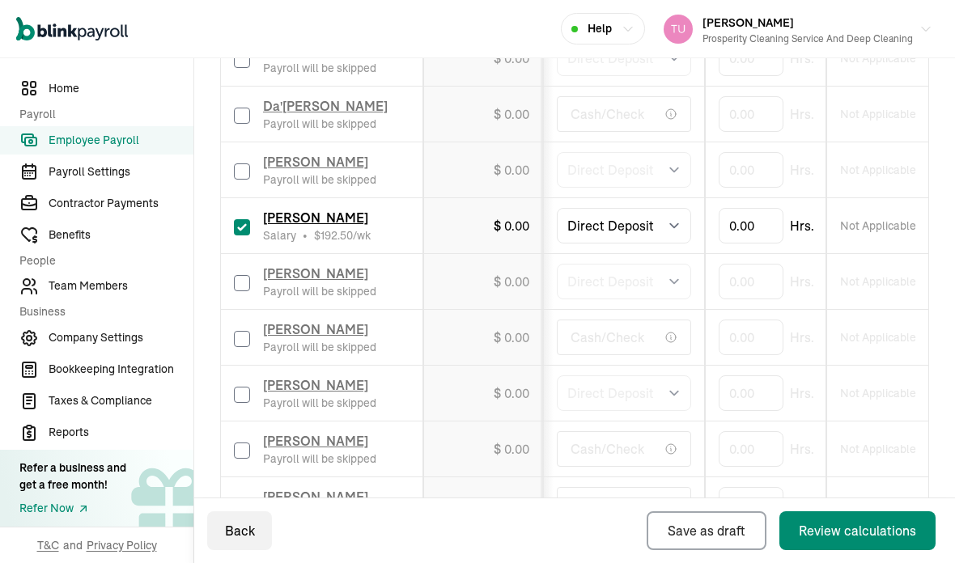
click at [340, 210] on span "[PERSON_NAME]" at bounding box center [315, 218] width 105 height 16
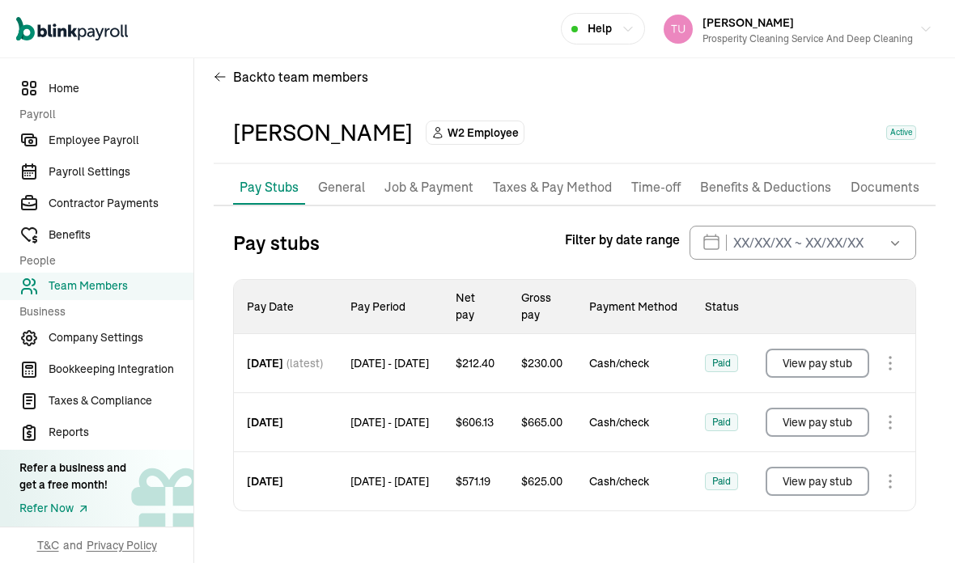
scroll to position [23, 0]
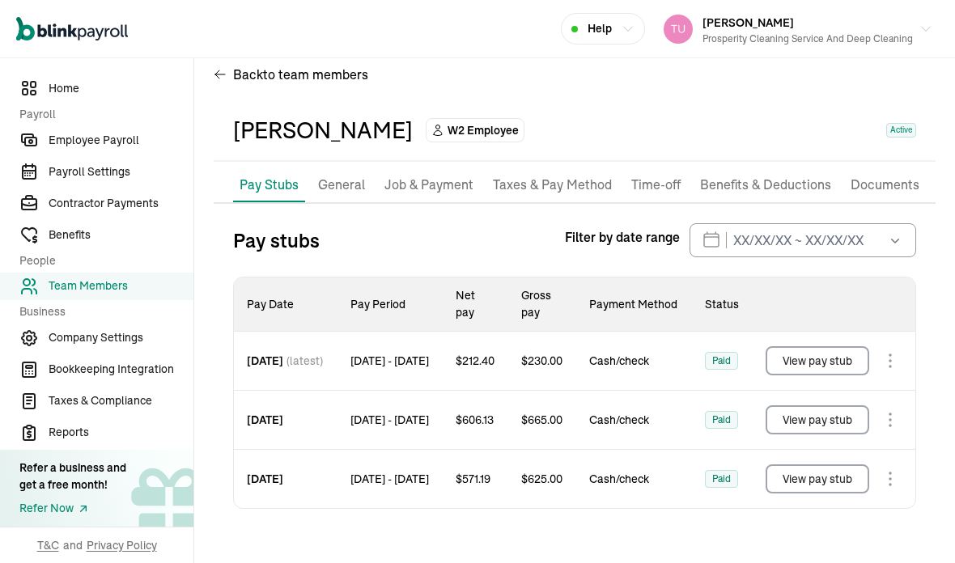
click at [442, 175] on p "Job & Payment" at bounding box center [428, 185] width 89 height 21
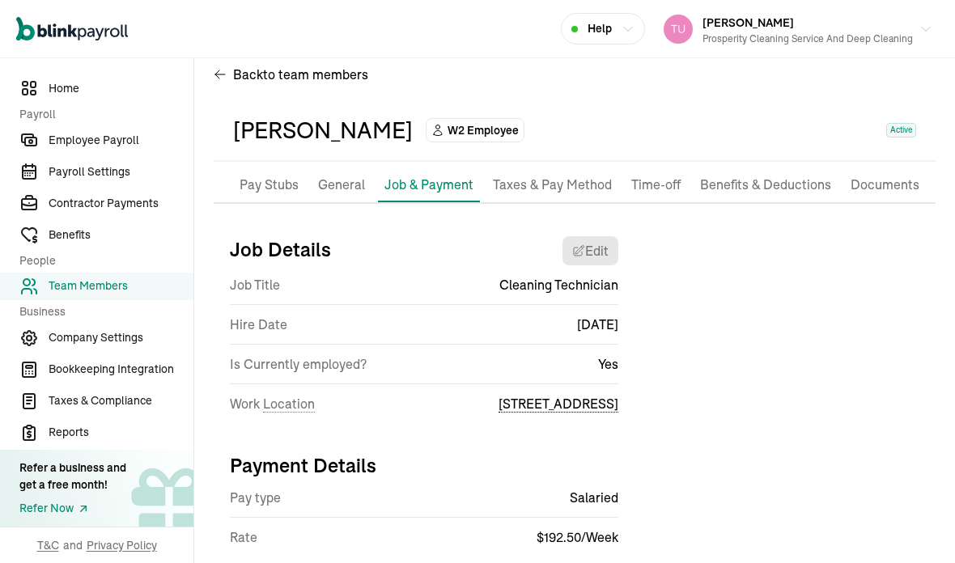
scroll to position [3, 0]
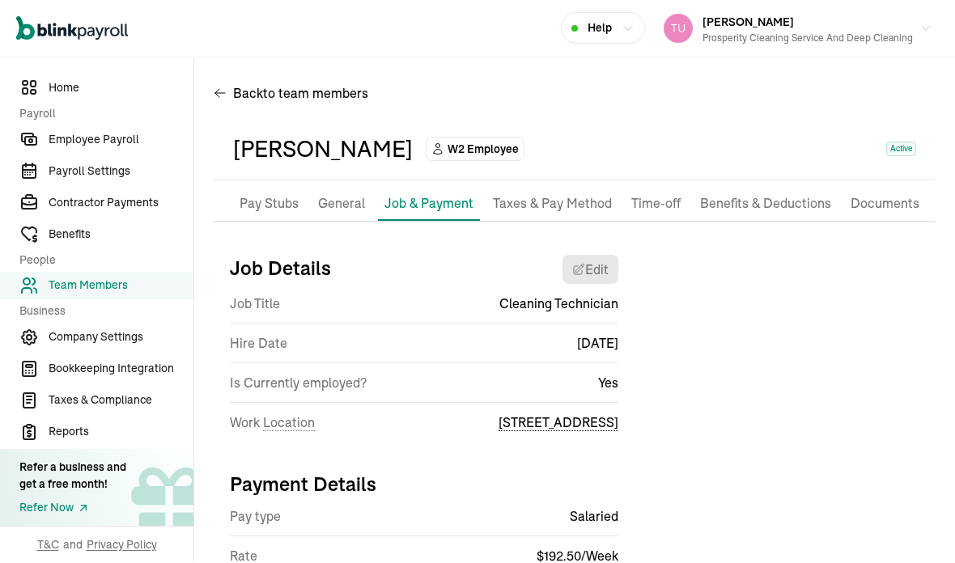
select select "[STREET_ADDRESS]"
select select "2"
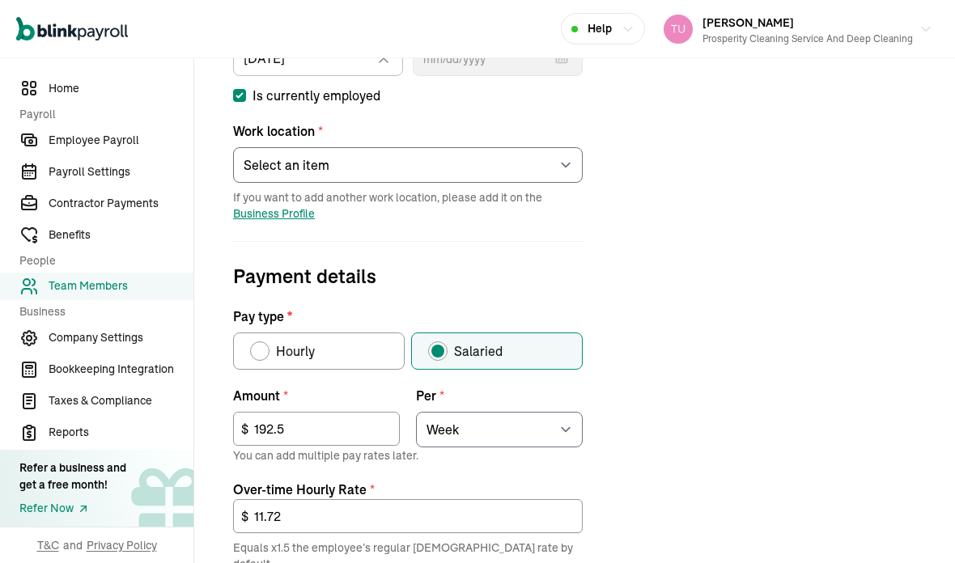
scroll to position [354, 0]
click at [340, 412] on input "192.5" at bounding box center [316, 429] width 167 height 34
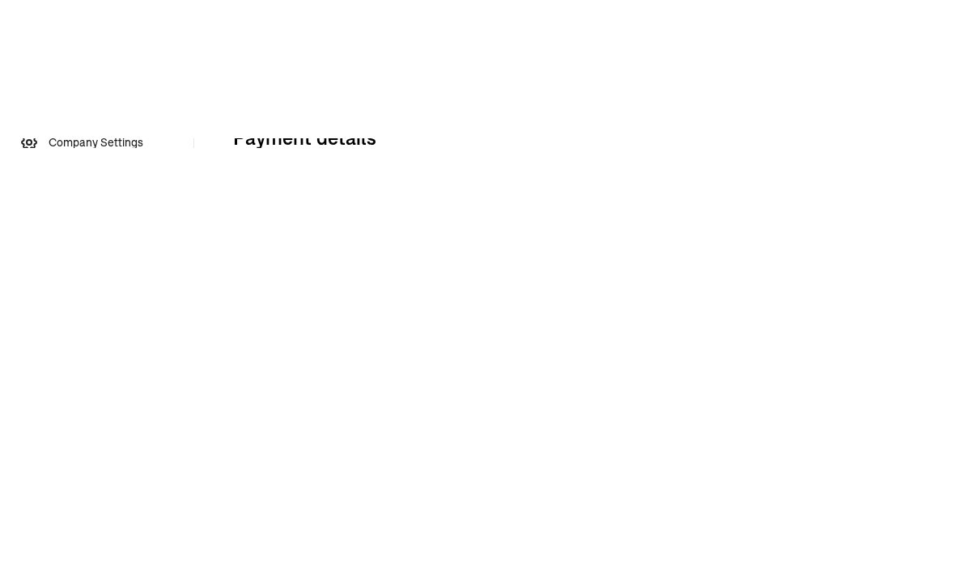
type input "1"
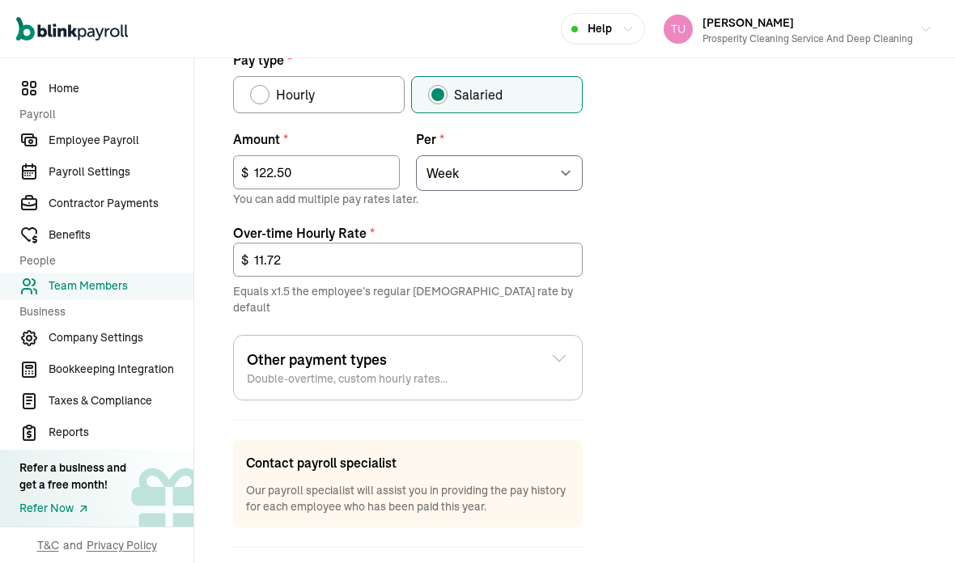
type input "122.50"
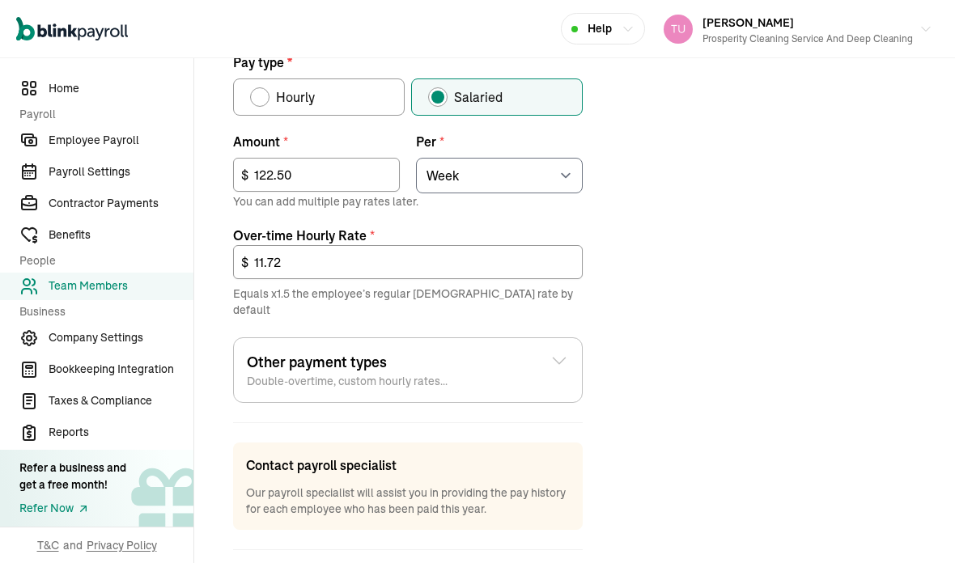
scroll to position [608, 0]
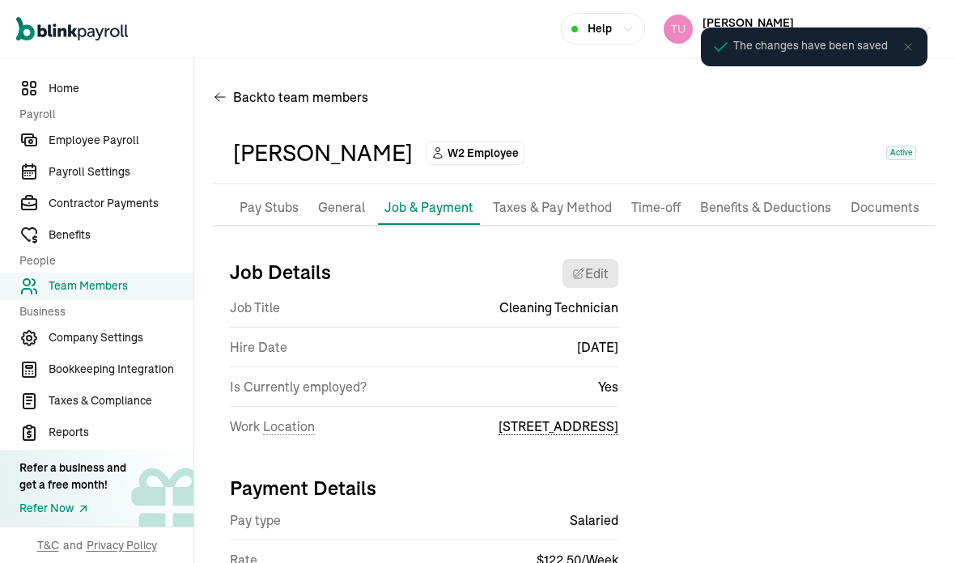
scroll to position [0, 0]
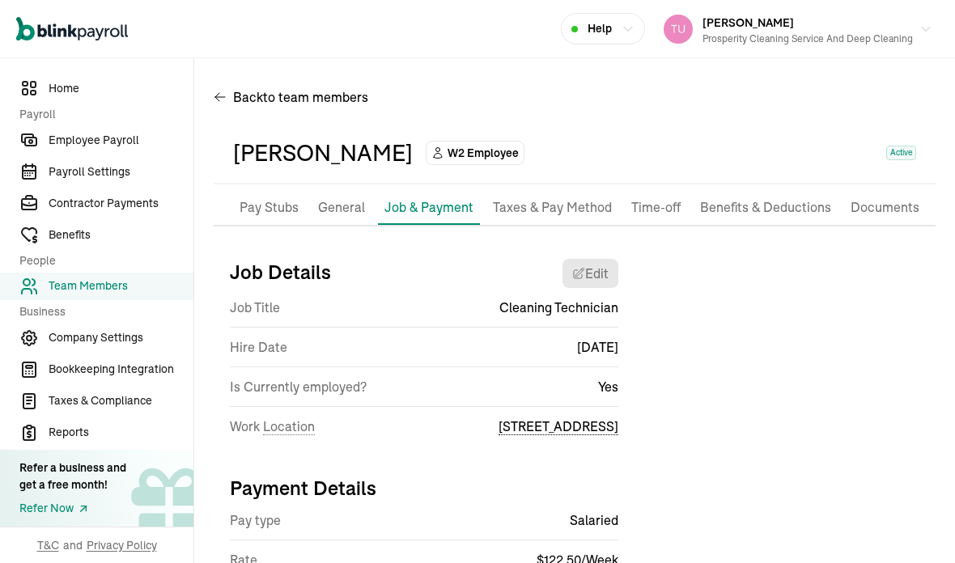
click at [125, 149] on span "Employee Payroll" at bounding box center [121, 140] width 145 height 17
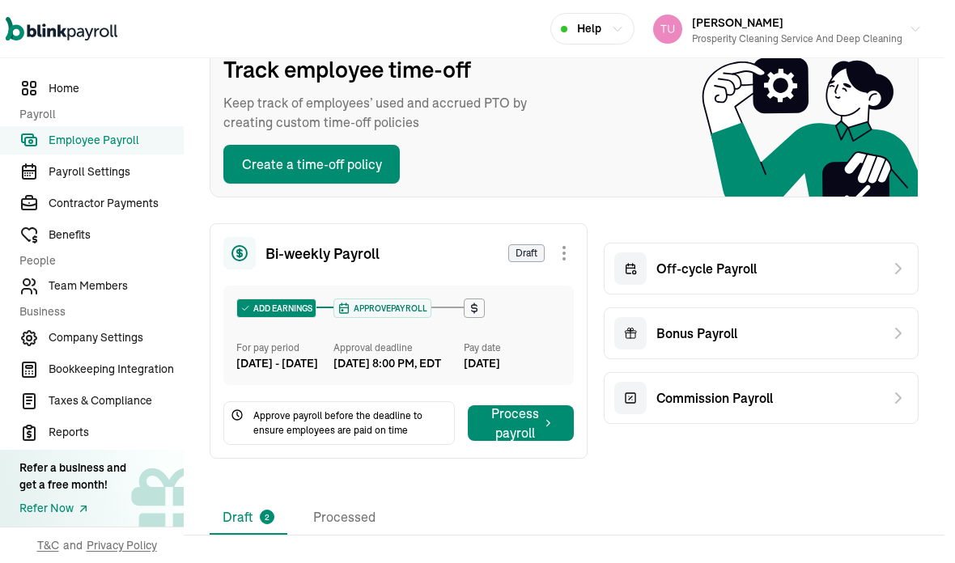
scroll to position [121, 11]
click at [901, 259] on icon at bounding box center [897, 268] width 19 height 19
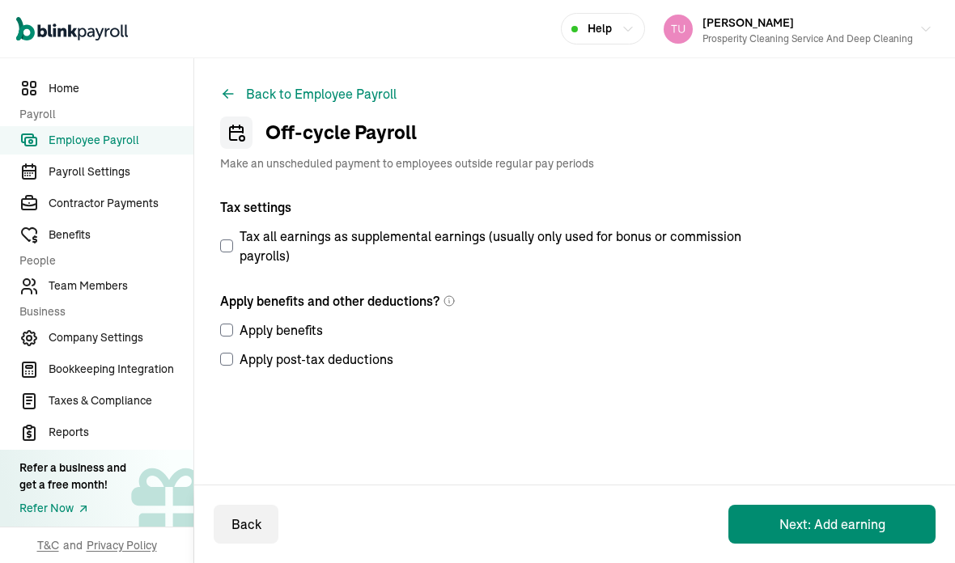
click at [217, 183] on div "Back to Employee Payroll Off-cycle Payroll Make an unscheduled payment to emplo…" at bounding box center [574, 266] width 761 height 417
click at [231, 239] on input "Tax all earnings as supplemental earnings (usually only used for bonus or commi…" at bounding box center [226, 245] width 13 height 13
checkbox input "true"
click at [231, 324] on input "Apply benefits" at bounding box center [226, 330] width 13 height 13
checkbox input "true"
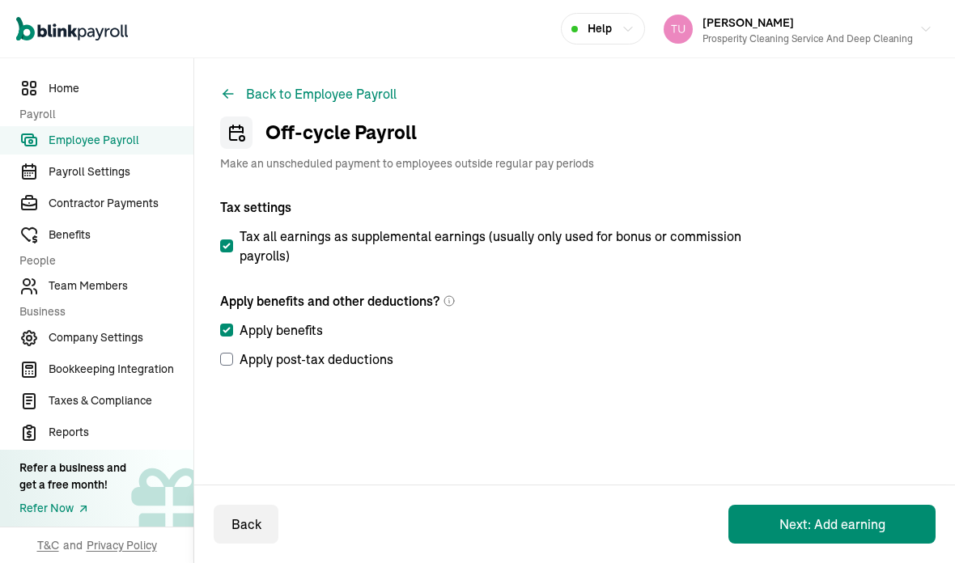
click at [232, 353] on input "Apply post-tax deductions" at bounding box center [226, 359] width 13 height 13
checkbox input "true"
click at [830, 524] on button "Next: Add earning" at bounding box center [831, 524] width 207 height 39
select select "direct_deposit"
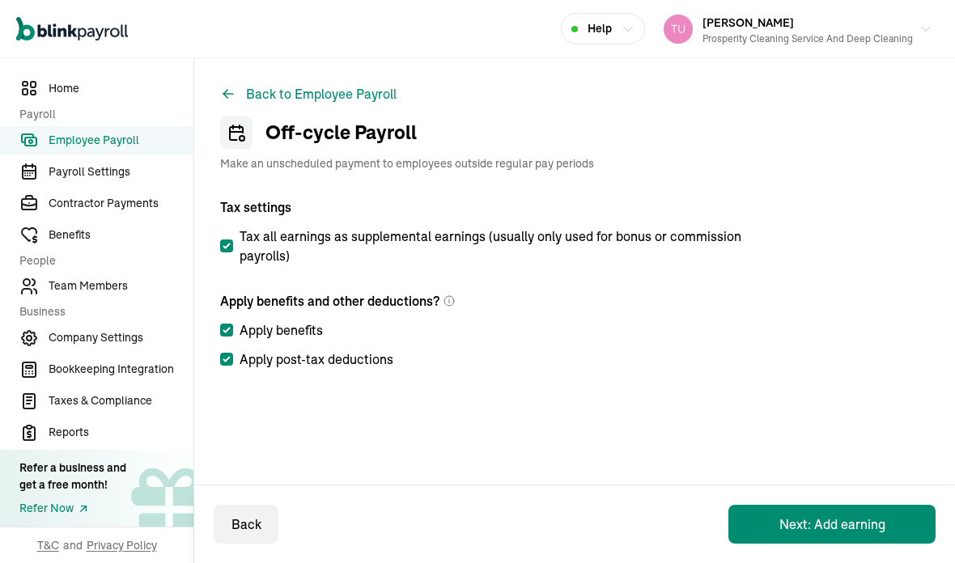
select select "direct_deposit"
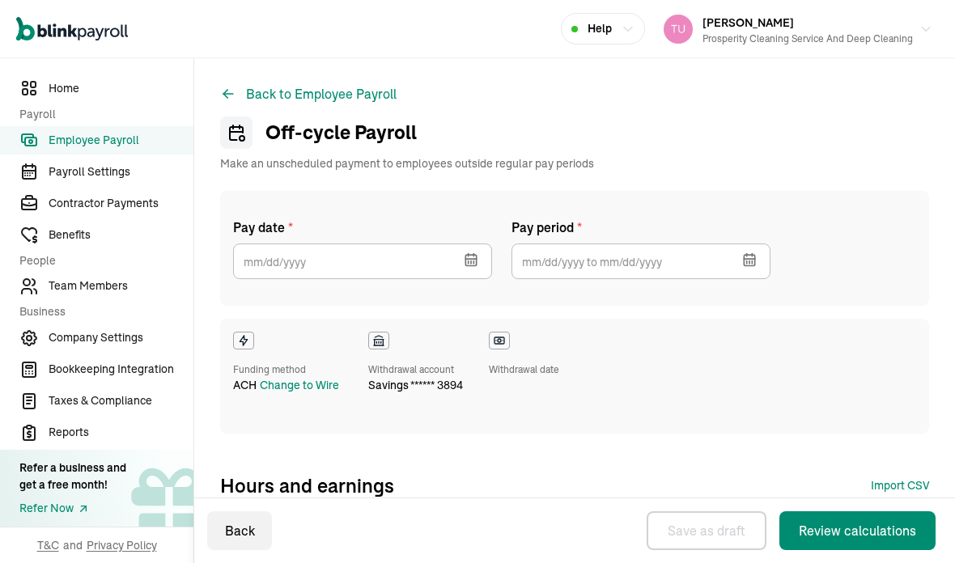
checkbox input "true"
click at [472, 237] on button "button" at bounding box center [469, 258] width 45 height 42
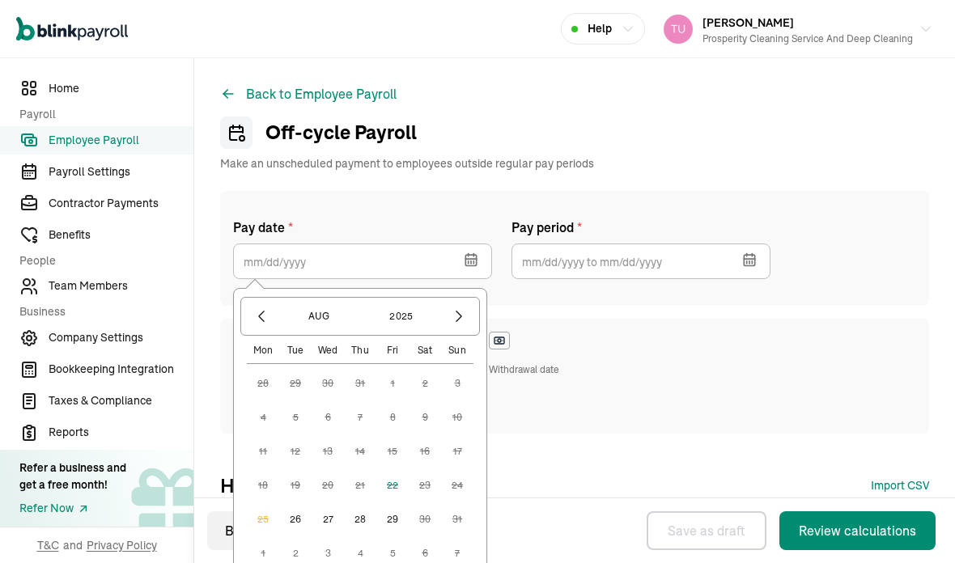
click at [290, 503] on button "26" at bounding box center [295, 519] width 32 height 32
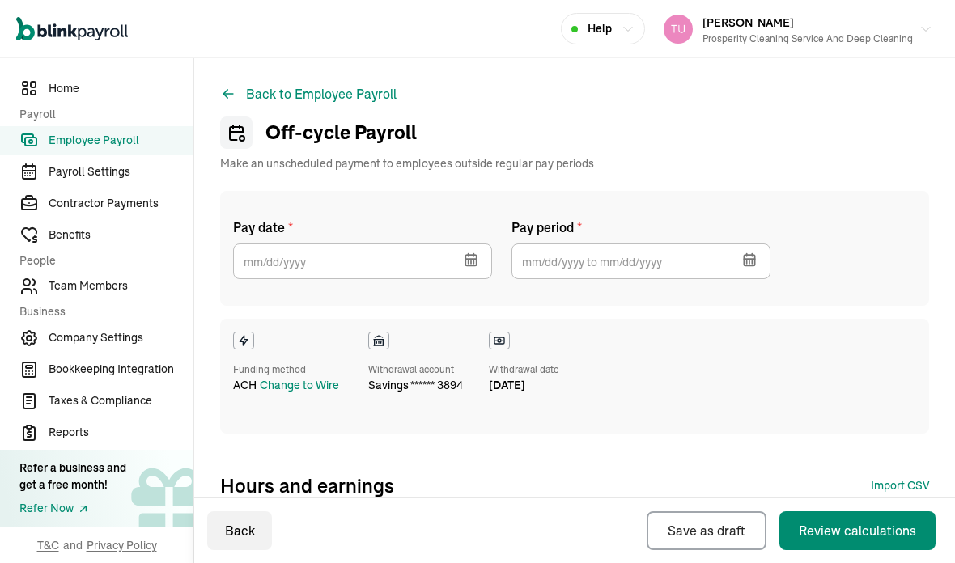
type input "[DATE]"
click at [758, 237] on button "button" at bounding box center [747, 258] width 45 height 42
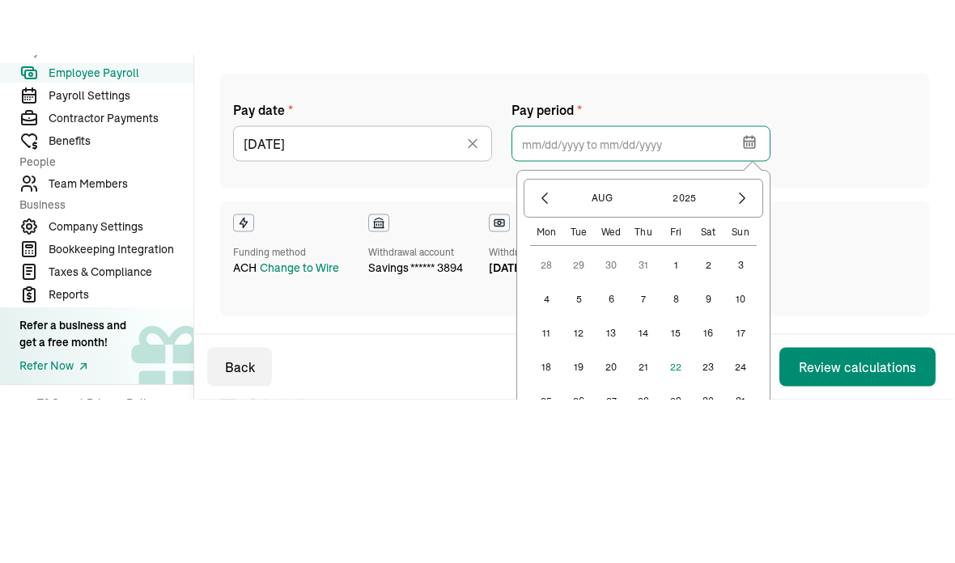
scroll to position [63, 0]
click at [714, 304] on button "2" at bounding box center [708, 320] width 32 height 32
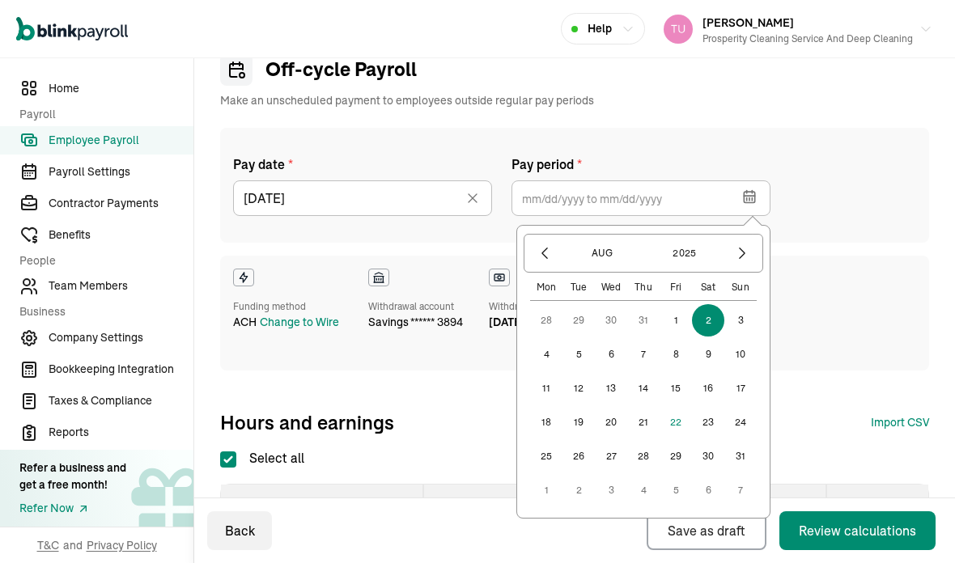
click at [678, 372] on button "15" at bounding box center [675, 388] width 32 height 32
type input "[DATE] ~ [DATE]"
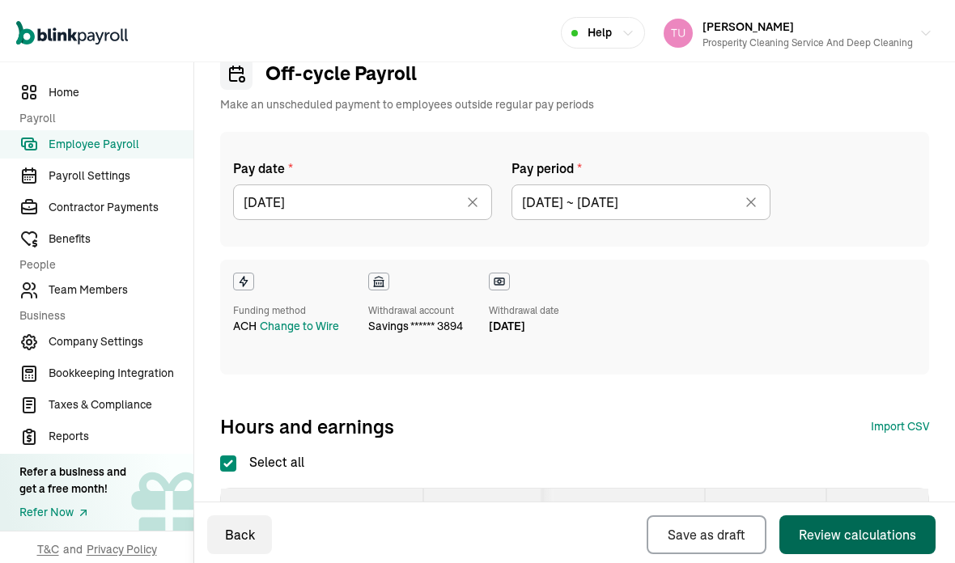
scroll to position [65, 0]
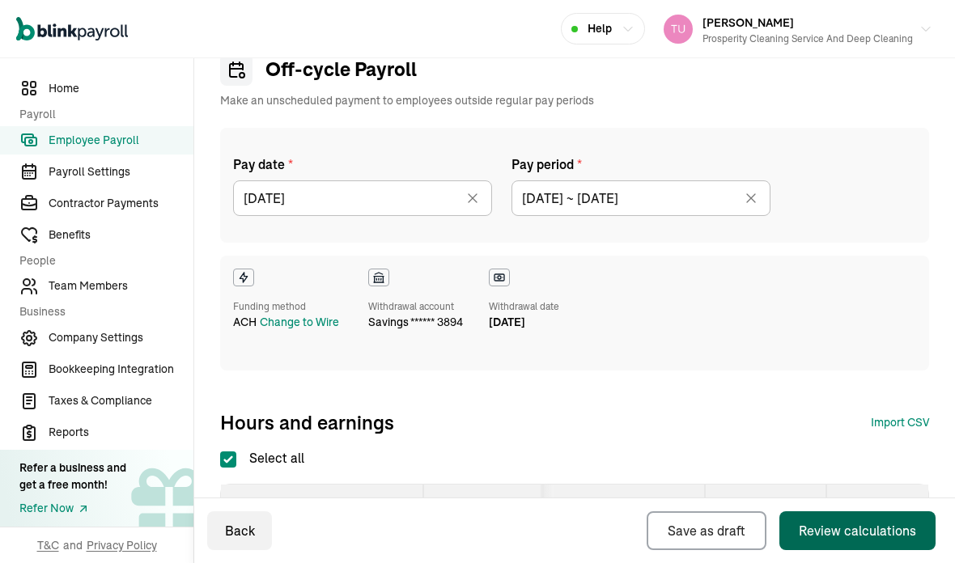
click at [227, 451] on input "Select all" at bounding box center [228, 459] width 16 height 16
checkbox input "false"
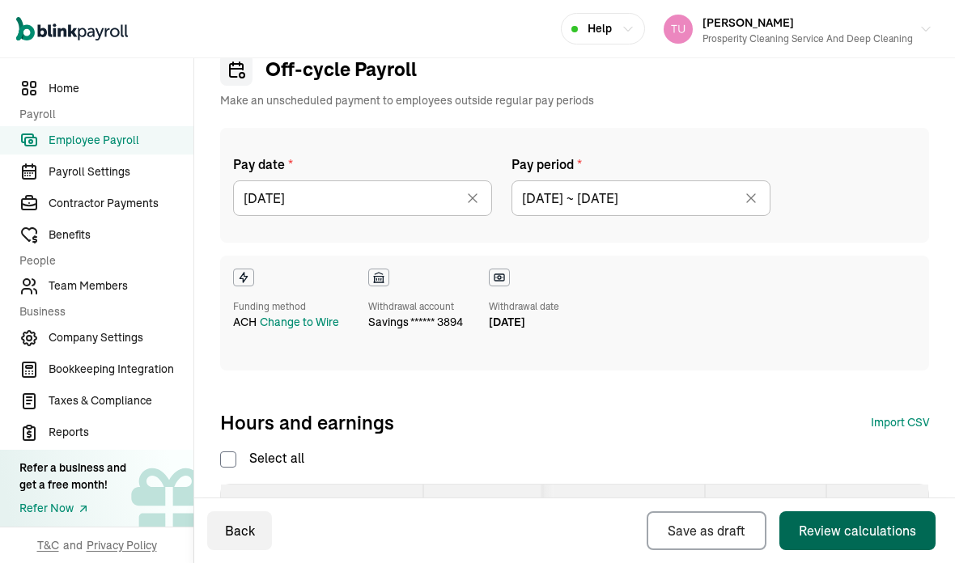
checkbox input "false"
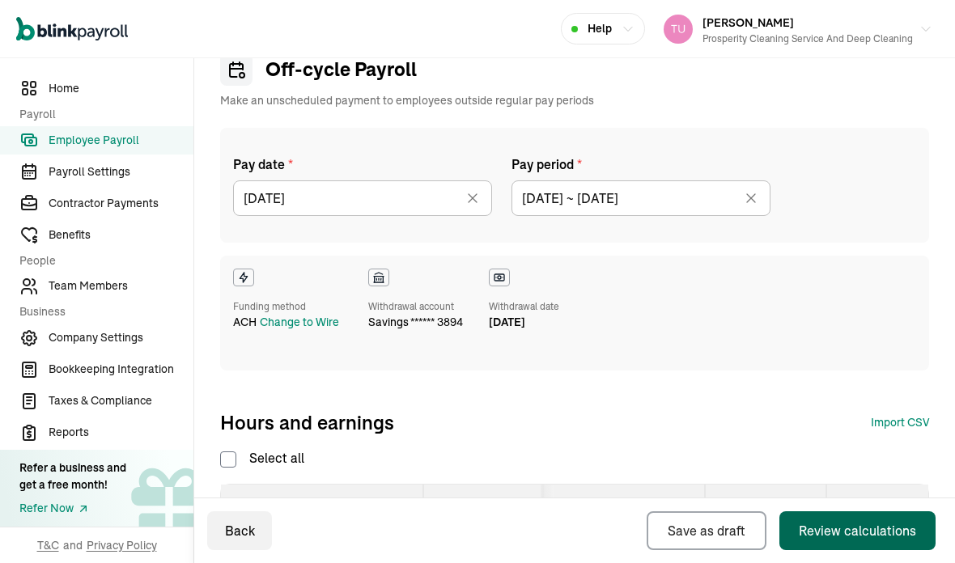
checkbox input "false"
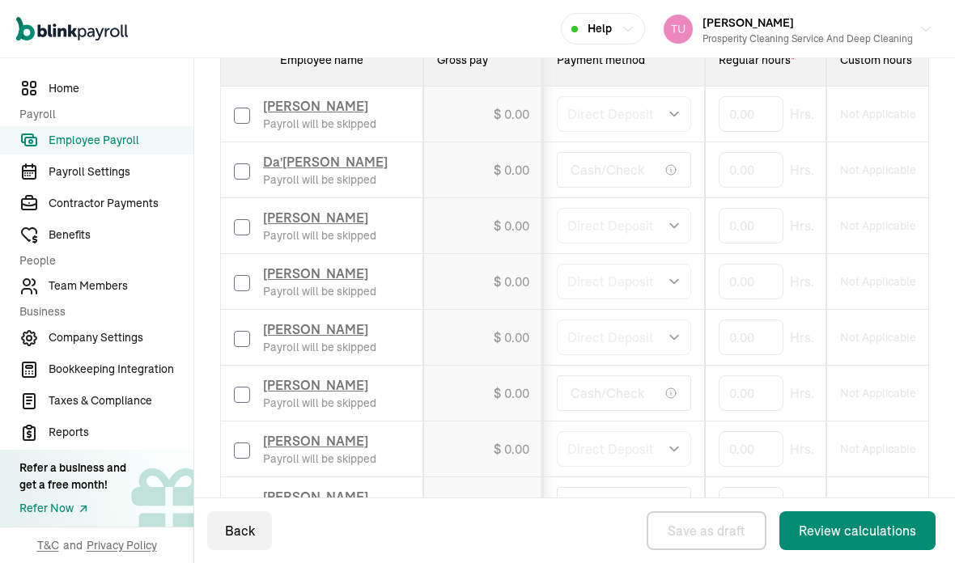
scroll to position [514, 0]
click at [236, 275] on input "checkbox" at bounding box center [242, 283] width 16 height 16
checkbox input "true"
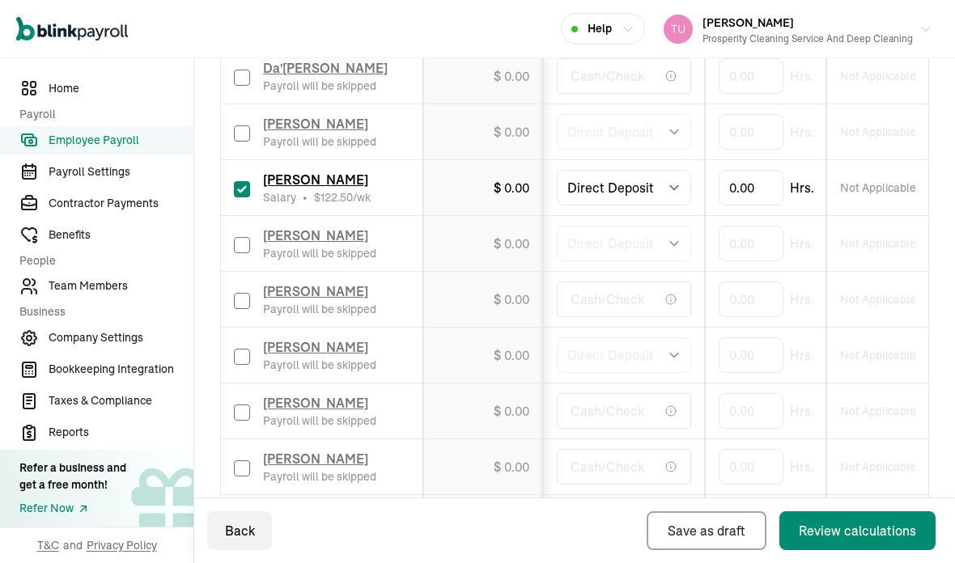
scroll to position [608, 0]
click at [241, 405] on input "checkbox" at bounding box center [242, 413] width 16 height 16
checkbox input "true"
click at [244, 460] on input "checkbox" at bounding box center [242, 468] width 16 height 16
checkbox input "true"
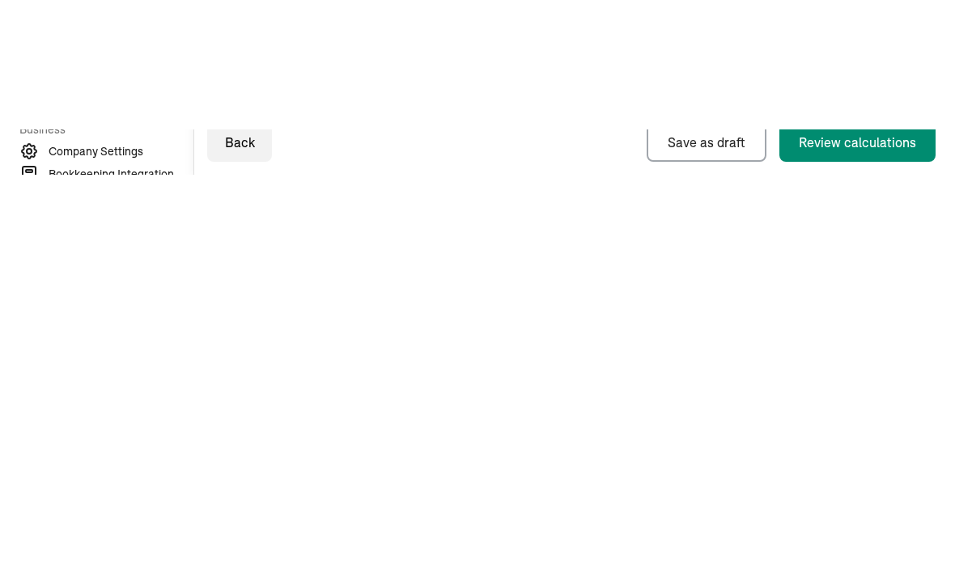
type input "80"
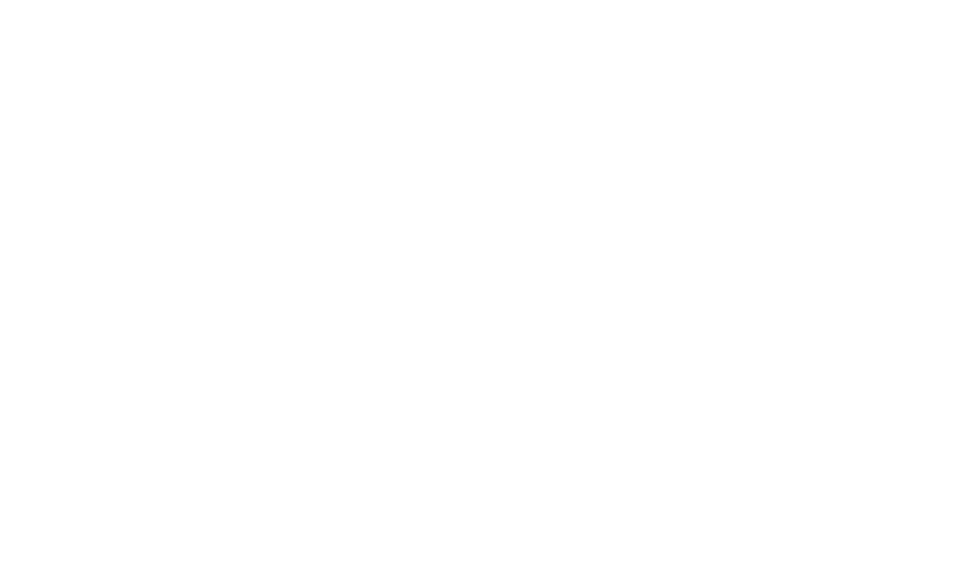
type input "80"
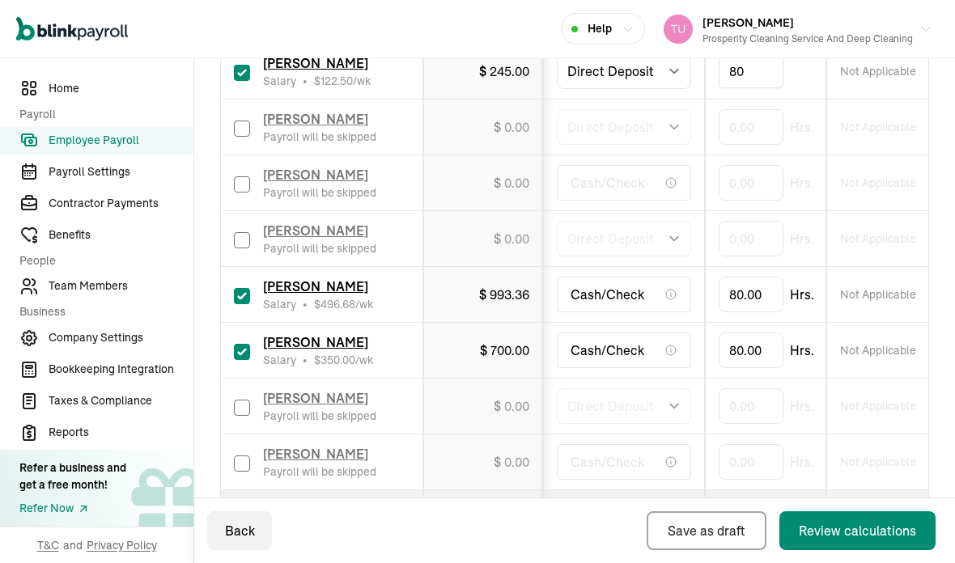
scroll to position [723, 0]
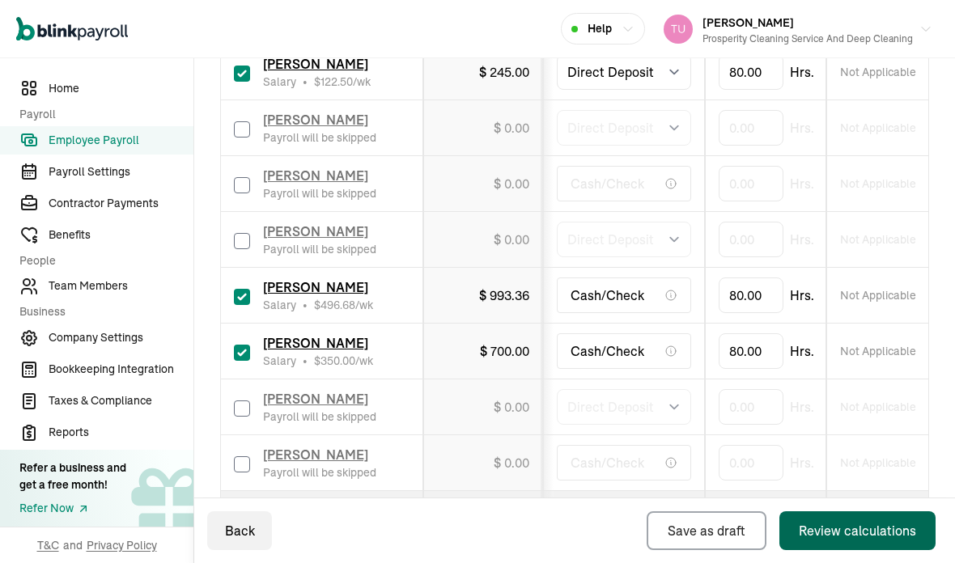
click at [824, 530] on div "Review calculations" at bounding box center [857, 530] width 117 height 19
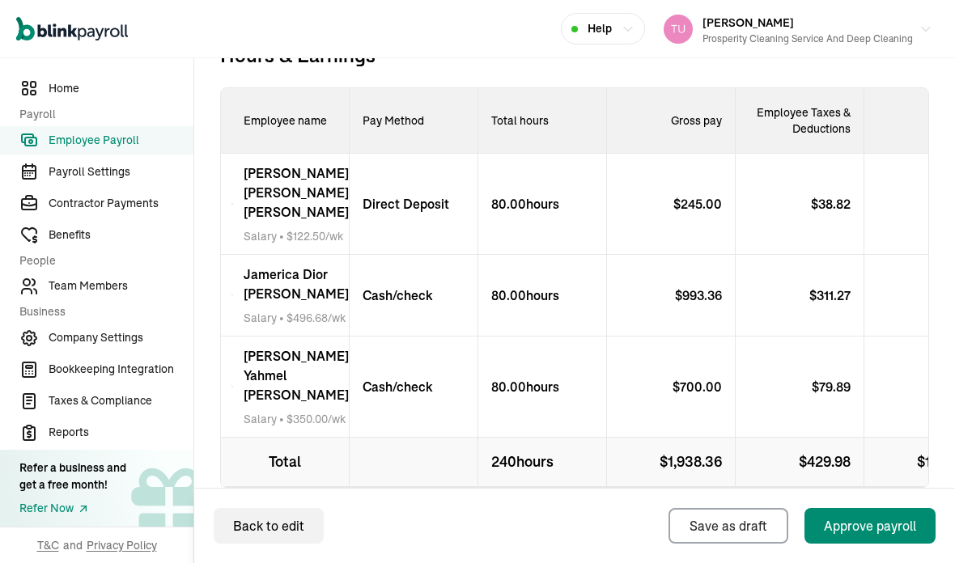
scroll to position [642, 0]
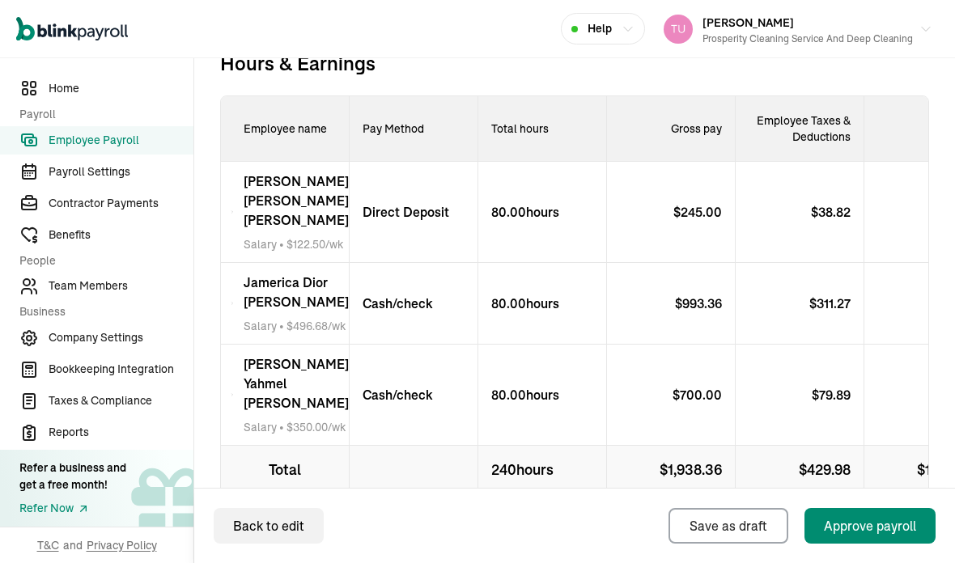
click at [423, 202] on p "Direct Deposit" at bounding box center [400, 211] width 100 height 19
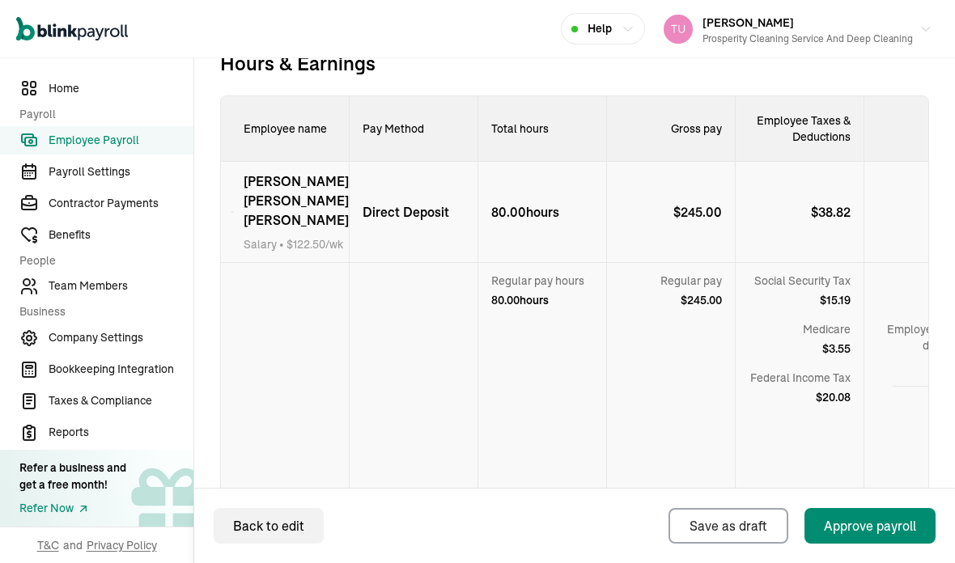
click at [432, 202] on p "Direct Deposit" at bounding box center [400, 211] width 100 height 19
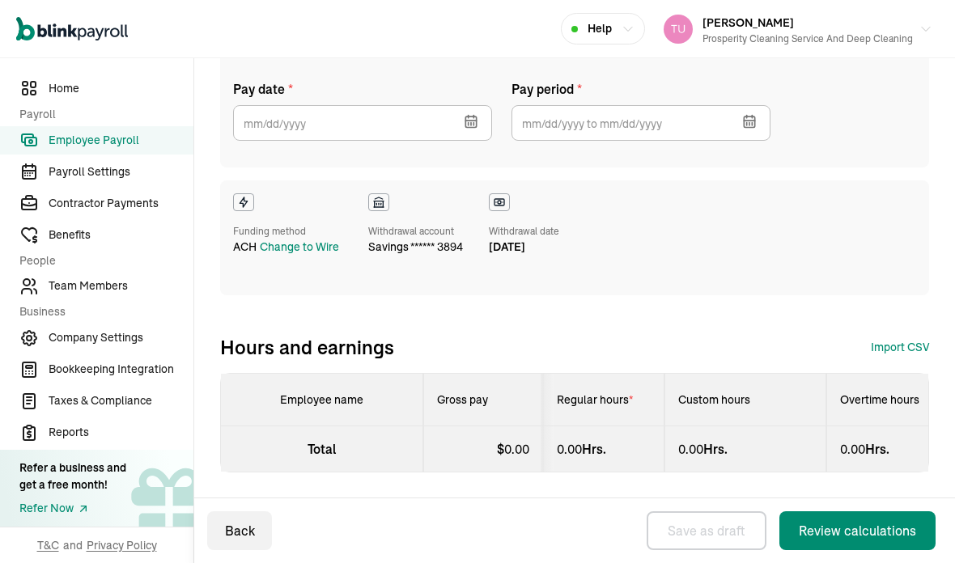
type input "[DATE]"
type input "[DATE] ~ [DATE]"
select select "manual"
select select "direct_deposit"
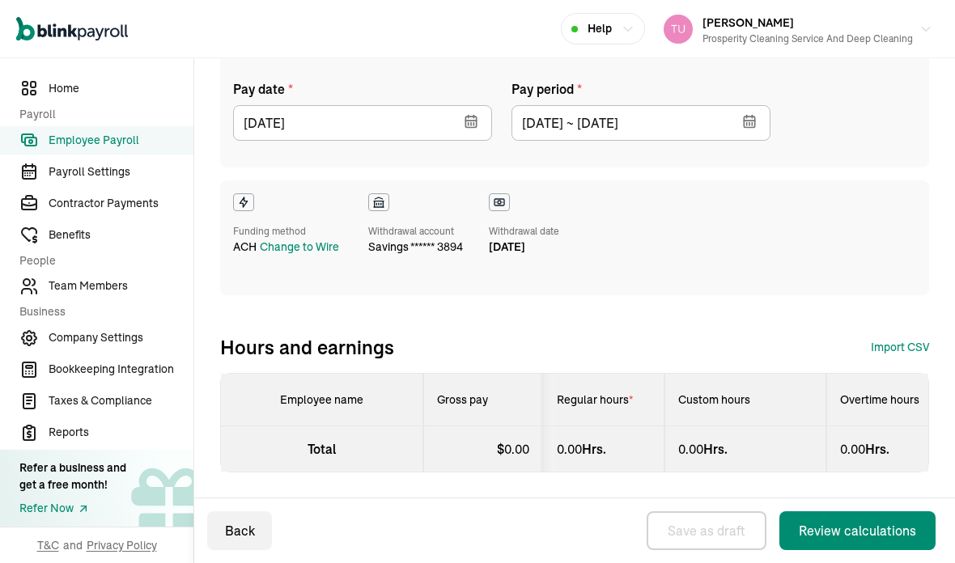
select select "manual"
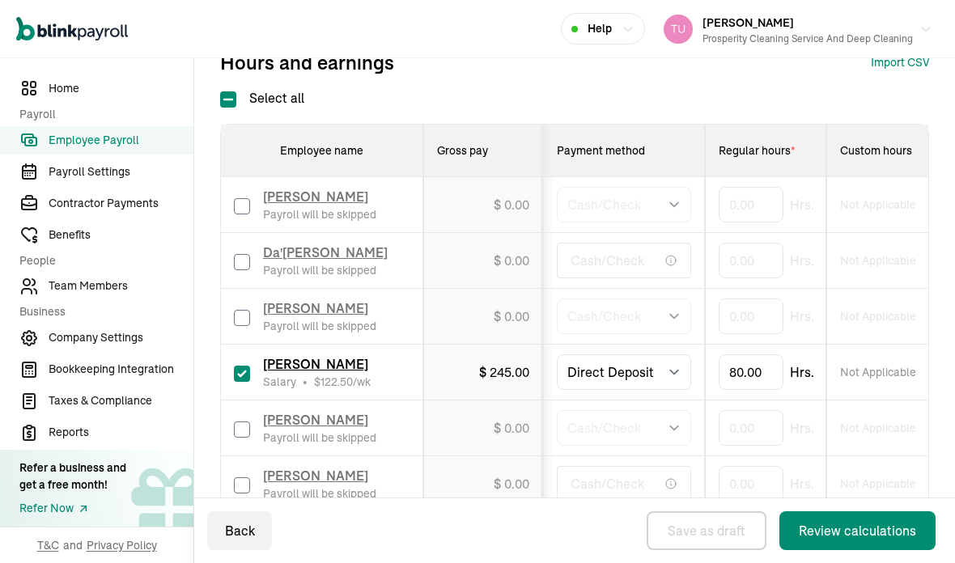
scroll to position [423, 0]
click at [675, 354] on select "Select method Direct Deposit Cash/Check" at bounding box center [624, 372] width 134 height 36
select select "manual"
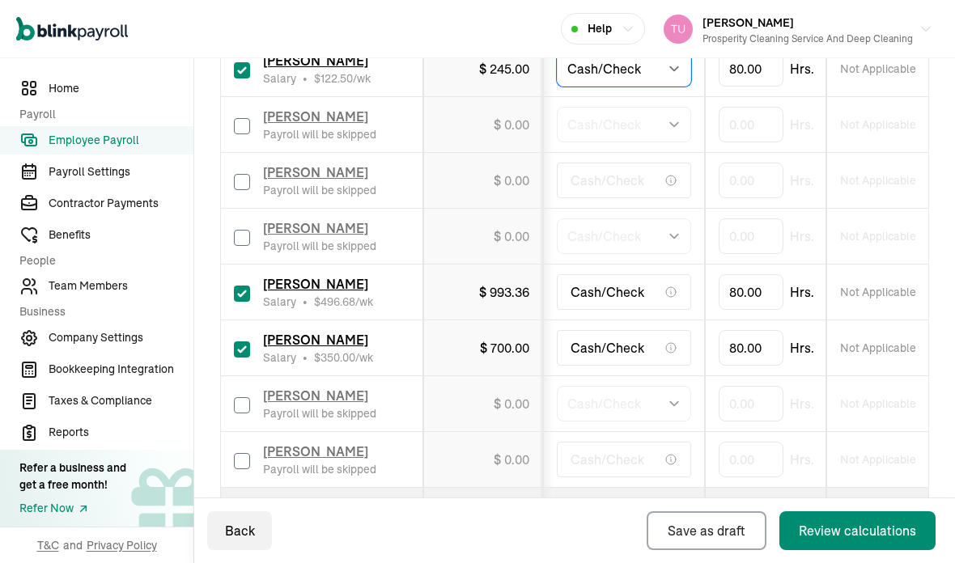
scroll to position [723, 0]
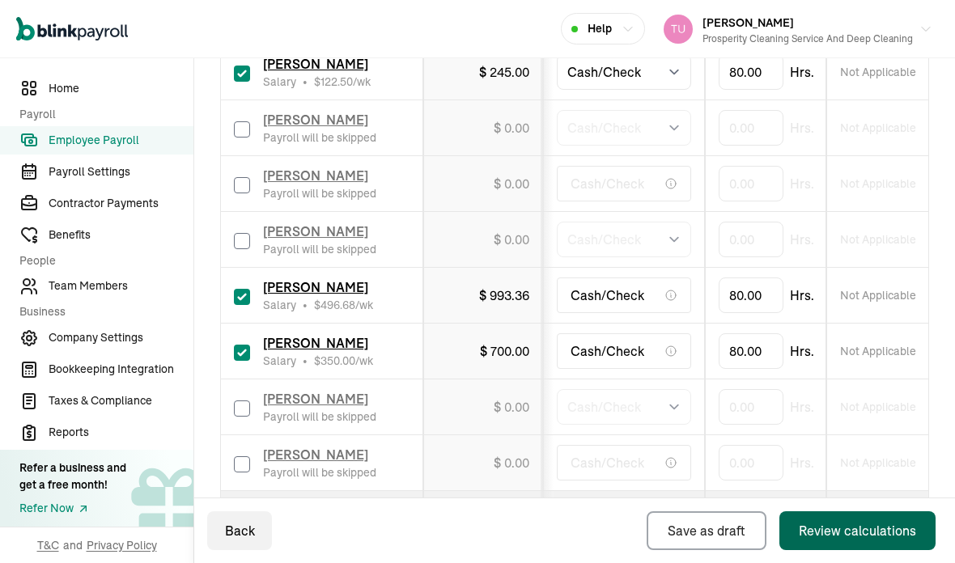
click at [830, 530] on div "Review calculations" at bounding box center [857, 530] width 117 height 19
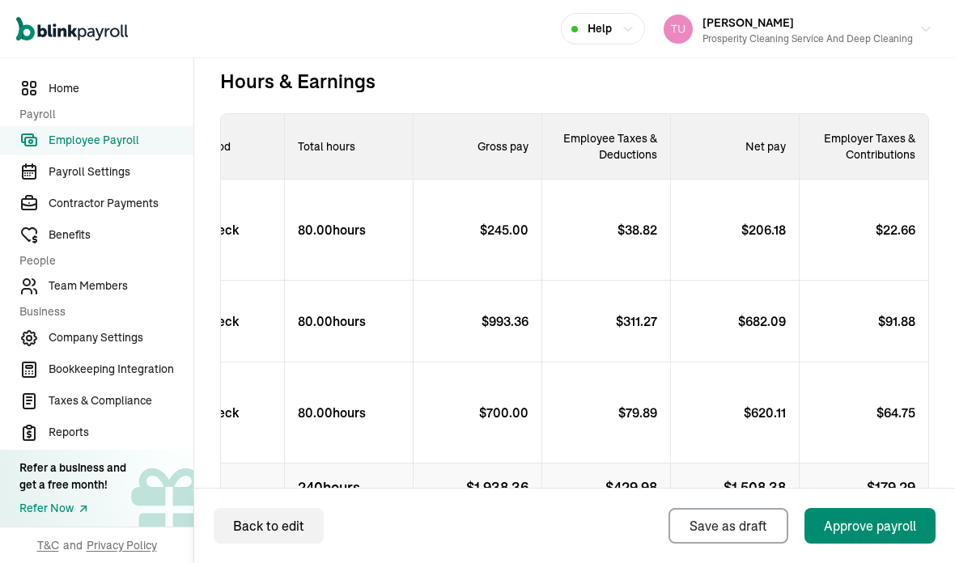
scroll to position [0, 193]
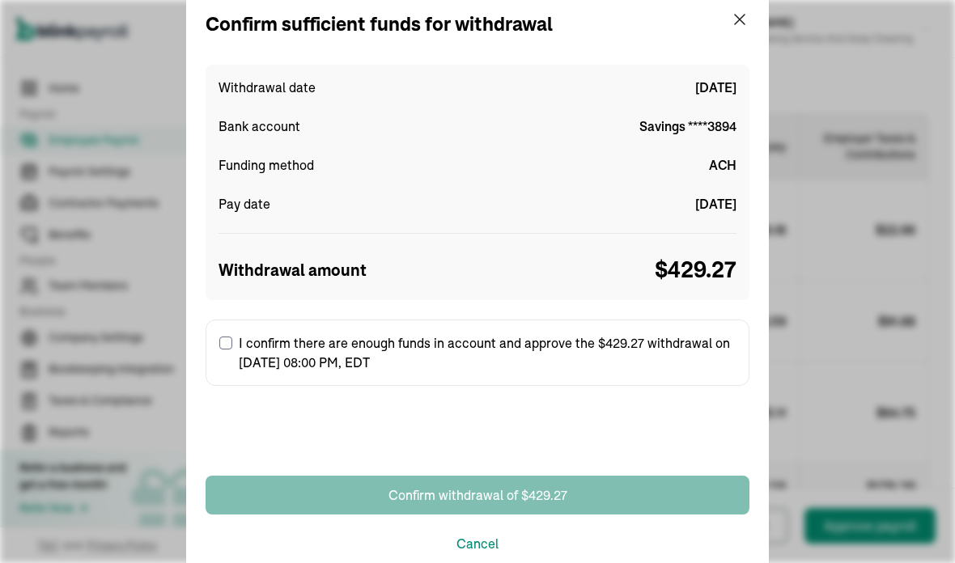
click at [227, 356] on label "I confirm there are enough funds in account and approve the $429.27 withdrawal …" at bounding box center [478, 353] width 544 height 66
click at [227, 350] on input "I confirm there are enough funds in account and approve the $429.27 withdrawal …" at bounding box center [225, 343] width 13 height 13
checkbox input "true"
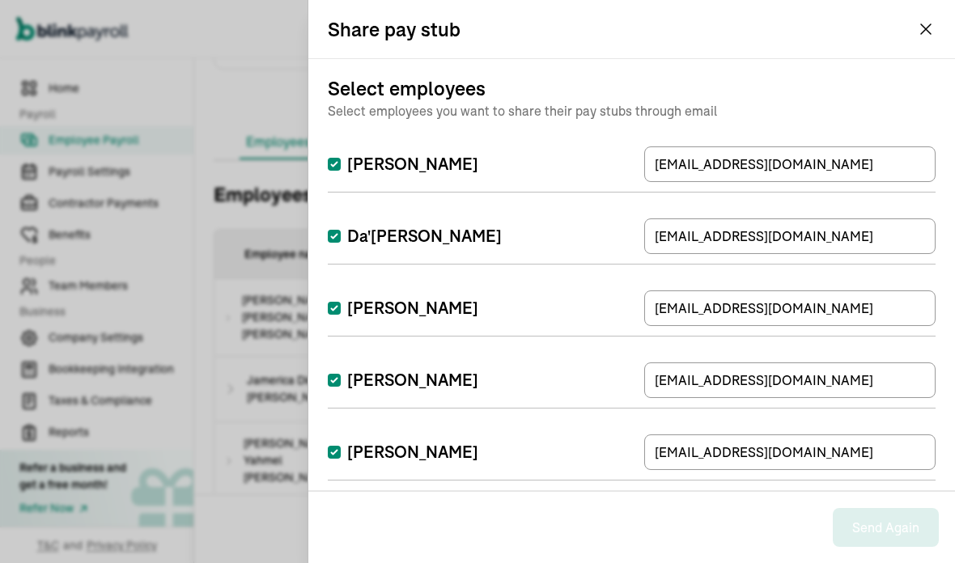
click at [343, 162] on label "[PERSON_NAME]" at bounding box center [403, 164] width 150 height 23
click at [341, 162] on input "[PERSON_NAME]" at bounding box center [334, 164] width 13 height 13
checkbox input "false"
click at [331, 241] on input "Da'[PERSON_NAME]" at bounding box center [334, 236] width 13 height 13
checkbox input "false"
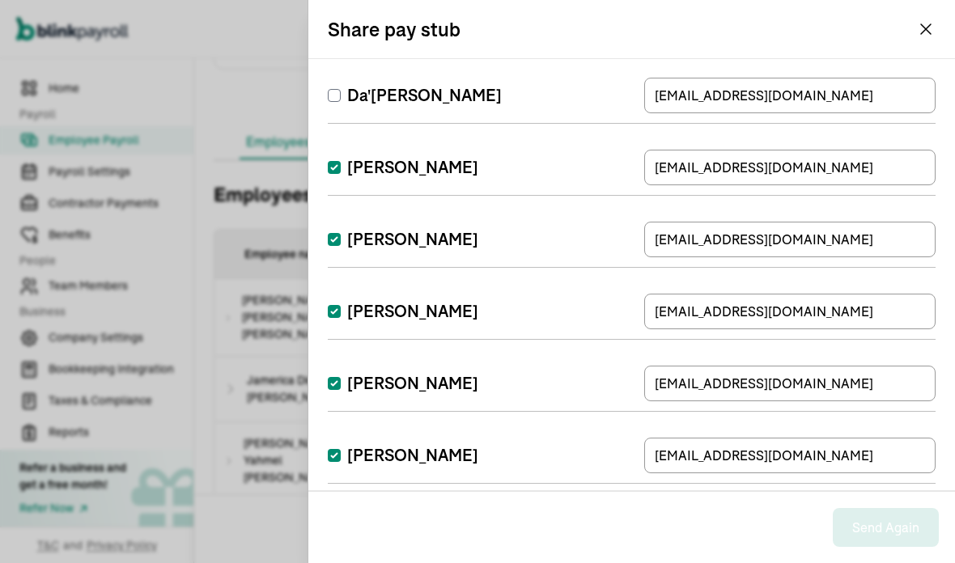
scroll to position [142, 0]
click at [333, 171] on input "[PERSON_NAME]" at bounding box center [334, 166] width 13 height 13
checkbox input "false"
click at [337, 307] on input "[PERSON_NAME]" at bounding box center [334, 310] width 13 height 13
checkbox input "false"
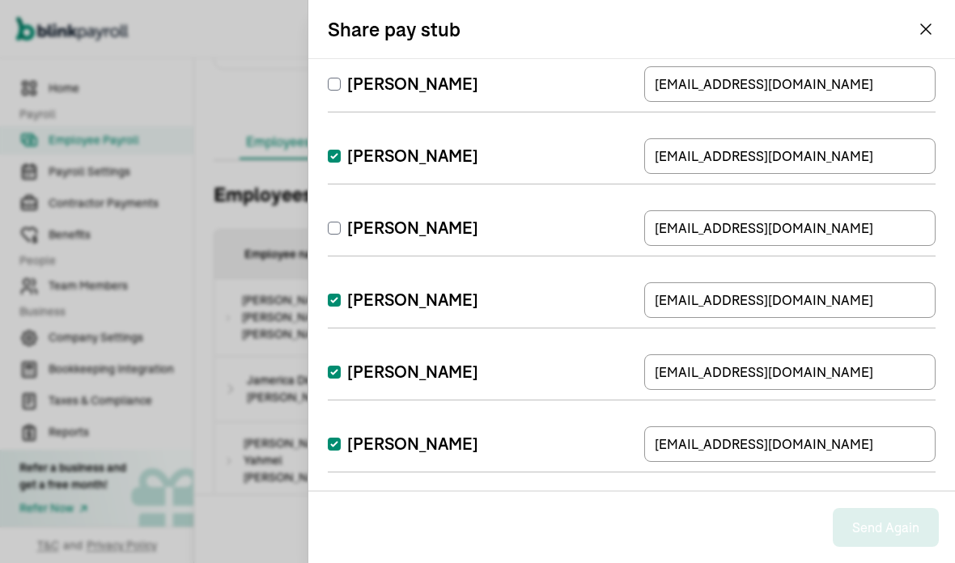
scroll to position [227, 0]
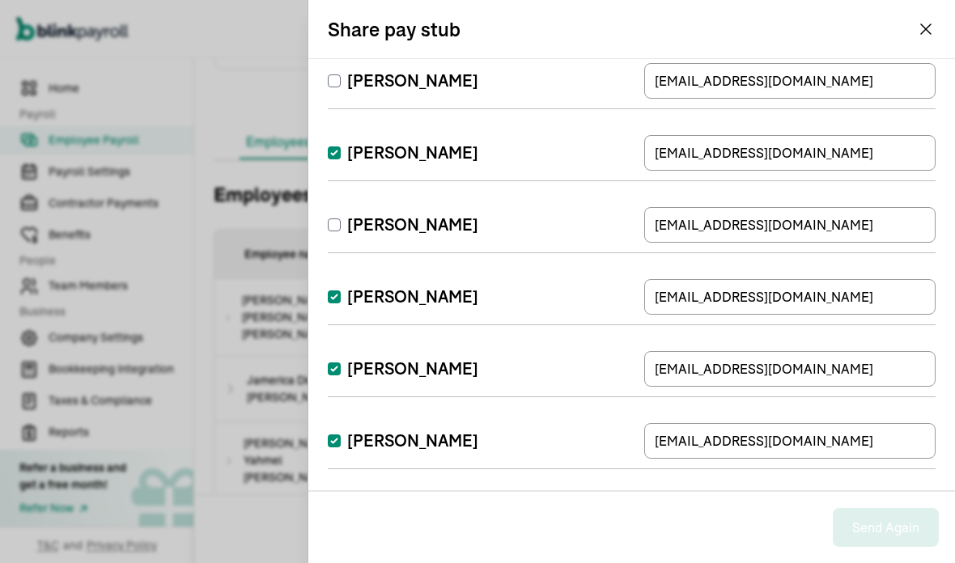
click at [332, 301] on input "[PERSON_NAME]" at bounding box center [334, 296] width 13 height 13
checkbox input "false"
click at [339, 374] on input "[PERSON_NAME]" at bounding box center [334, 368] width 13 height 13
checkbox input "false"
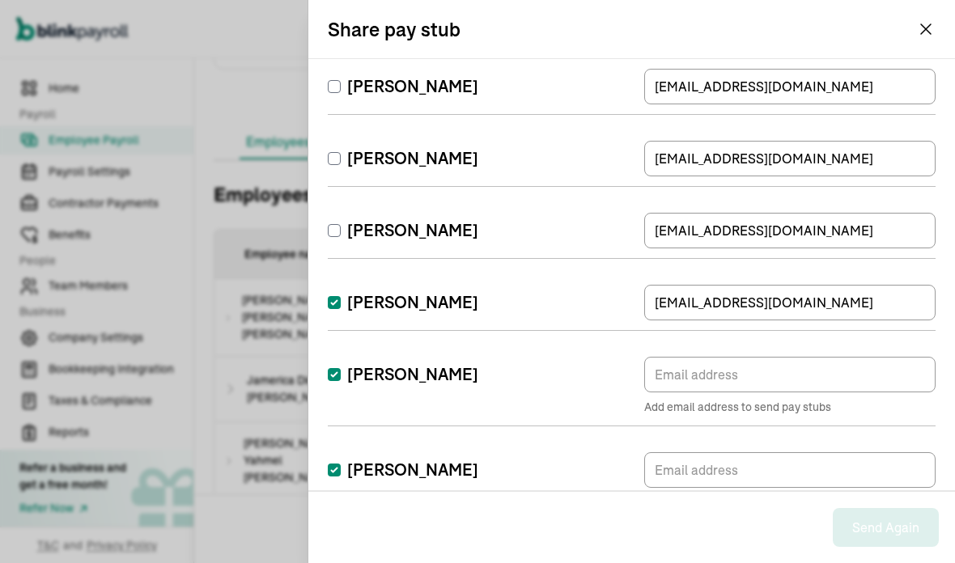
scroll to position [368, 0]
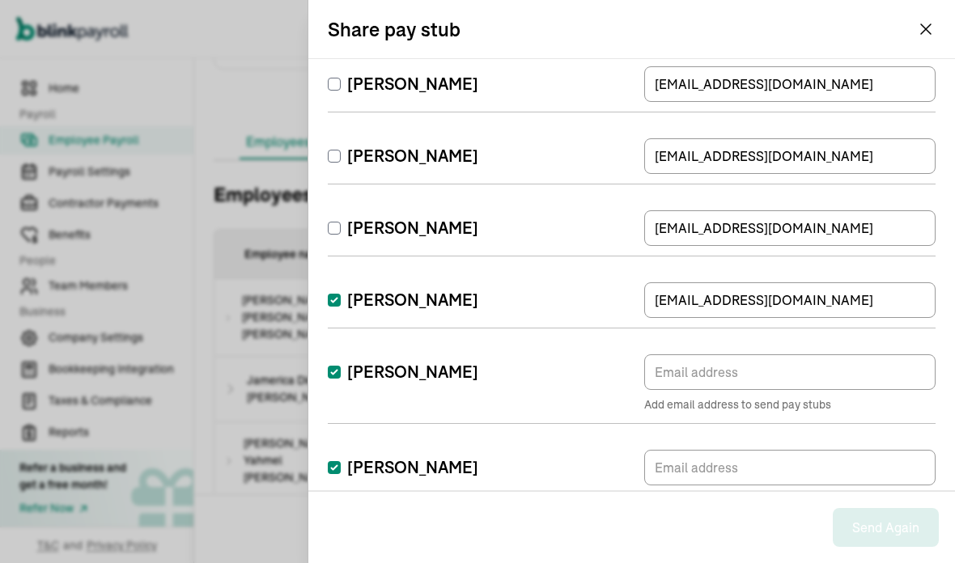
click at [340, 305] on input "[PERSON_NAME]" at bounding box center [334, 300] width 13 height 13
checkbox input "false"
click at [337, 373] on input "[PERSON_NAME]" at bounding box center [334, 372] width 13 height 13
checkbox input "false"
click at [331, 464] on input "[PERSON_NAME]" at bounding box center [334, 467] width 13 height 13
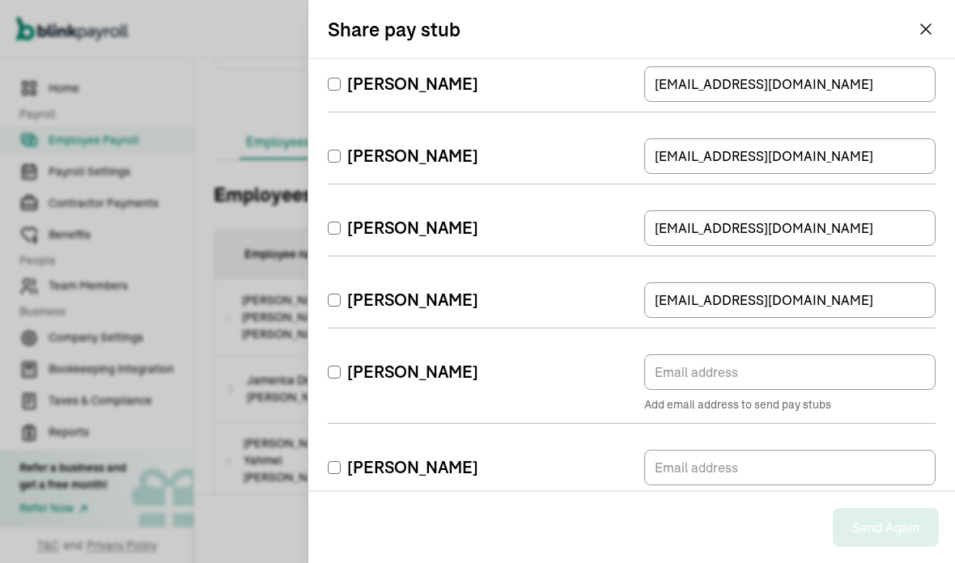
checkbox input "false"
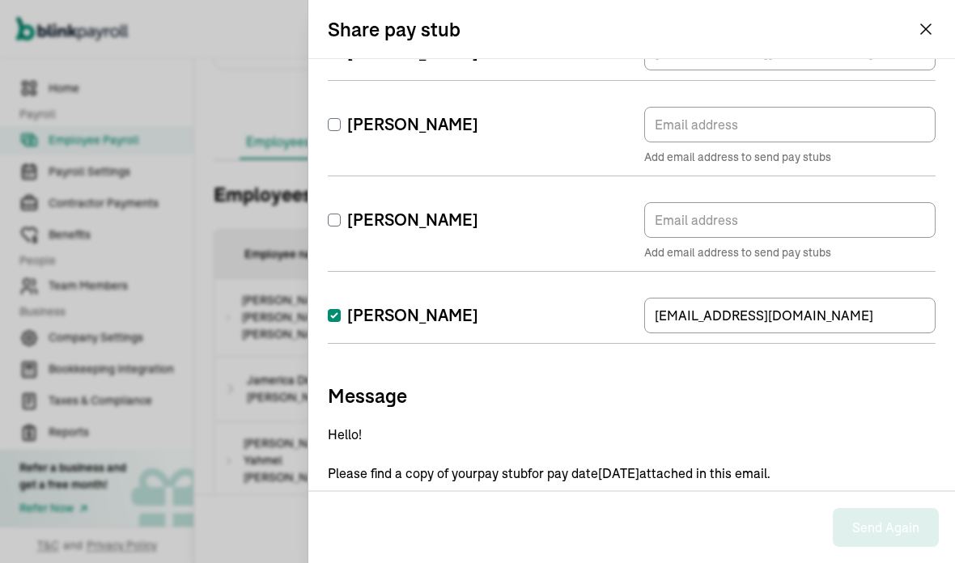
scroll to position [617, 0]
click at [339, 317] on input "[PERSON_NAME]" at bounding box center [334, 314] width 13 height 13
checkbox input "false"
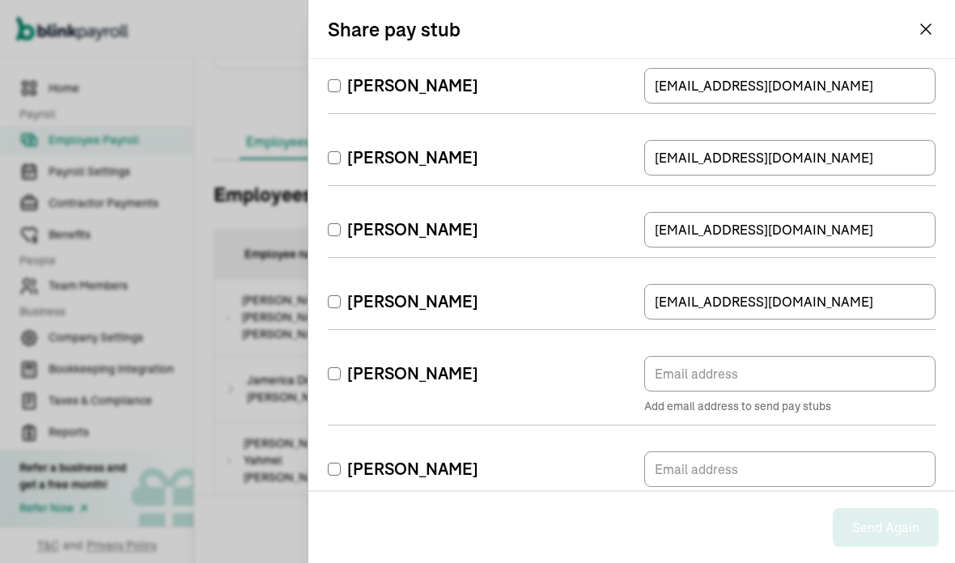
scroll to position [362, 0]
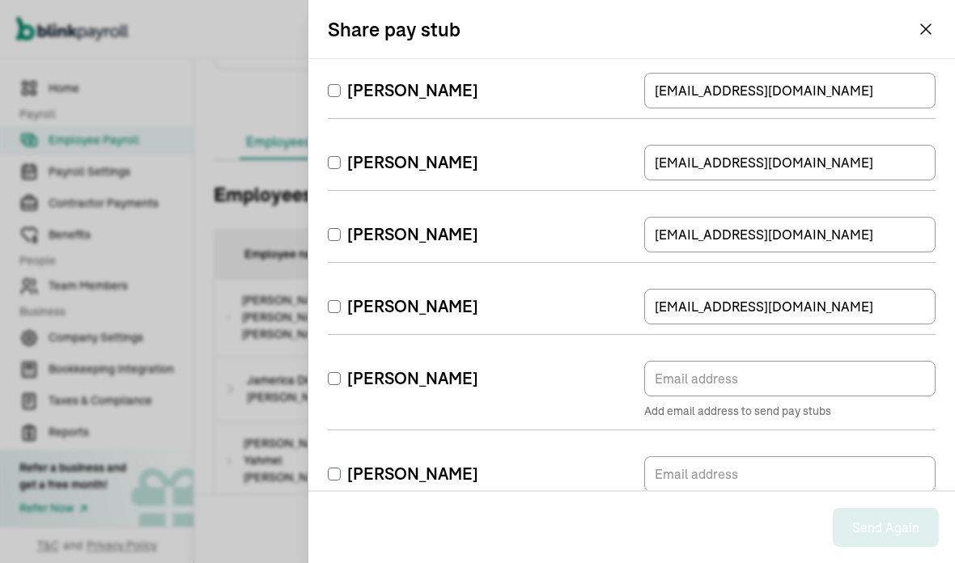
click at [333, 374] on input "[PERSON_NAME]" at bounding box center [334, 378] width 13 height 13
checkbox input "true"
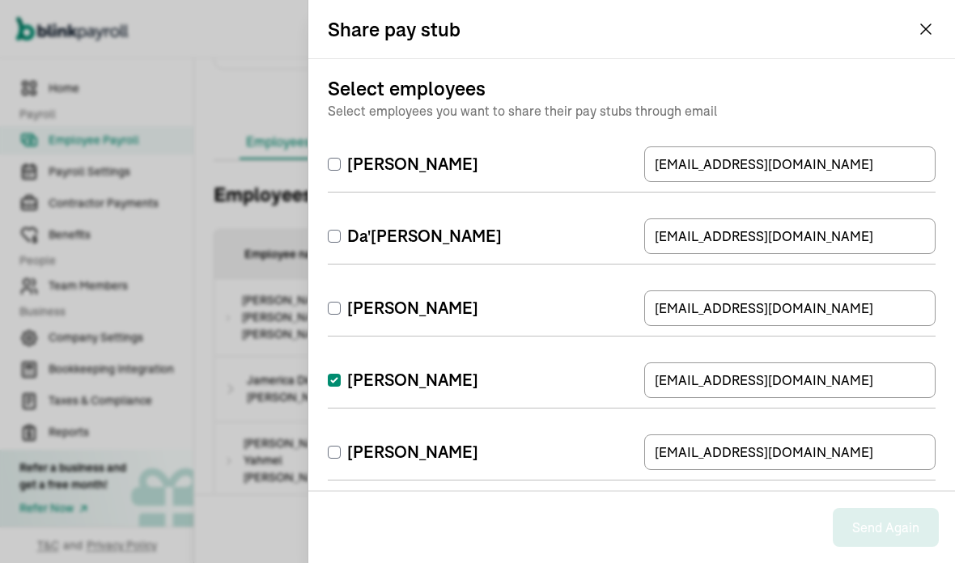
scroll to position [0, 0]
click at [913, 40] on div "Share pay stub" at bounding box center [631, 29] width 646 height 58
click at [928, 14] on div "Share pay stub" at bounding box center [631, 29] width 646 height 58
click at [918, 31] on div "Back to Employee Payroll Off-cycle Payroll ADD EARNINGS For pay period [DATE] -…" at bounding box center [574, 56] width 761 height 1158
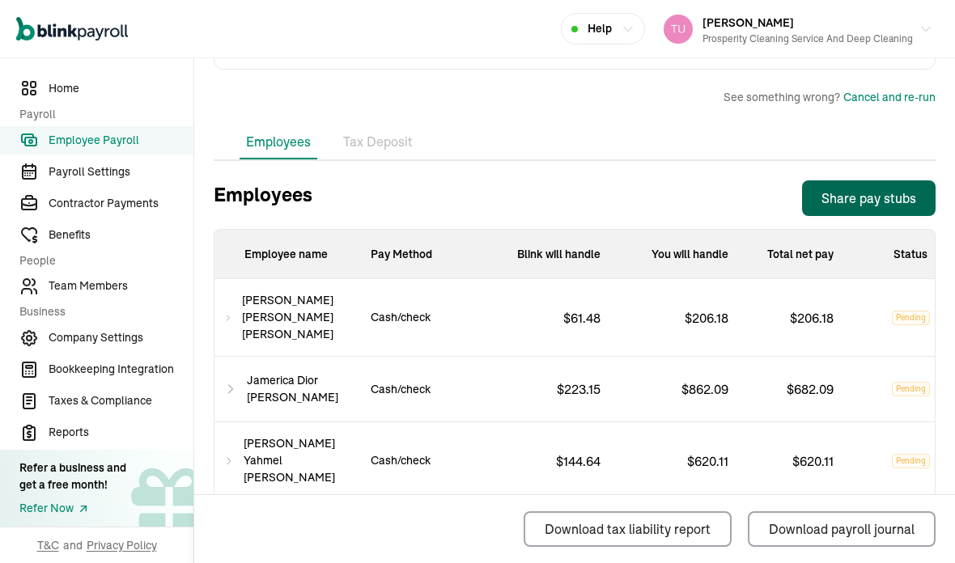
click at [100, 212] on span "Contractor Payments" at bounding box center [121, 203] width 145 height 17
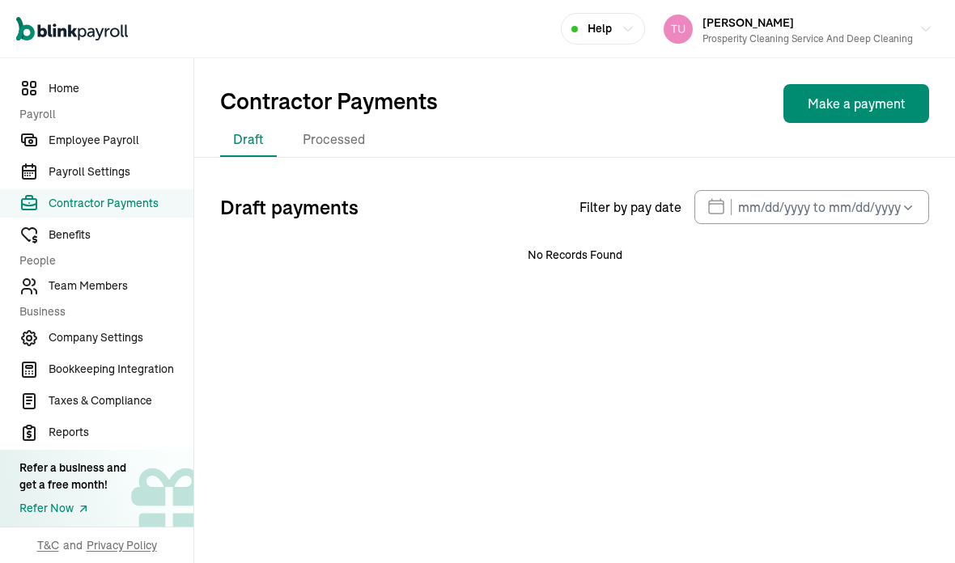
click at [118, 212] on span "Contractor Payments" at bounding box center [121, 203] width 145 height 17
click at [96, 149] on span "Employee Payroll" at bounding box center [121, 140] width 145 height 17
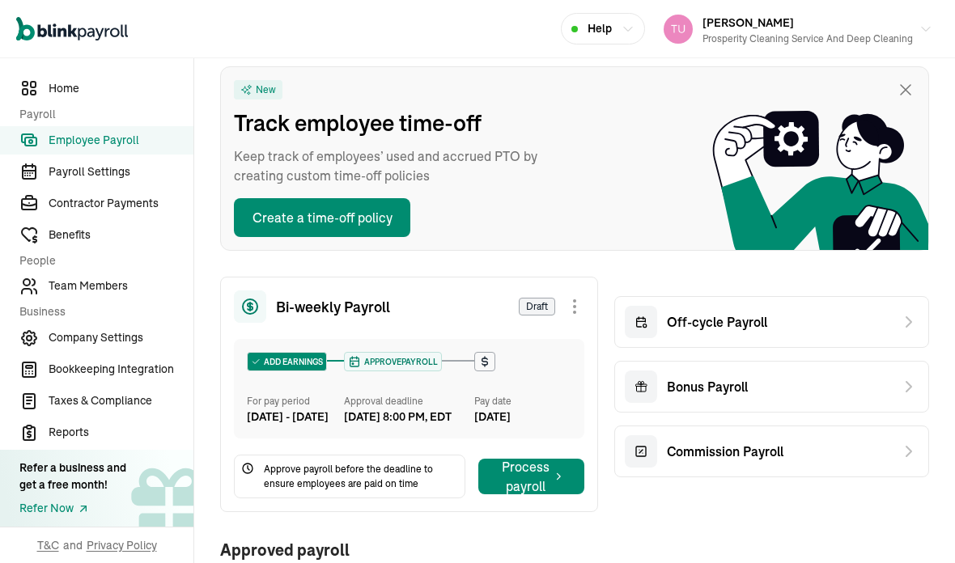
scroll to position [70, 0]
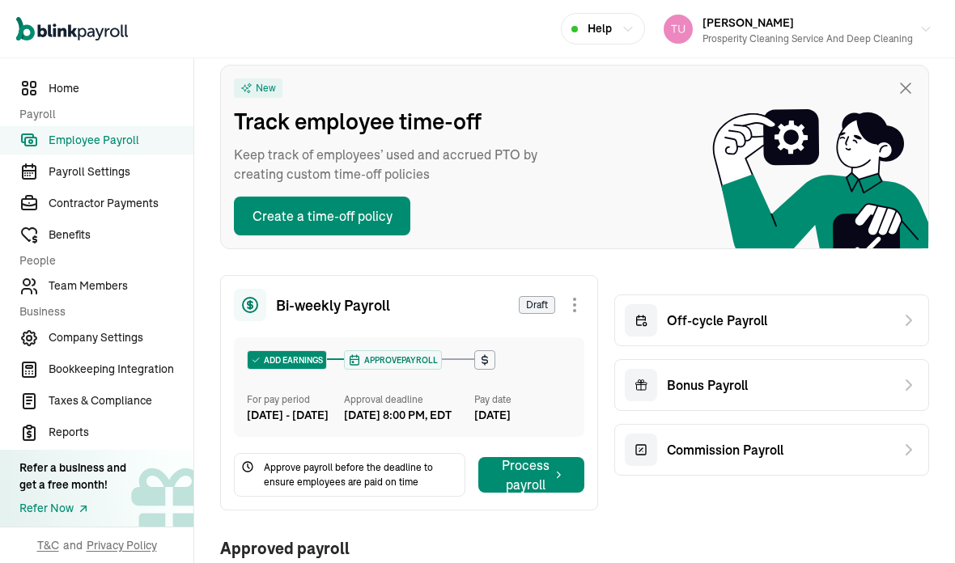
click at [94, 212] on span "Contractor Payments" at bounding box center [121, 203] width 145 height 17
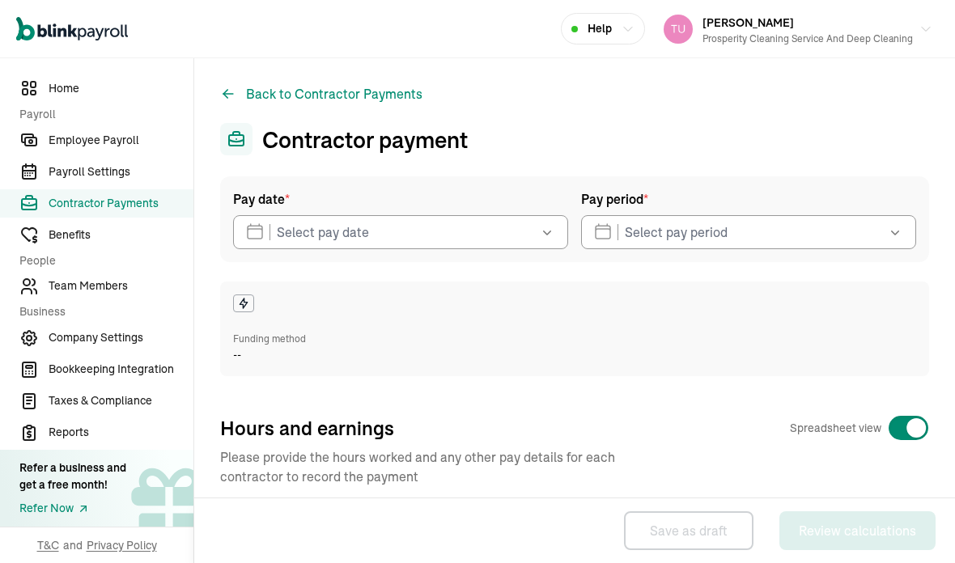
select select "direct_deposit"
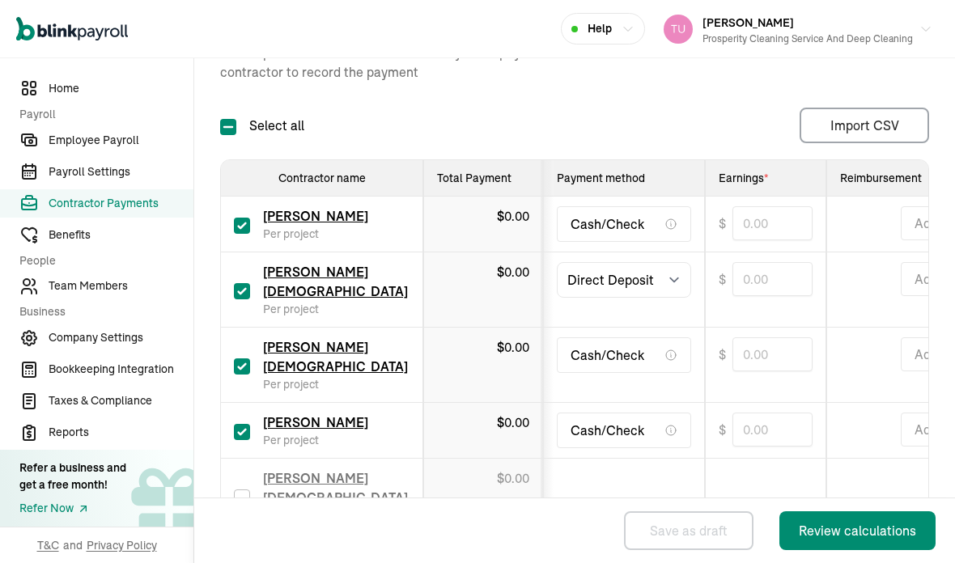
scroll to position [422, 0]
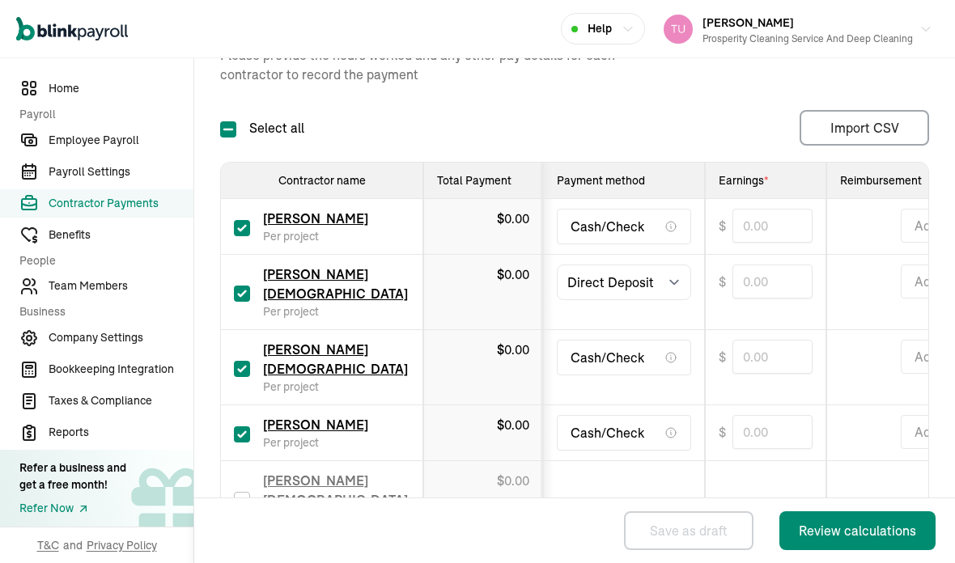
click at [244, 220] on input "checkbox" at bounding box center [242, 228] width 16 height 16
checkbox input "false"
type input "0.00"
click at [248, 286] on input "checkbox" at bounding box center [242, 294] width 16 height 16
checkbox input "false"
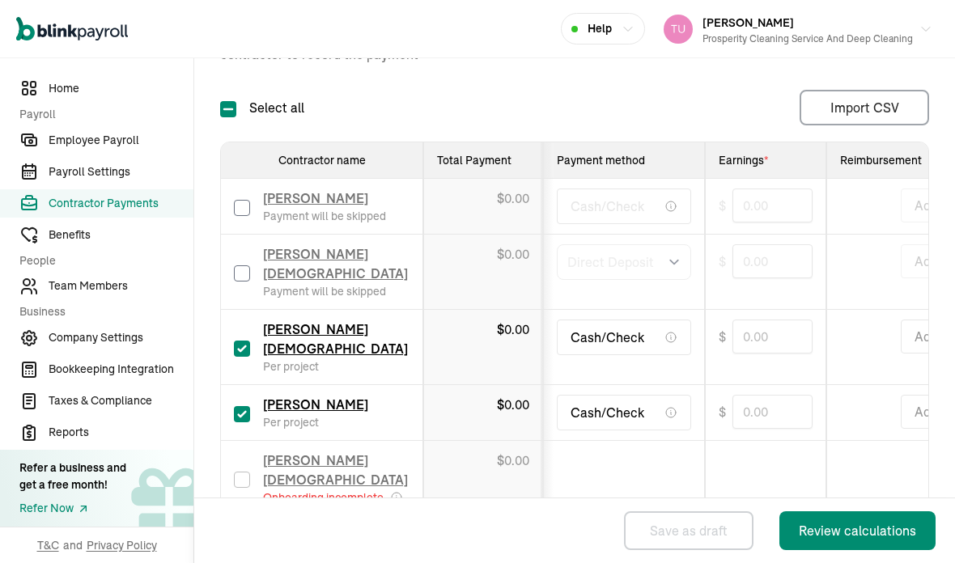
type input "0.00"
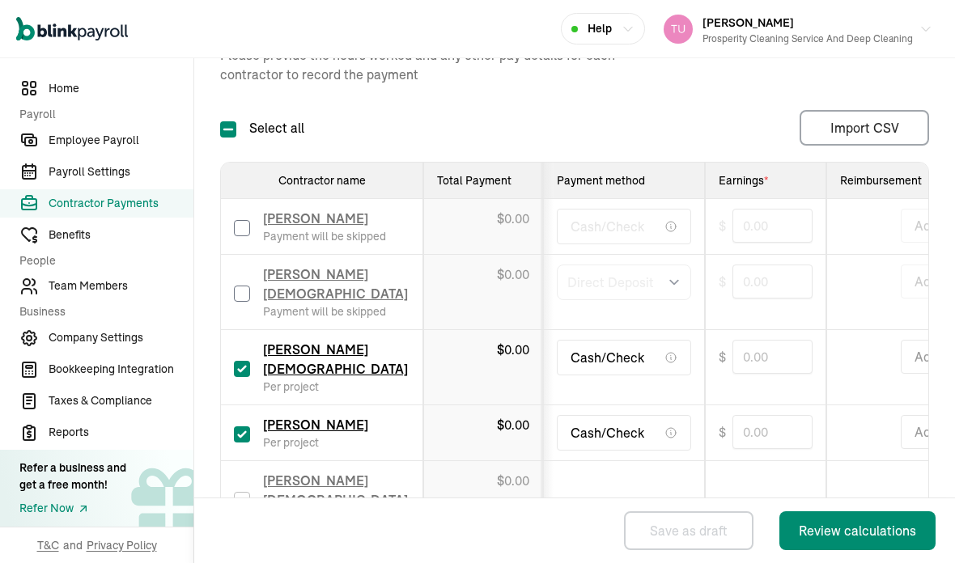
click at [249, 361] on input "checkbox" at bounding box center [242, 369] width 16 height 16
checkbox input "false"
type input "0.00"
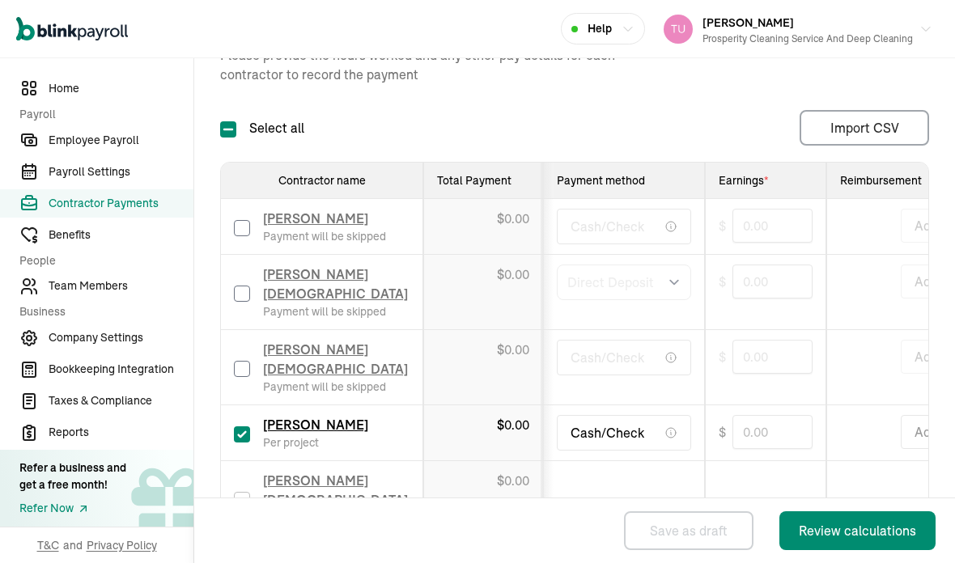
click at [248, 426] on input "checkbox" at bounding box center [242, 434] width 16 height 16
checkbox input "false"
type input "0.00"
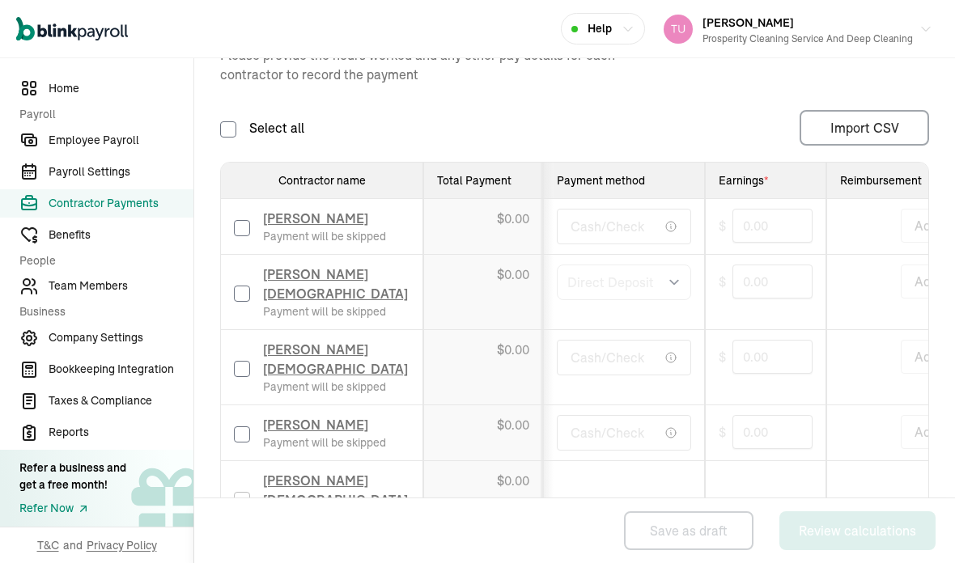
click at [349, 341] on span "[PERSON_NAME][DEMOGRAPHIC_DATA]" at bounding box center [335, 359] width 145 height 36
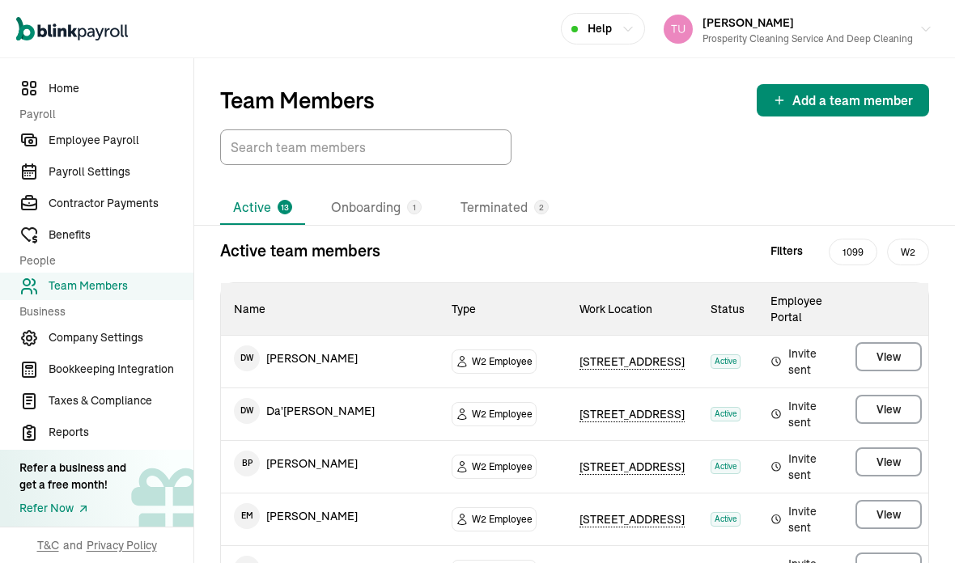
click at [133, 212] on span "Contractor Payments" at bounding box center [121, 203] width 145 height 17
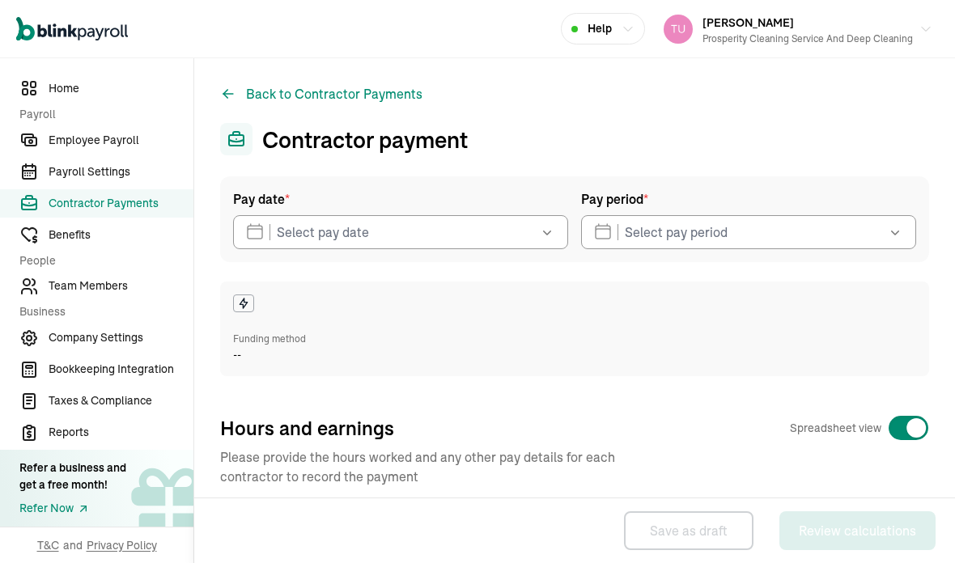
select select "direct_deposit"
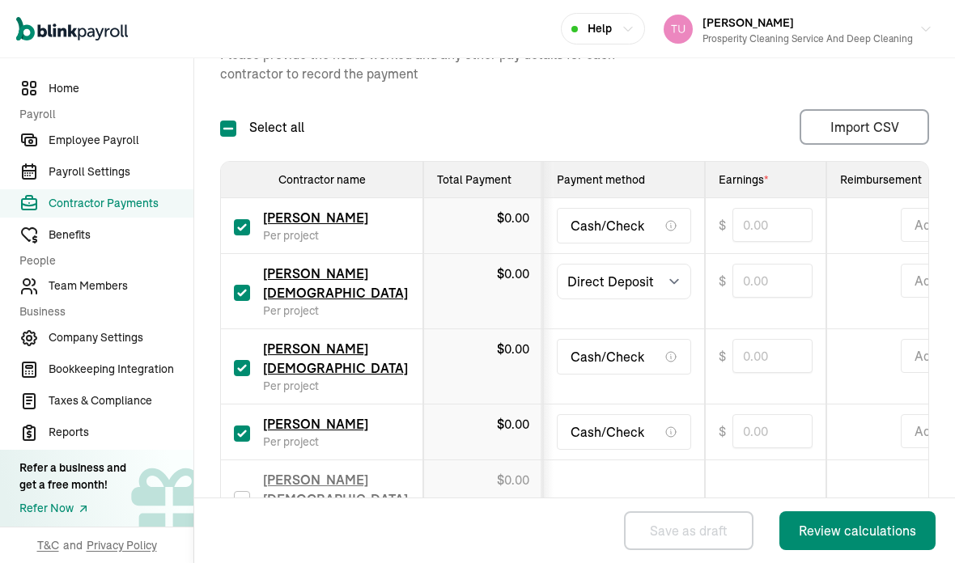
scroll to position [422, 0]
click at [244, 361] on input "checkbox" at bounding box center [242, 369] width 16 height 16
checkbox input "false"
type input "0.00"
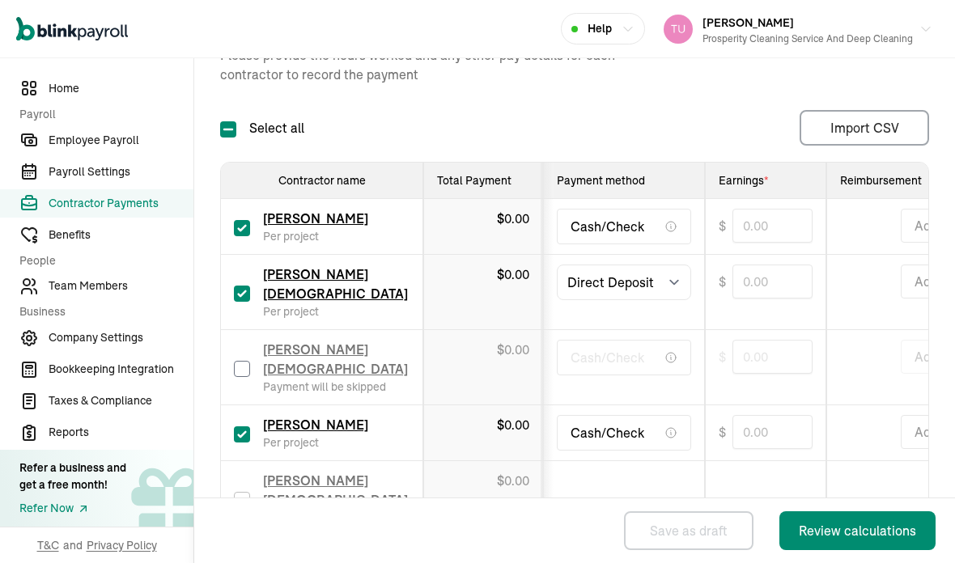
click at [247, 426] on input "checkbox" at bounding box center [242, 434] width 16 height 16
checkbox input "false"
type input "0.00"
click at [245, 361] on input "checkbox" at bounding box center [242, 369] width 16 height 16
checkbox input "true"
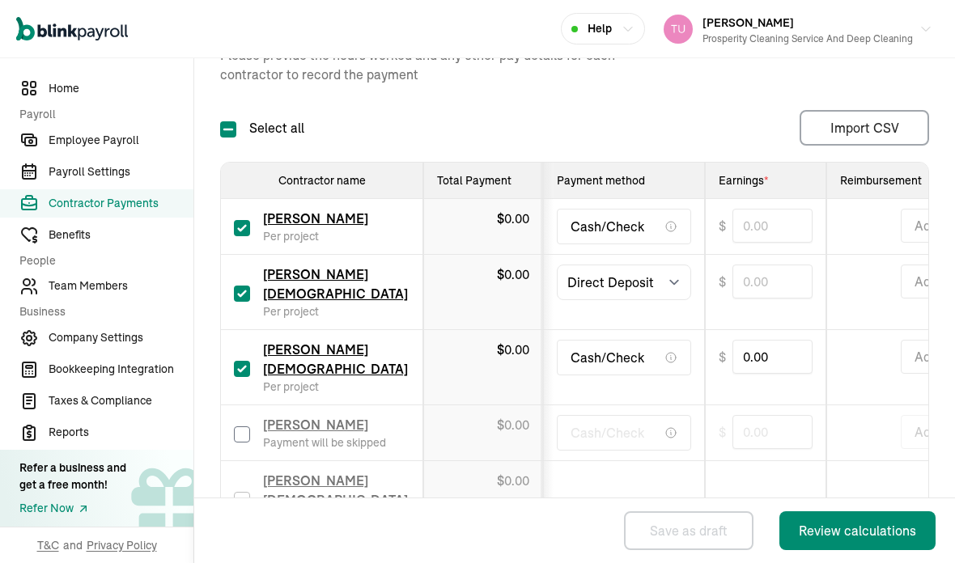
click at [248, 426] on input "checkbox" at bounding box center [242, 434] width 16 height 16
checkbox input "true"
click at [248, 286] on input "checkbox" at bounding box center [242, 294] width 16 height 16
checkbox input "false"
type input "0.00"
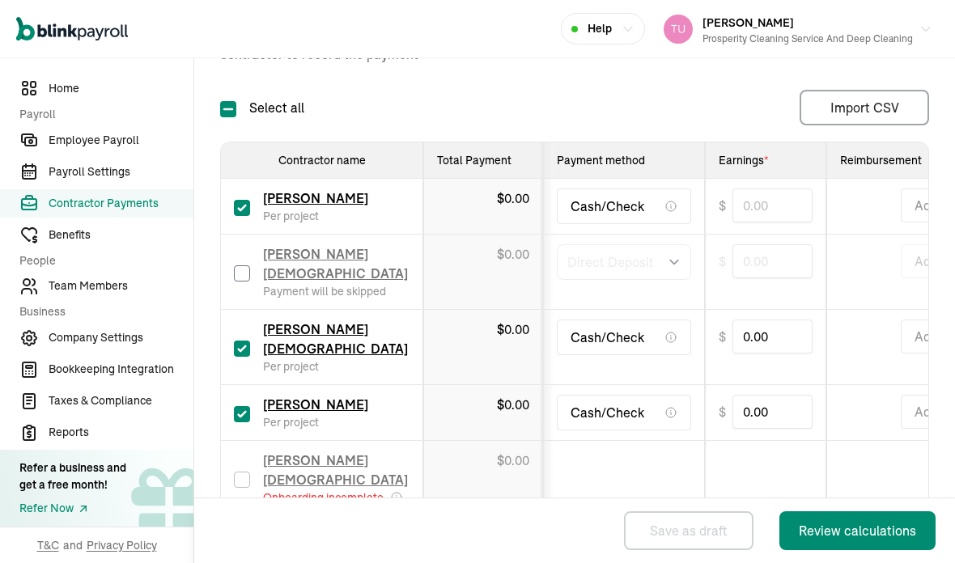
scroll to position [402, 0]
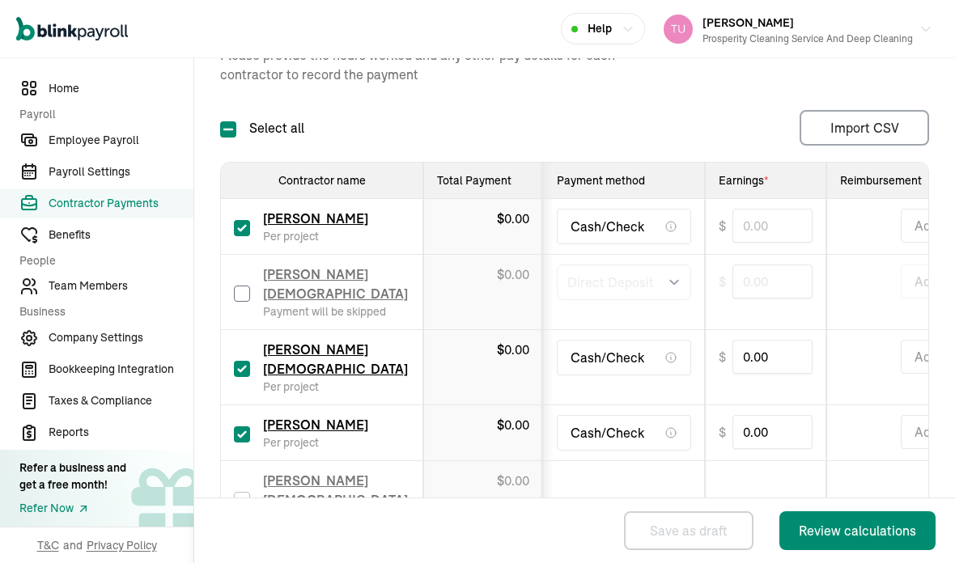
click at [242, 220] on input "checkbox" at bounding box center [242, 228] width 16 height 16
checkbox input "false"
type input "0.00"
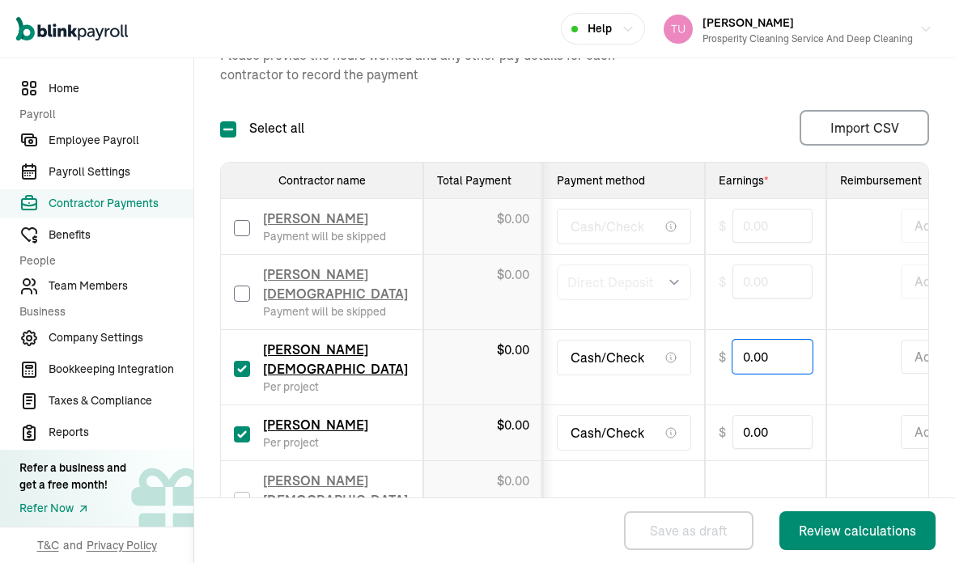
click at [779, 340] on input "0.00" at bounding box center [772, 357] width 80 height 34
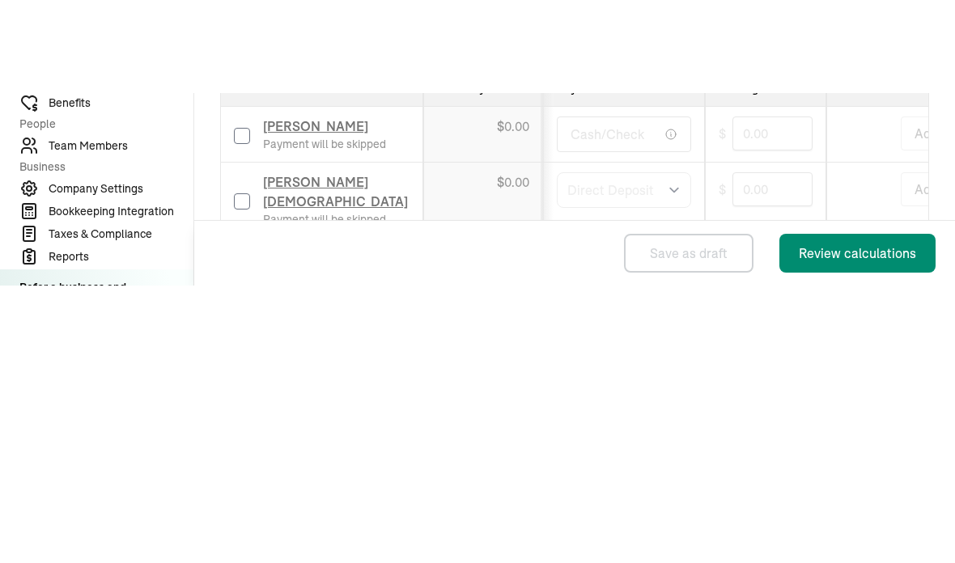
type input "0"
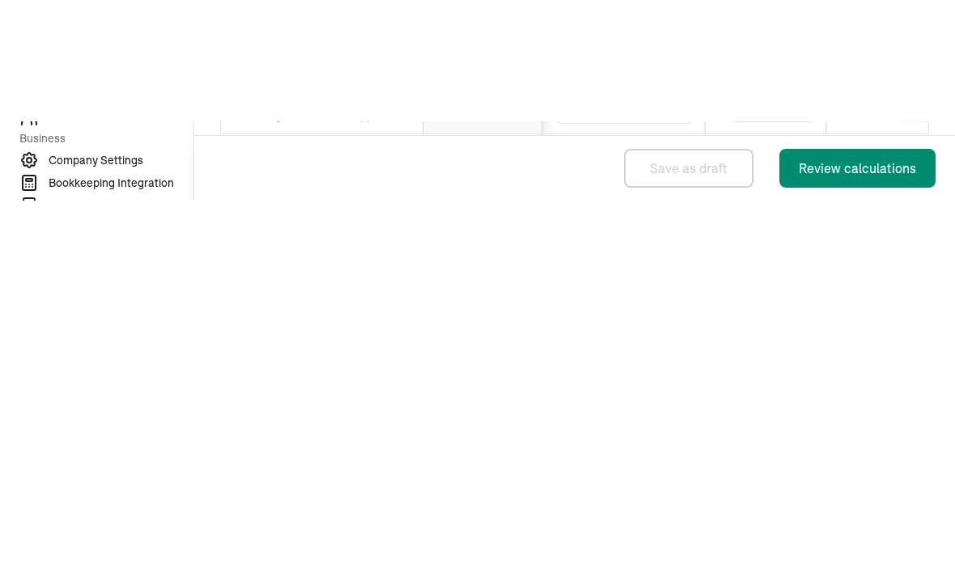
click at [774, 415] on input "0.00" at bounding box center [772, 432] width 80 height 34
type input "775.00"
type input "0"
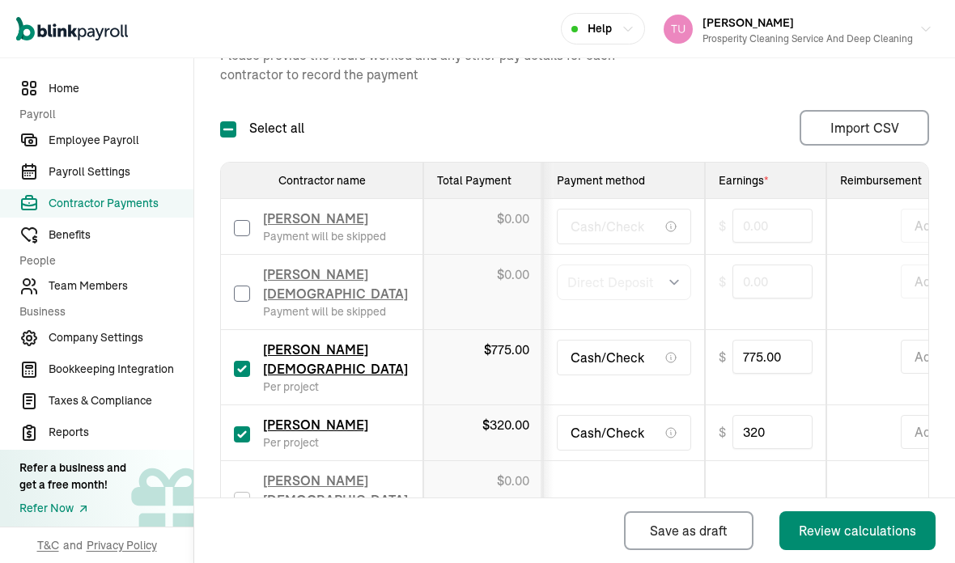
type input "320.00"
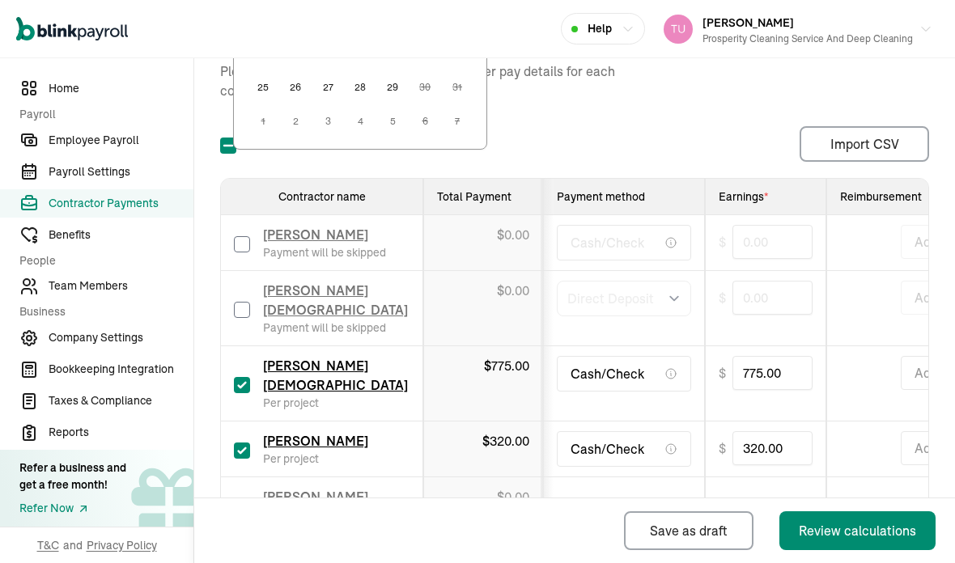
scroll to position [0, 0]
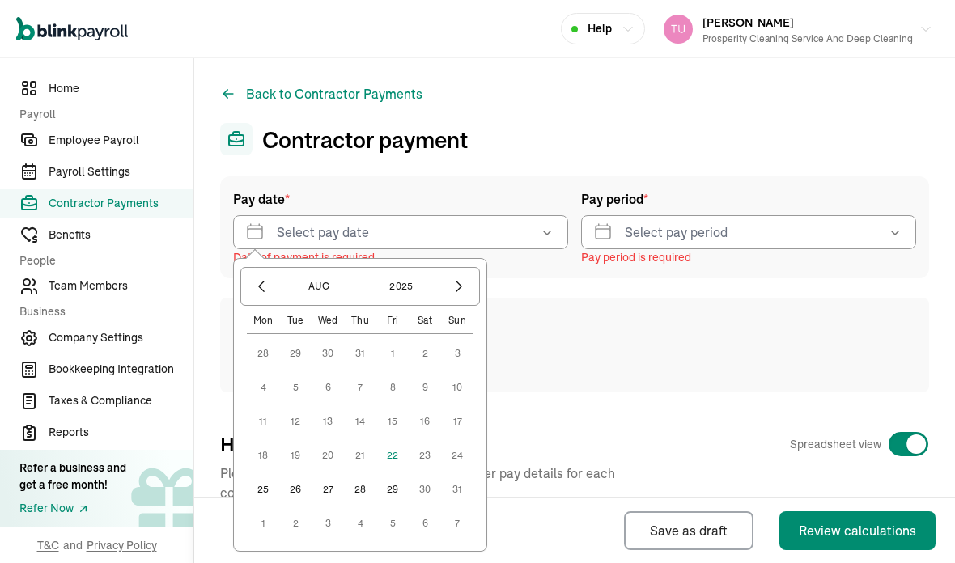
click at [391, 439] on button "22" at bounding box center [392, 455] width 32 height 32
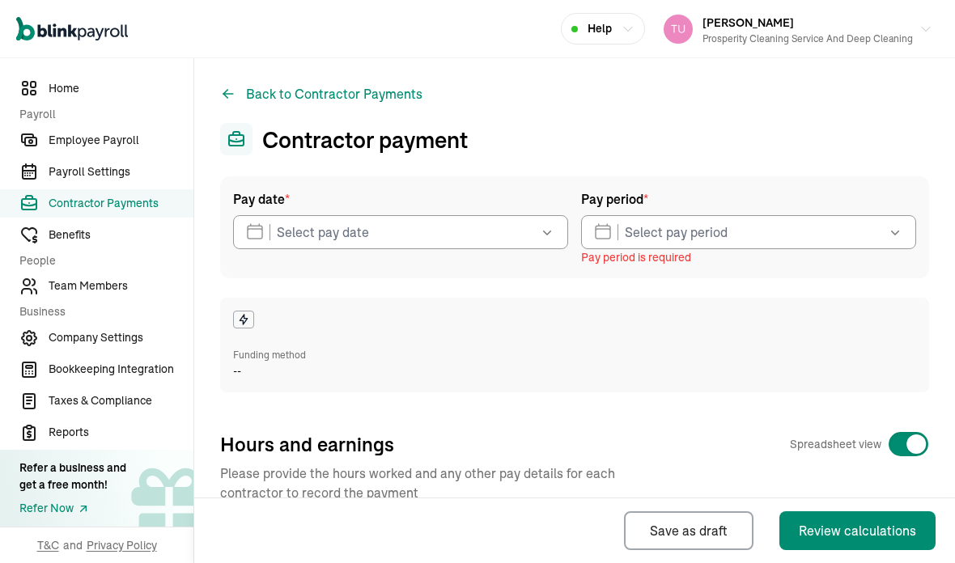
type input "[DATE]"
